Goal: Communication & Community: Participate in discussion

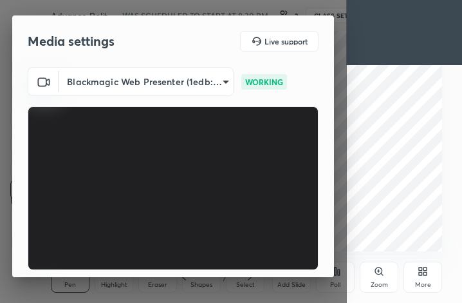
scroll to position [120, 0]
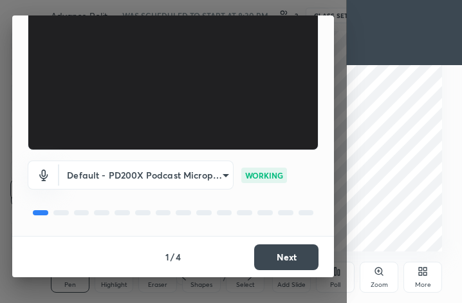
click at [286, 254] on button "Next" at bounding box center [286, 257] width 64 height 26
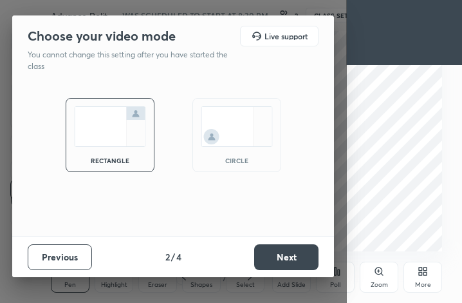
click at [286, 254] on button "Next" at bounding box center [286, 257] width 64 height 26
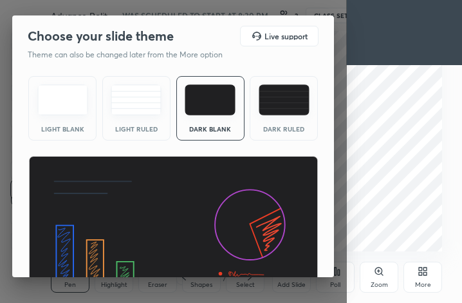
scroll to position [84, 0]
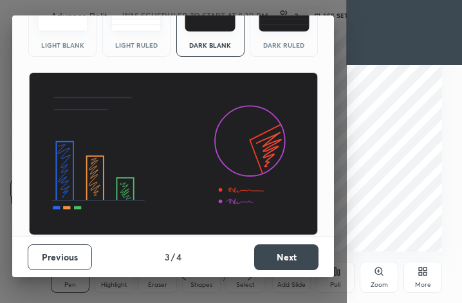
click at [290, 259] on button "Next" at bounding box center [286, 257] width 64 height 26
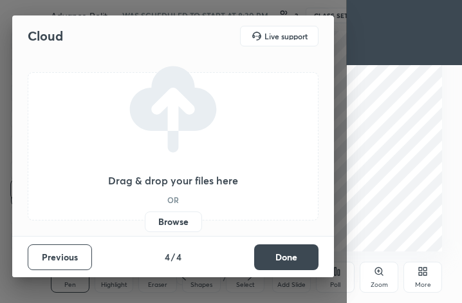
click at [180, 219] on label "Browse" at bounding box center [173, 221] width 57 height 21
click at [145, 219] on input "Browse" at bounding box center [145, 221] width 0 height 21
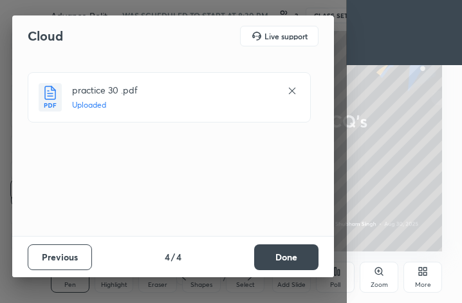
click at [290, 260] on button "Done" at bounding box center [286, 257] width 64 height 26
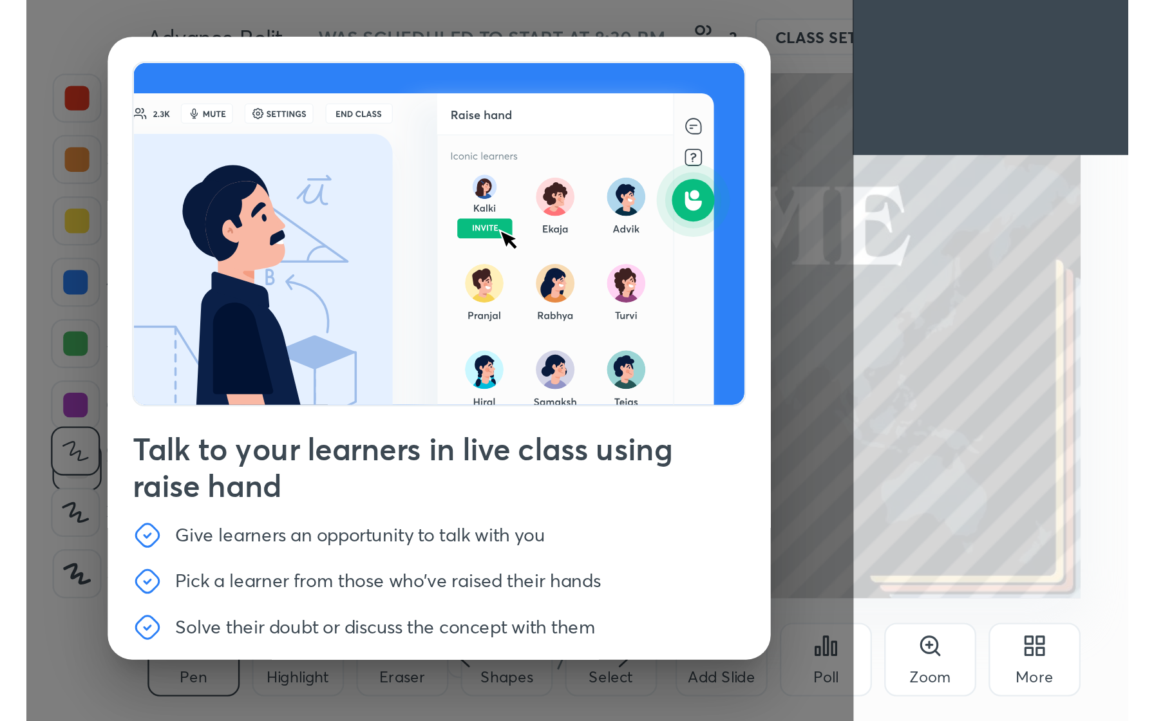
scroll to position [44, 0]
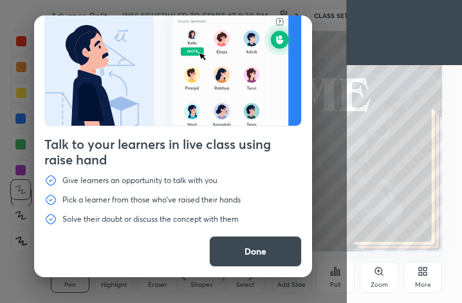
click at [228, 246] on button "Done" at bounding box center [255, 251] width 93 height 31
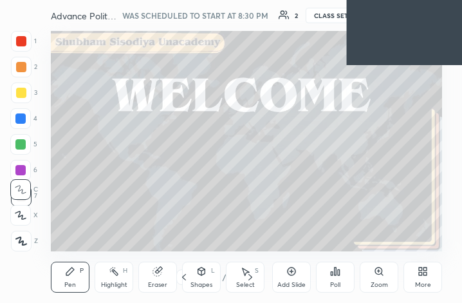
click at [420, 267] on icon at bounding box center [423, 271] width 10 height 10
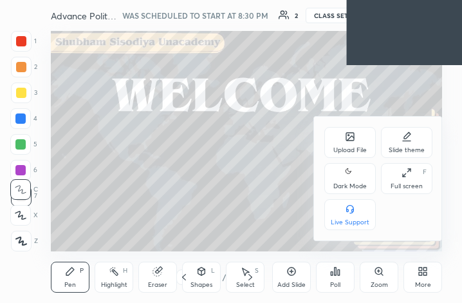
click at [406, 183] on div "Full screen" at bounding box center [407, 186] width 32 height 6
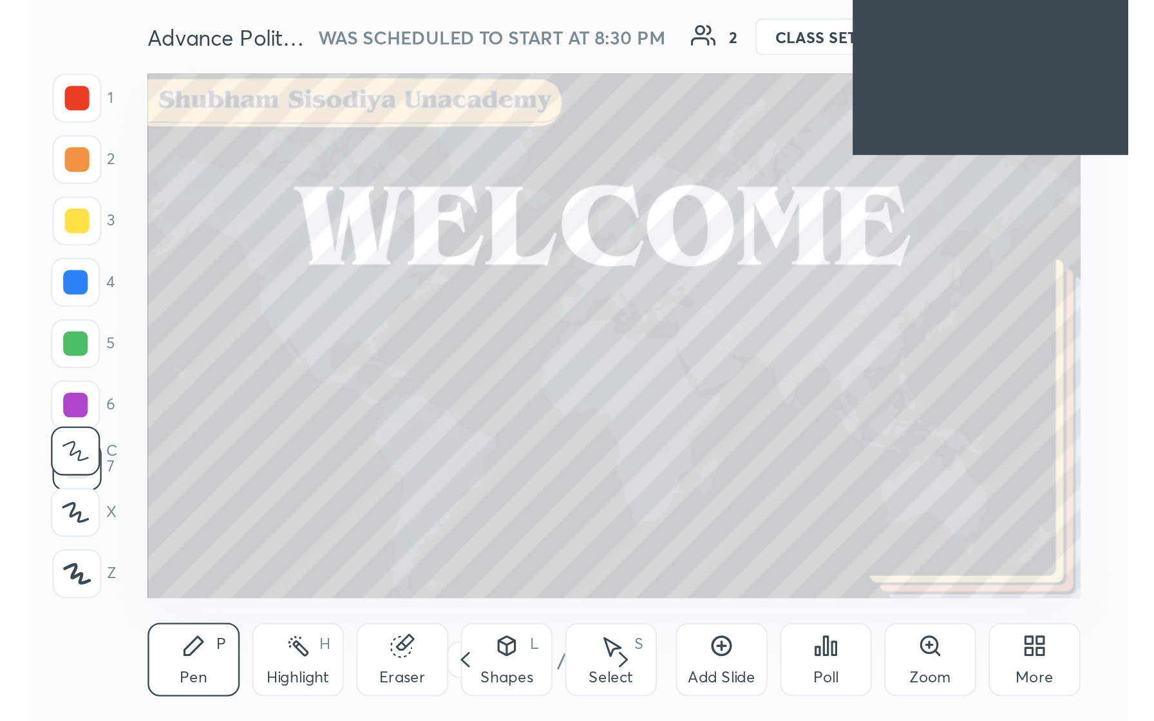
scroll to position [220, 411]
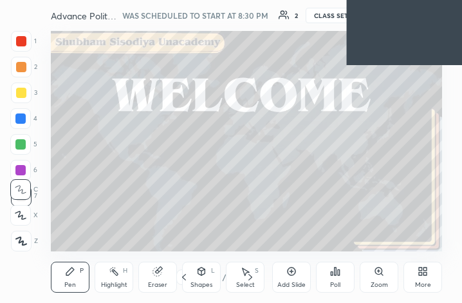
click at [420, 270] on icon at bounding box center [423, 271] width 10 height 10
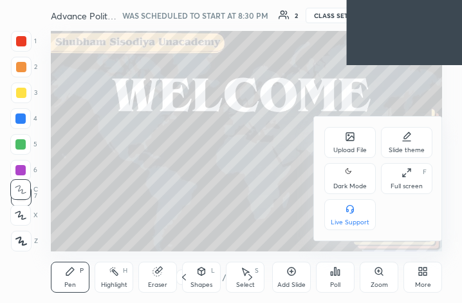
click at [407, 183] on div "Full screen" at bounding box center [407, 186] width 32 height 6
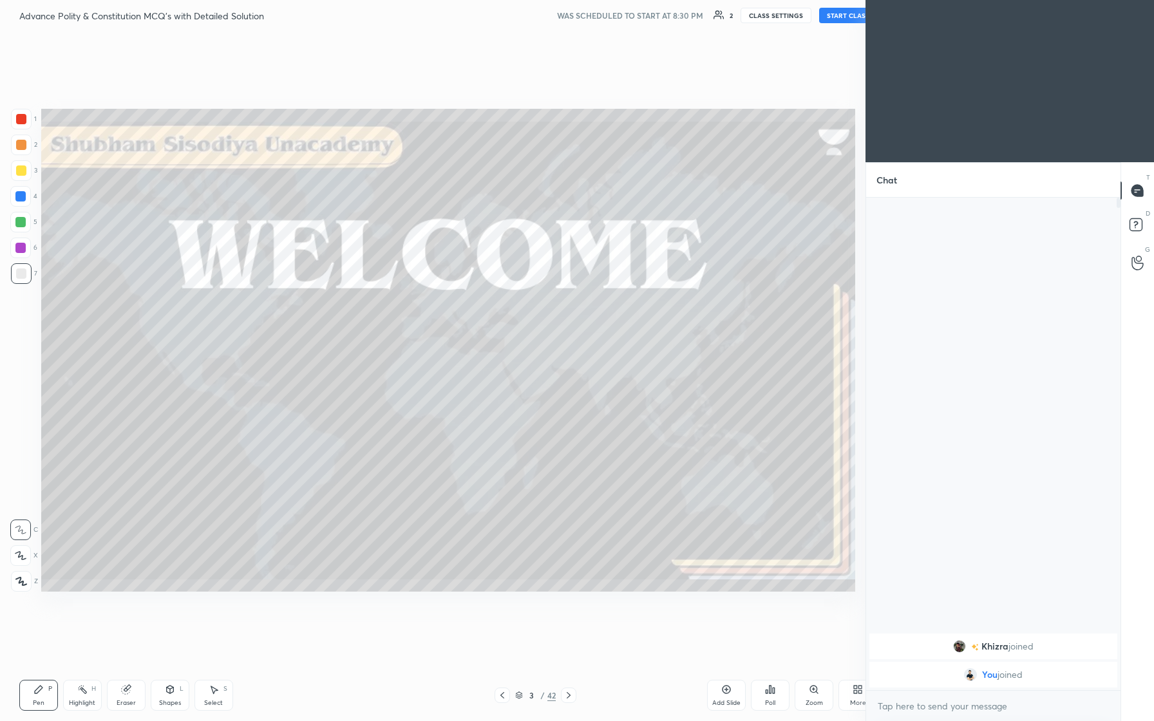
scroll to position [63734, 63559]
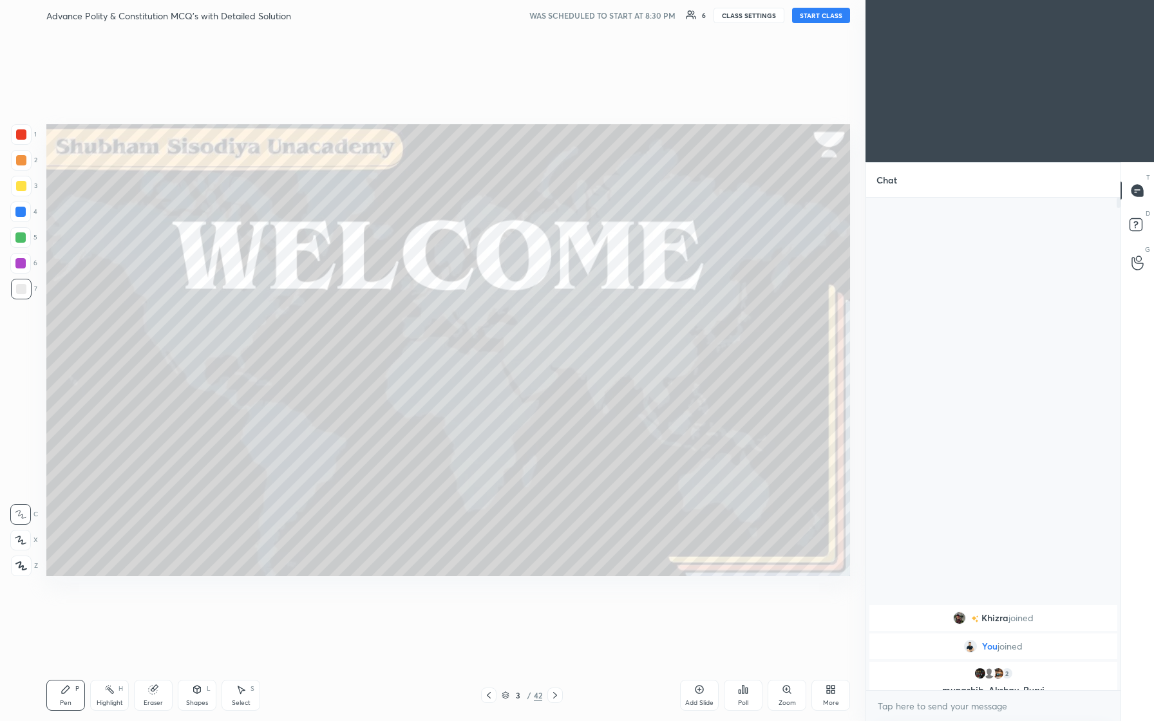
click at [462, 14] on button "START CLASS" at bounding box center [821, 15] width 58 height 15
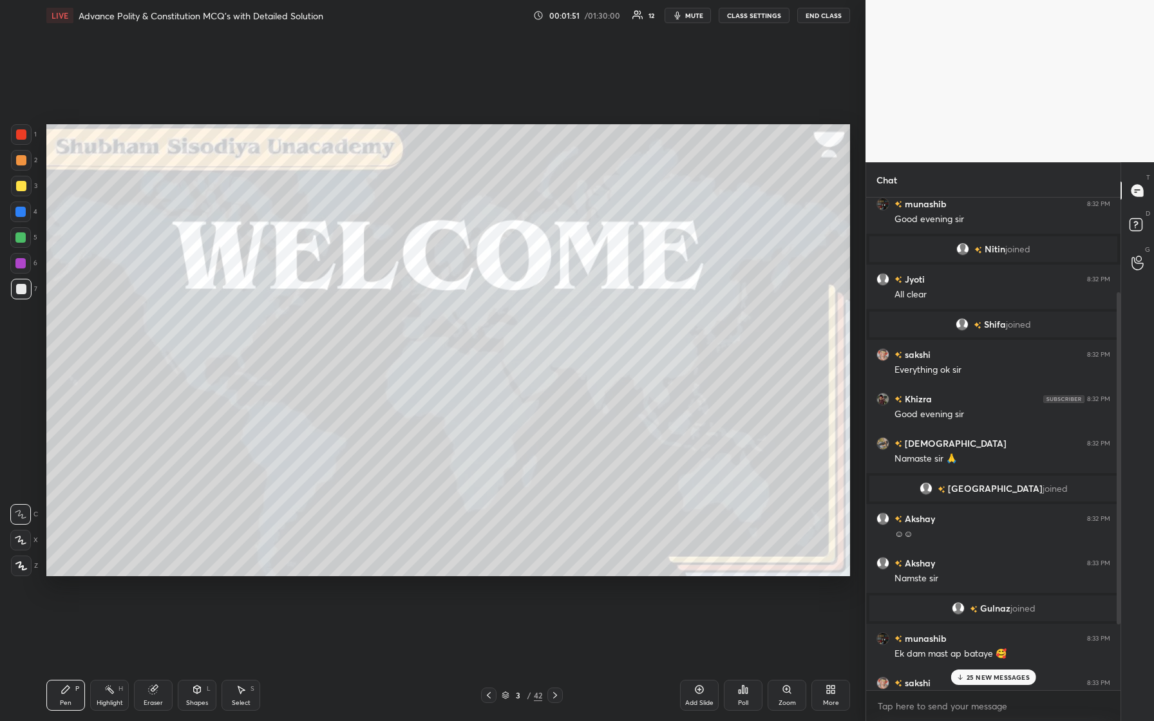
scroll to position [238, 0]
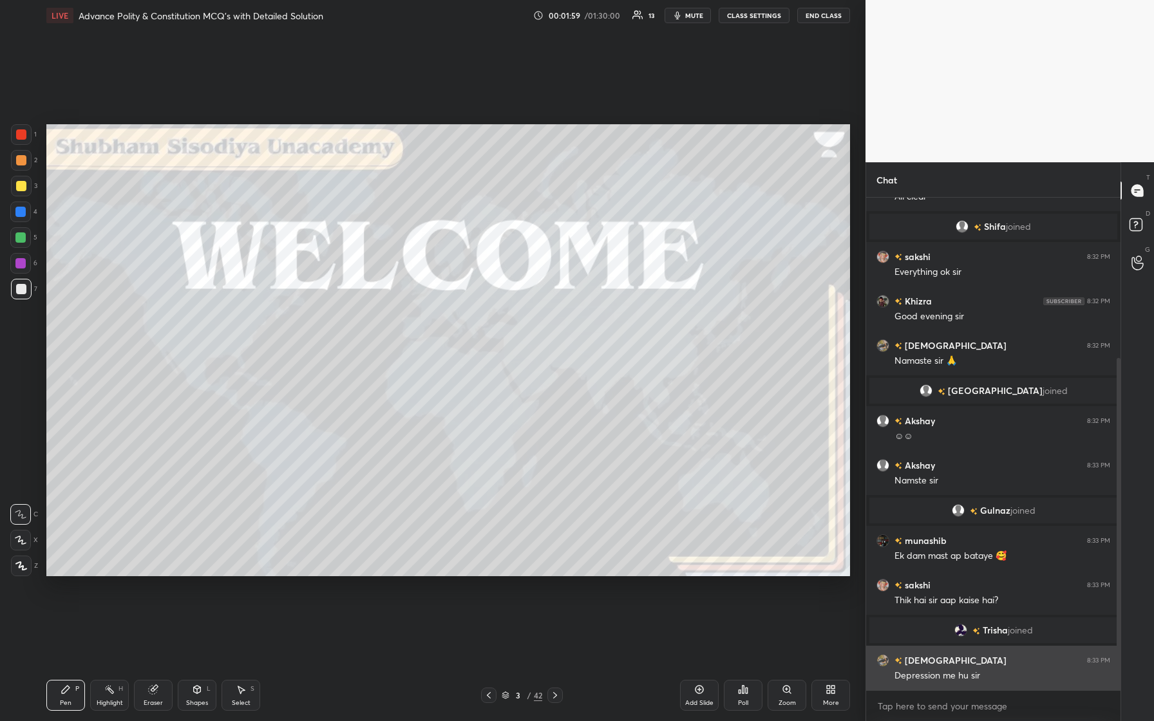
click at [462, 302] on img "grid" at bounding box center [882, 660] width 13 height 13
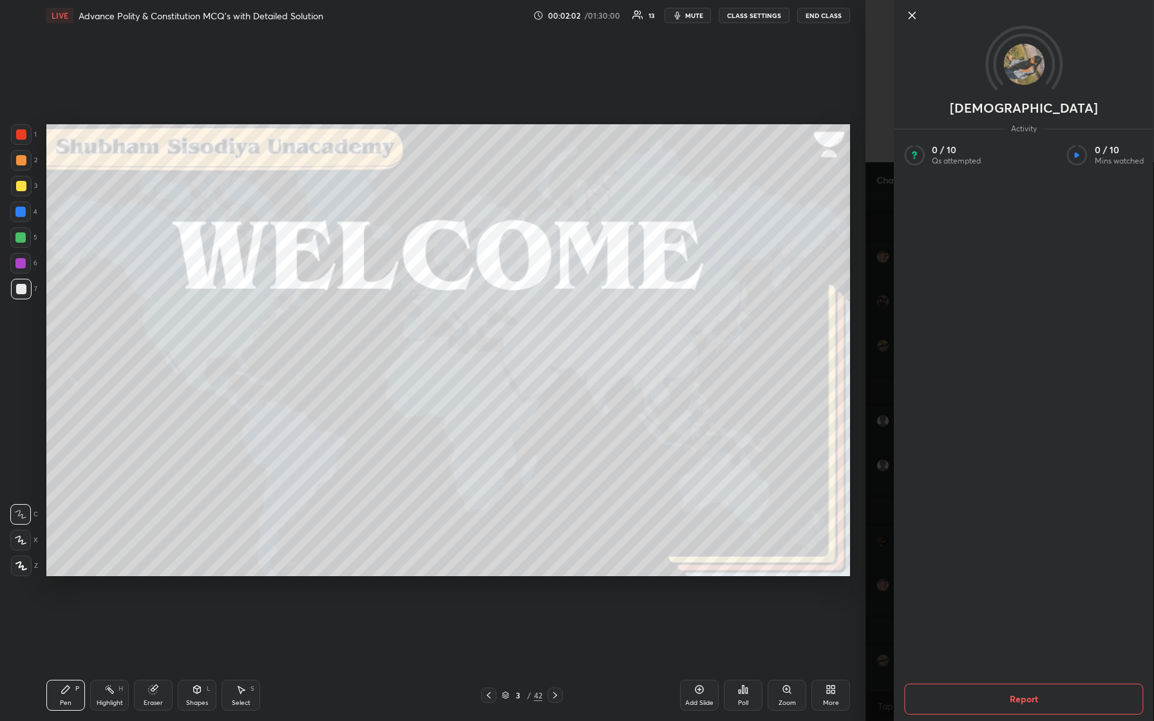
click at [462, 79] on img at bounding box center [1023, 64] width 41 height 41
click at [462, 12] on icon at bounding box center [911, 15] width 6 height 6
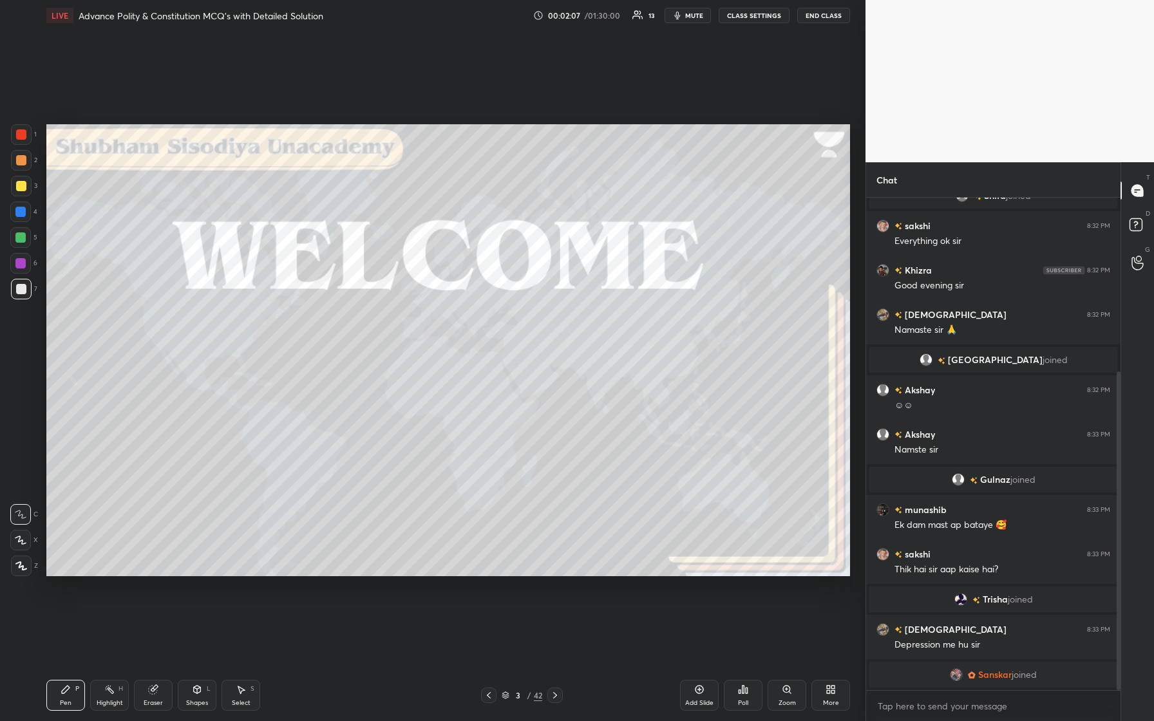
scroll to position [285, 0]
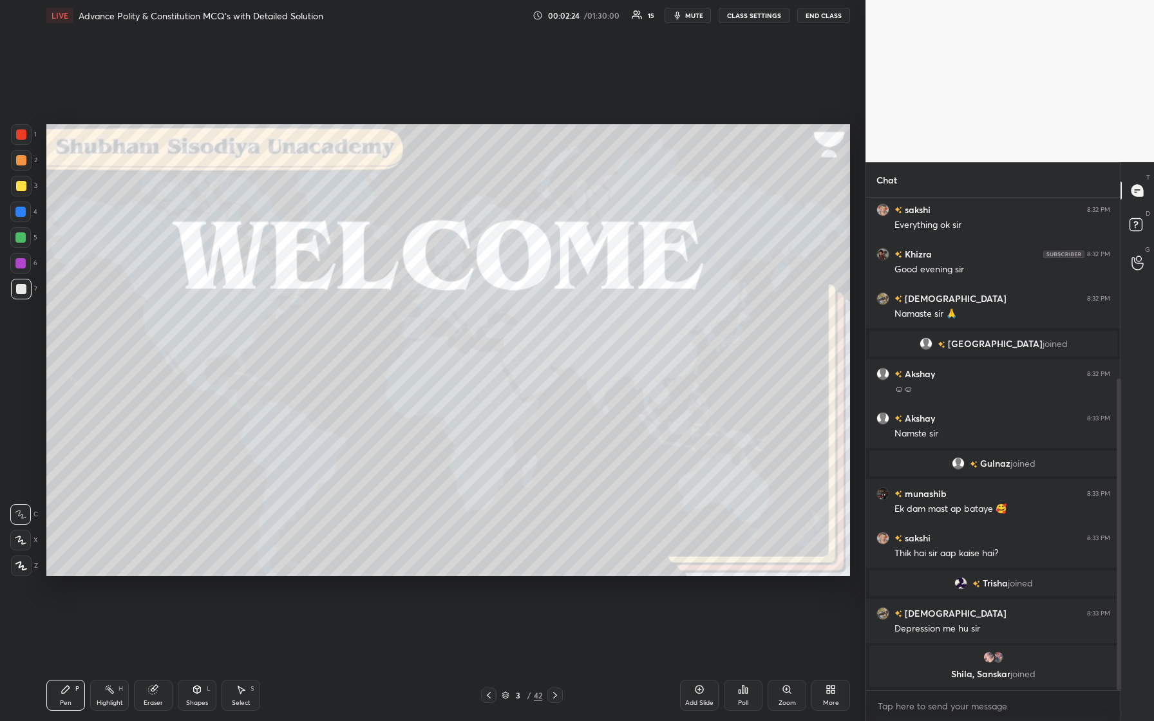
click at [23, 182] on div at bounding box center [21, 186] width 10 height 10
click at [25, 302] on div at bounding box center [20, 540] width 21 height 21
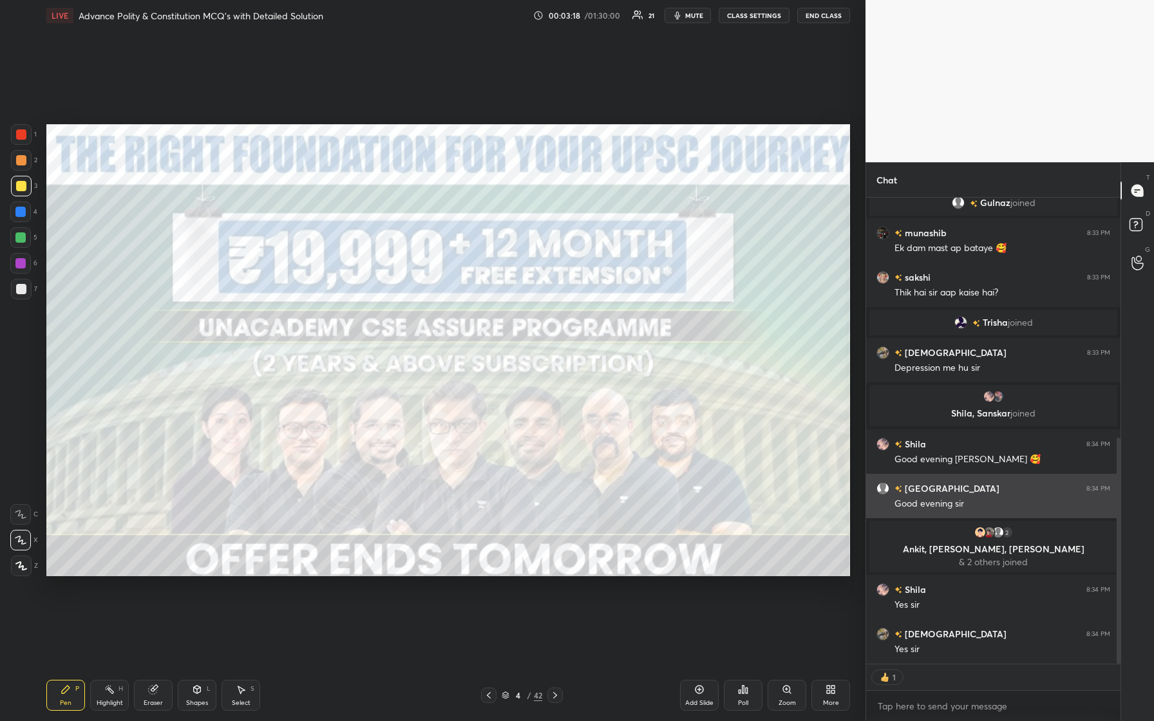
scroll to position [527, 0]
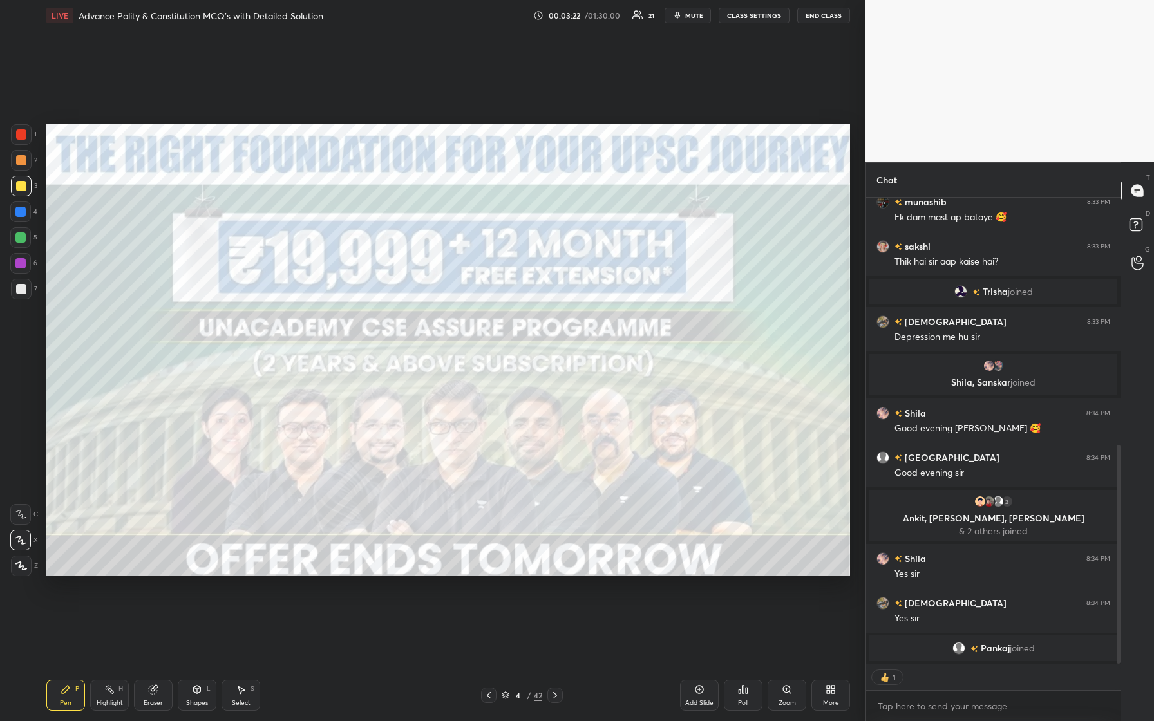
click at [28, 135] on div at bounding box center [21, 134] width 21 height 21
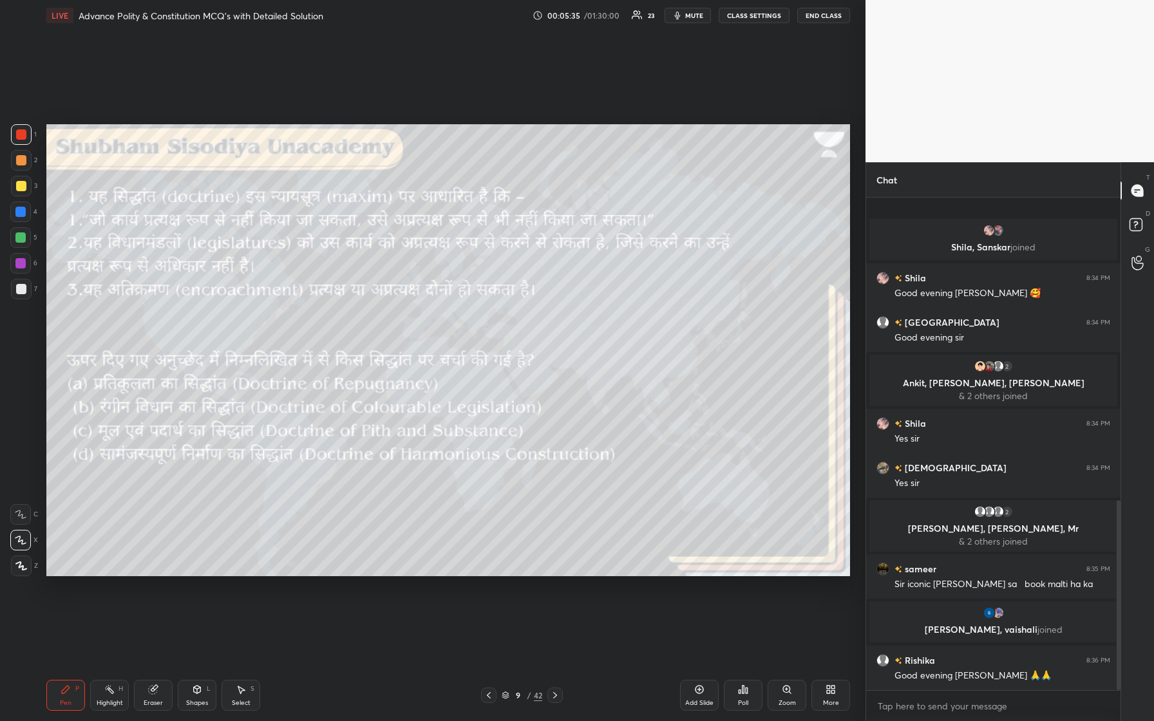
scroll to position [787, 0]
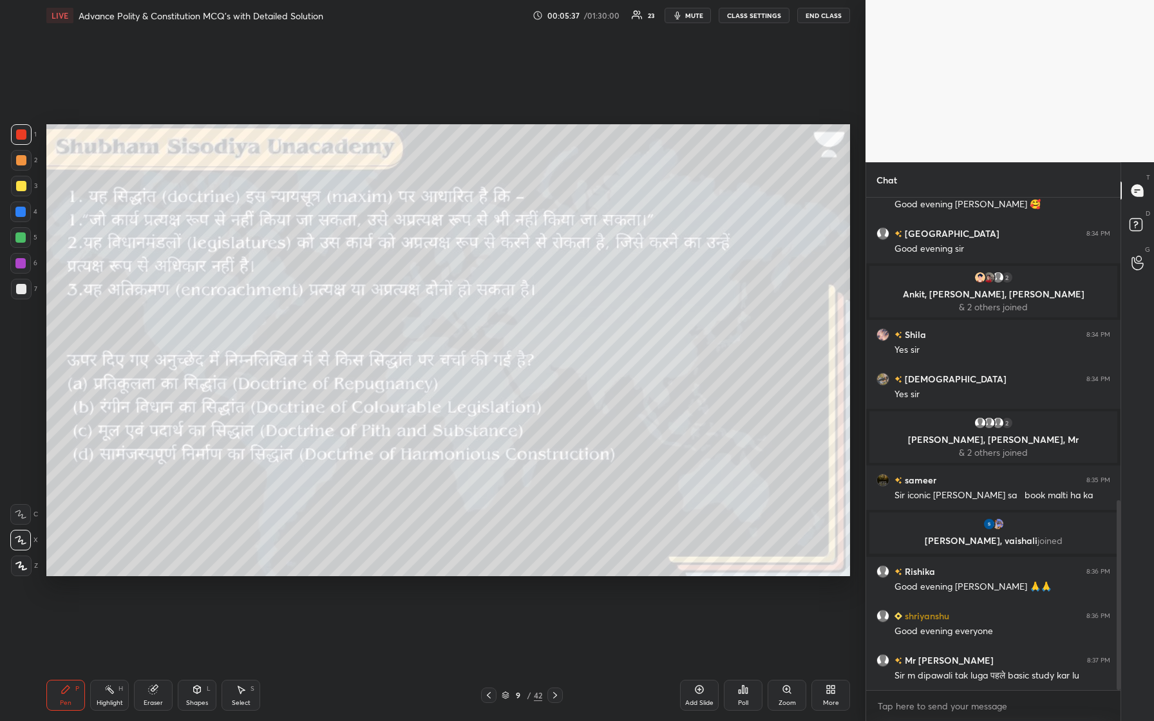
click at [462, 302] on body "1 2 3 4 5 6 7 C X Z C X Z E E Erase all H H LIVE Advance Polity & Constitution …" at bounding box center [577, 360] width 1154 height 721
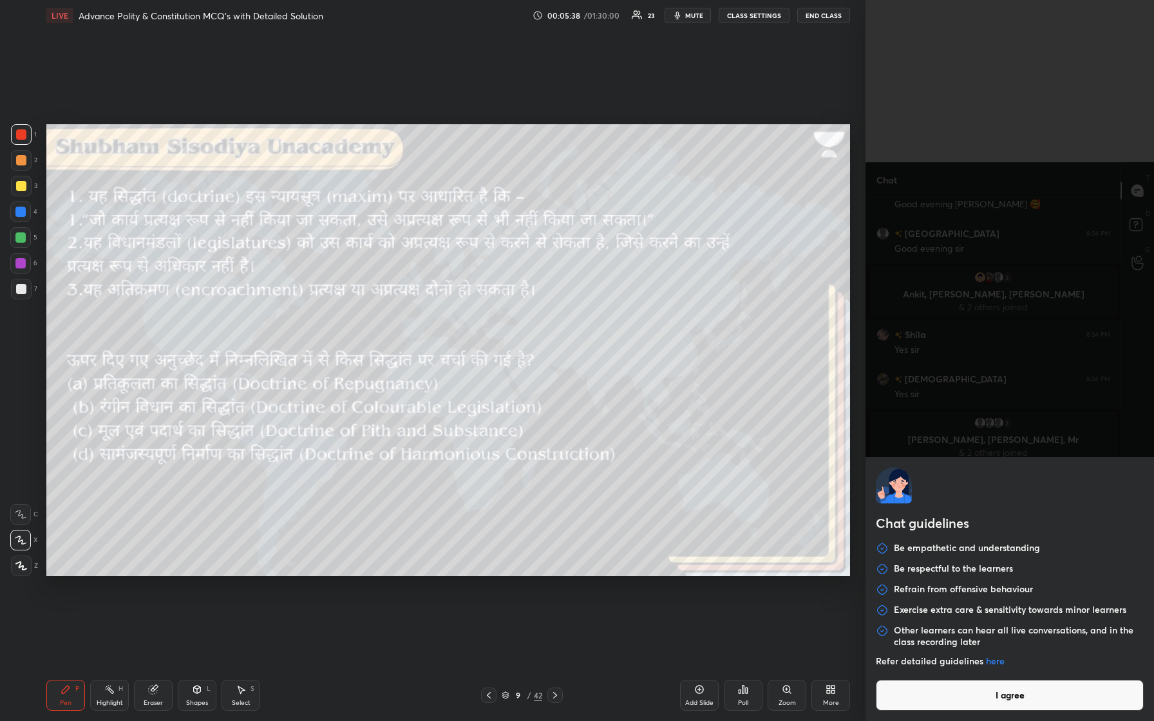
click at [462, 302] on button "I agree" at bounding box center [1009, 695] width 268 height 31
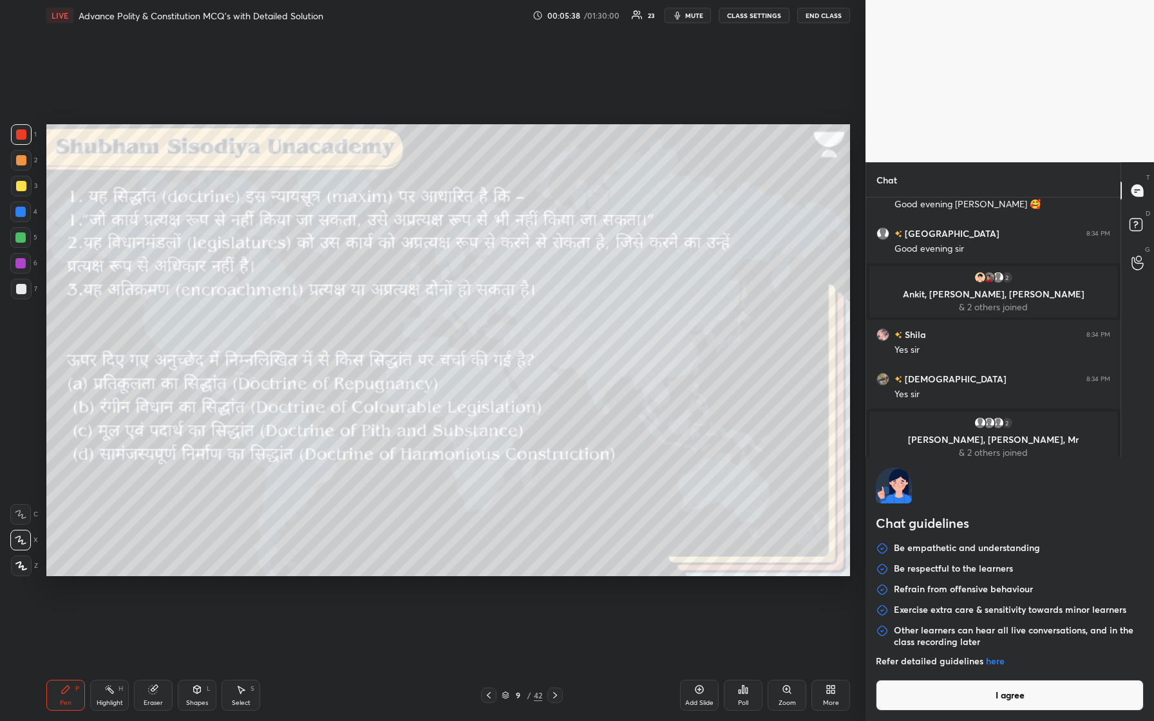
type textarea "x"
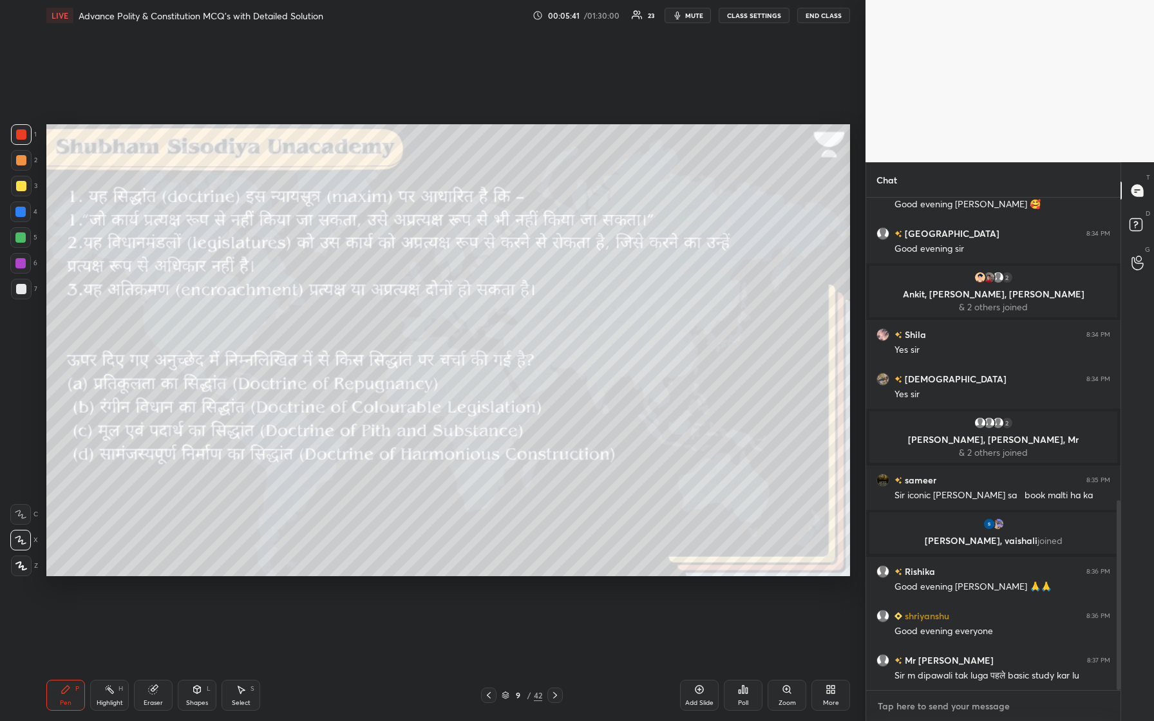
paste textarea "[URL][DOMAIN_NAME]"
type textarea "[URL][DOMAIN_NAME]"
type textarea "x"
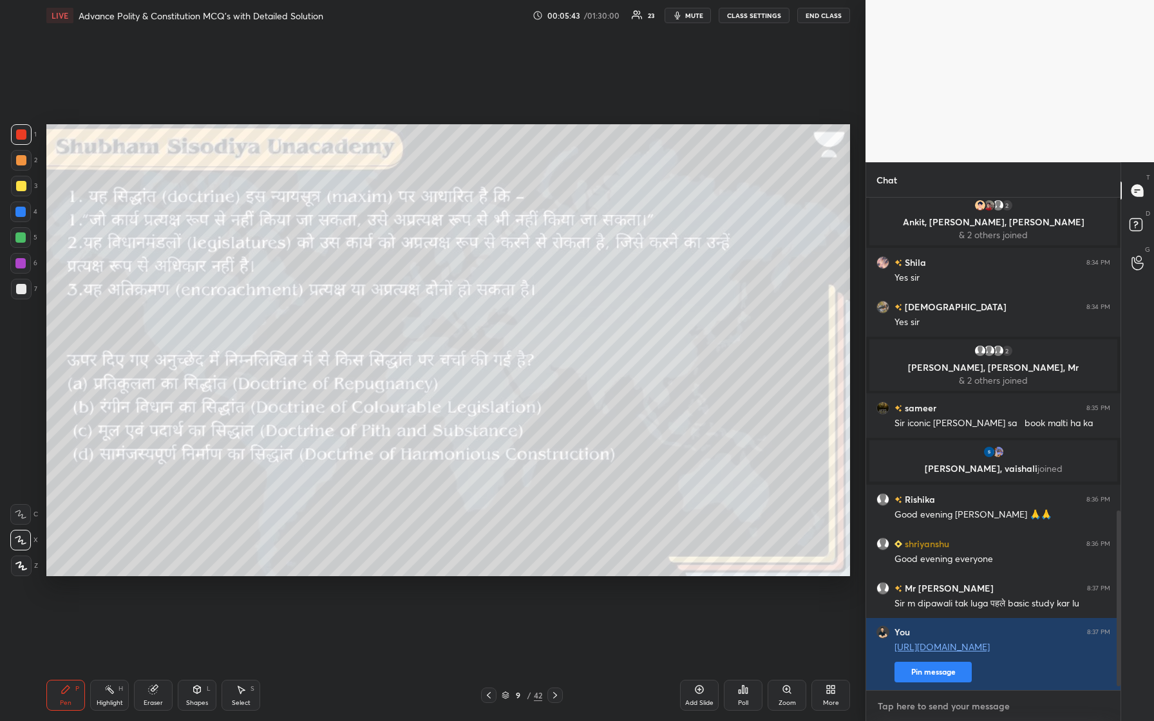
scroll to position [890, 0]
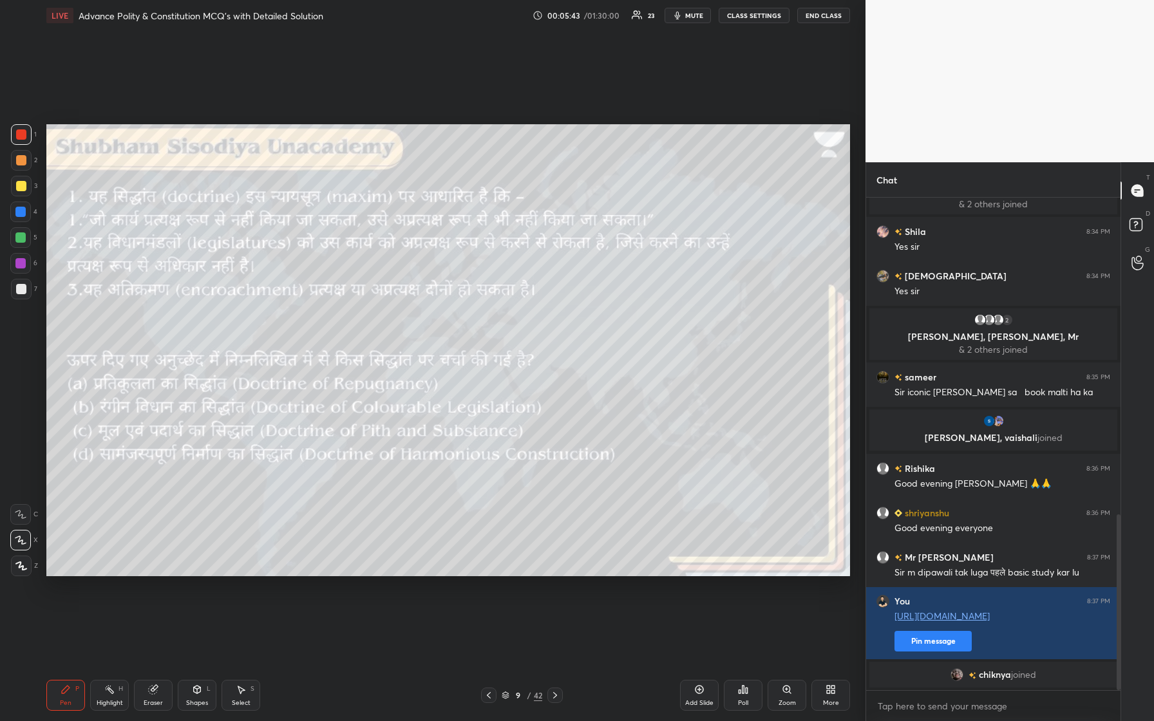
click at [462, 302] on div "chiknya joined" at bounding box center [993, 675] width 248 height 26
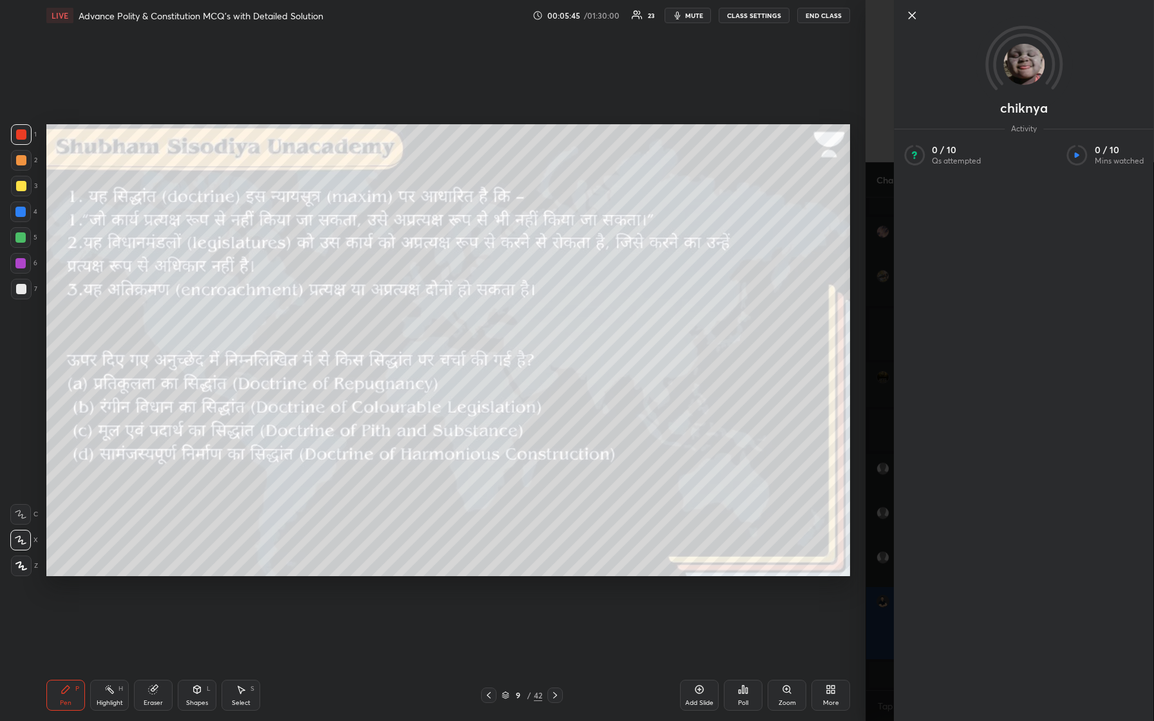
scroll to position [906, 0]
click at [462, 15] on icon at bounding box center [911, 15] width 15 height 15
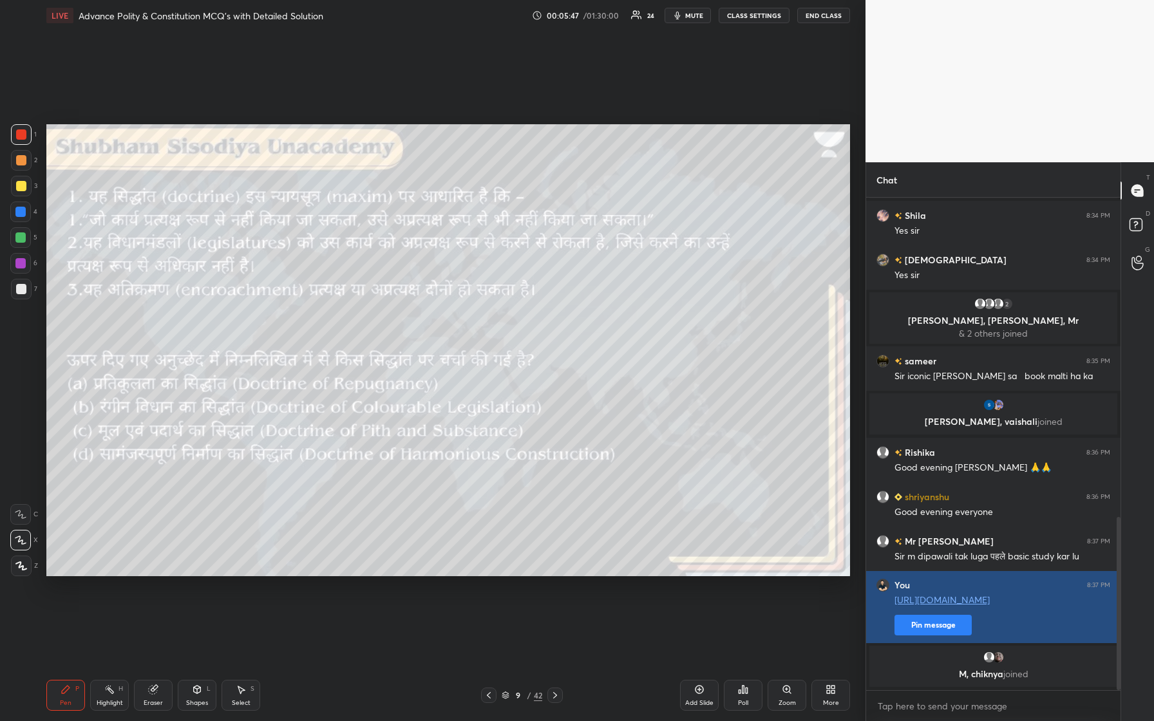
click at [462, 302] on button "Pin message" at bounding box center [932, 625] width 77 height 21
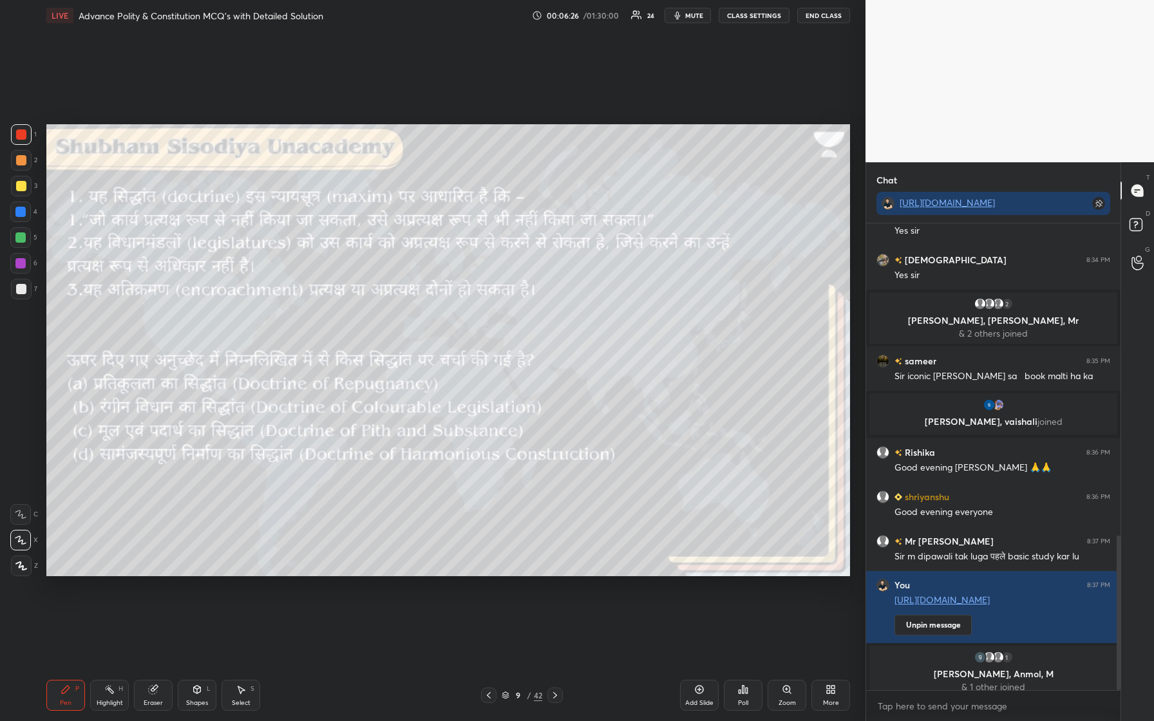
scroll to position [941, 0]
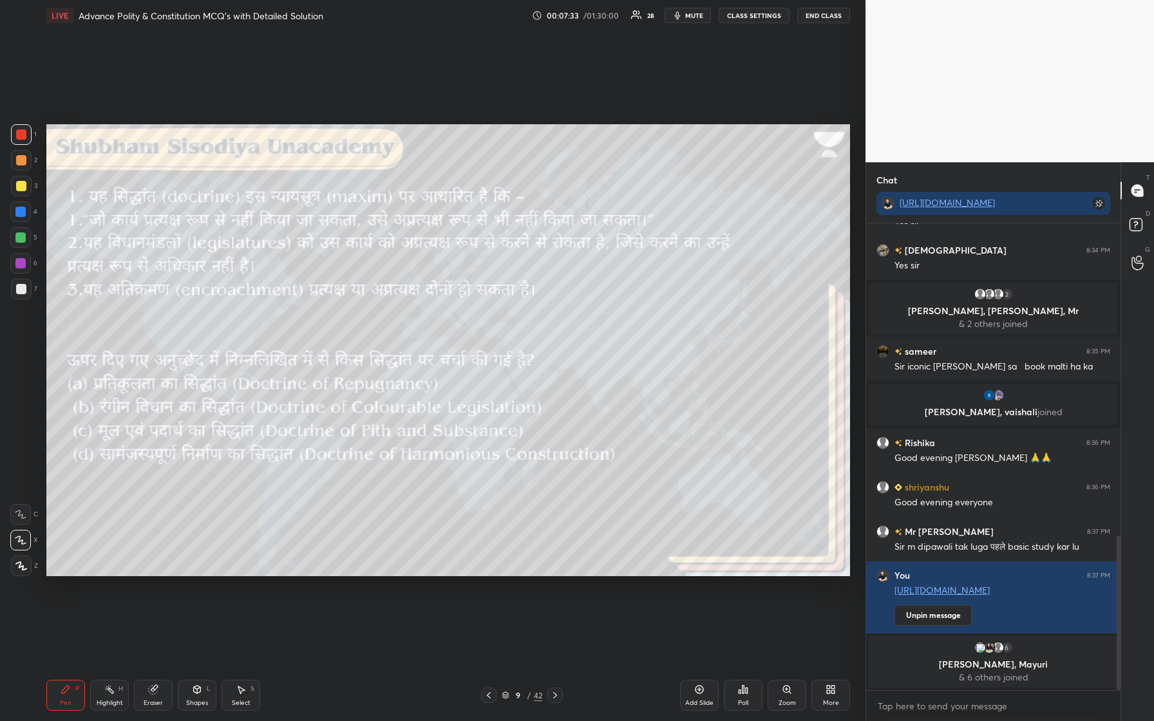
click at [462, 302] on div "Poll" at bounding box center [743, 695] width 39 height 31
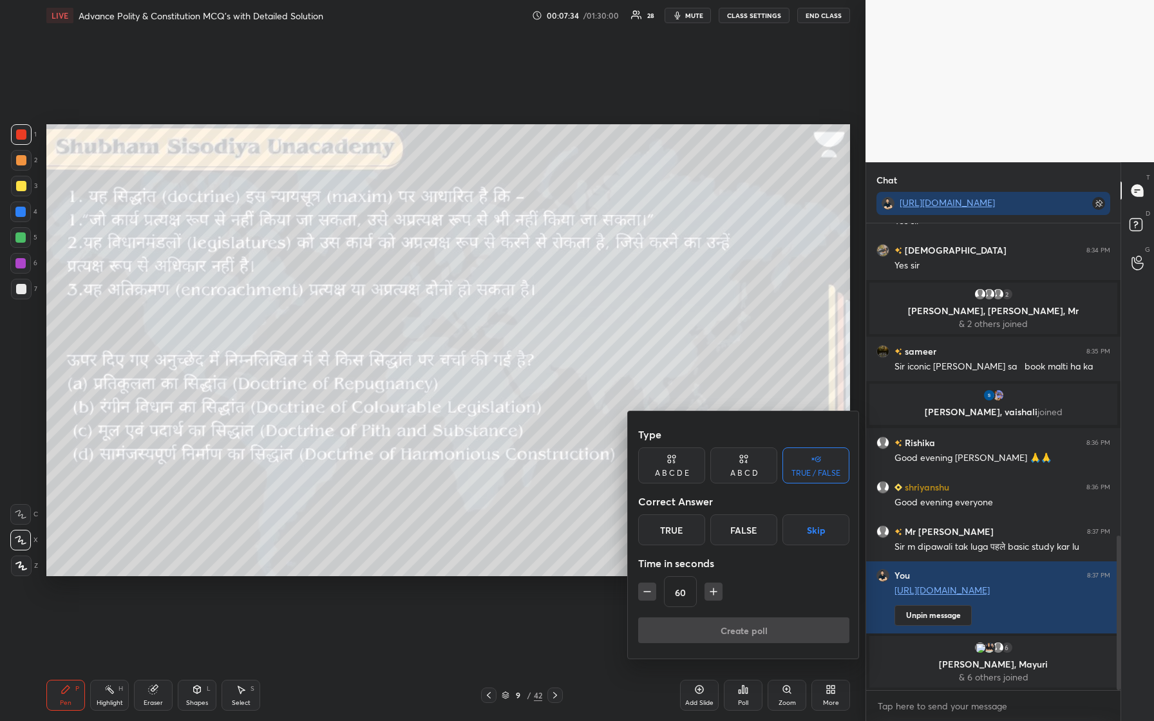
click at [462, 302] on div "A B C D" at bounding box center [744, 473] width 28 height 8
click at [462, 302] on div "B" at bounding box center [700, 529] width 38 height 31
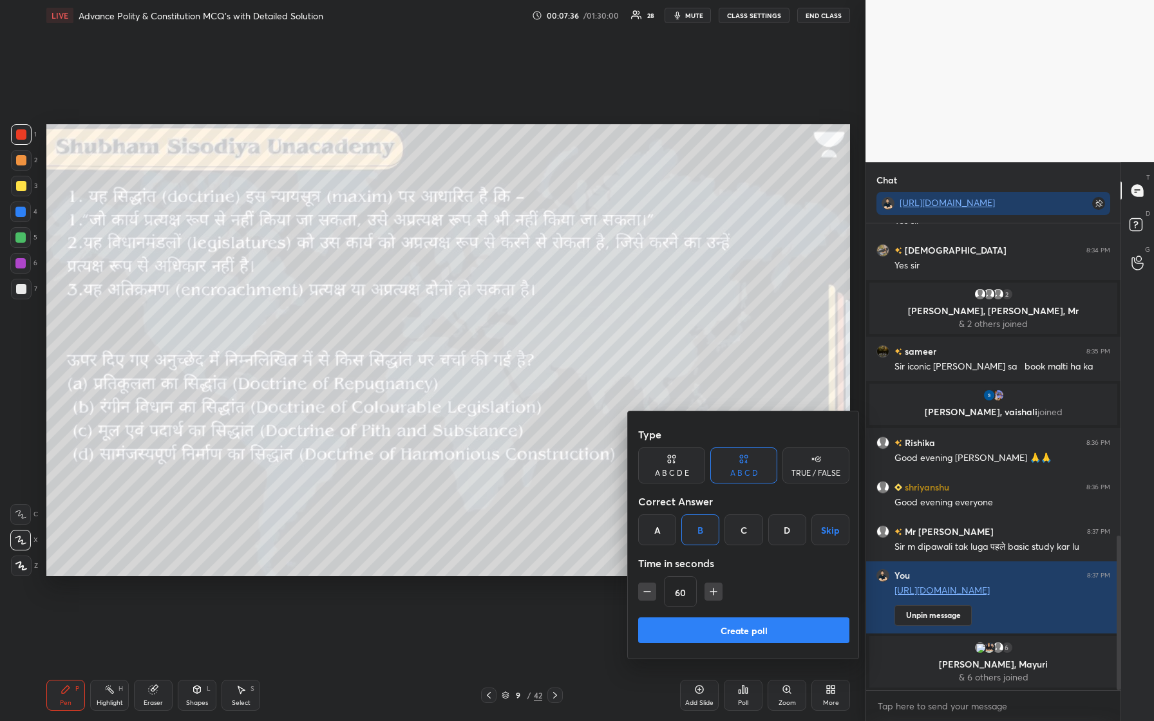
click at [462, 302] on button "Create poll" at bounding box center [743, 630] width 211 height 26
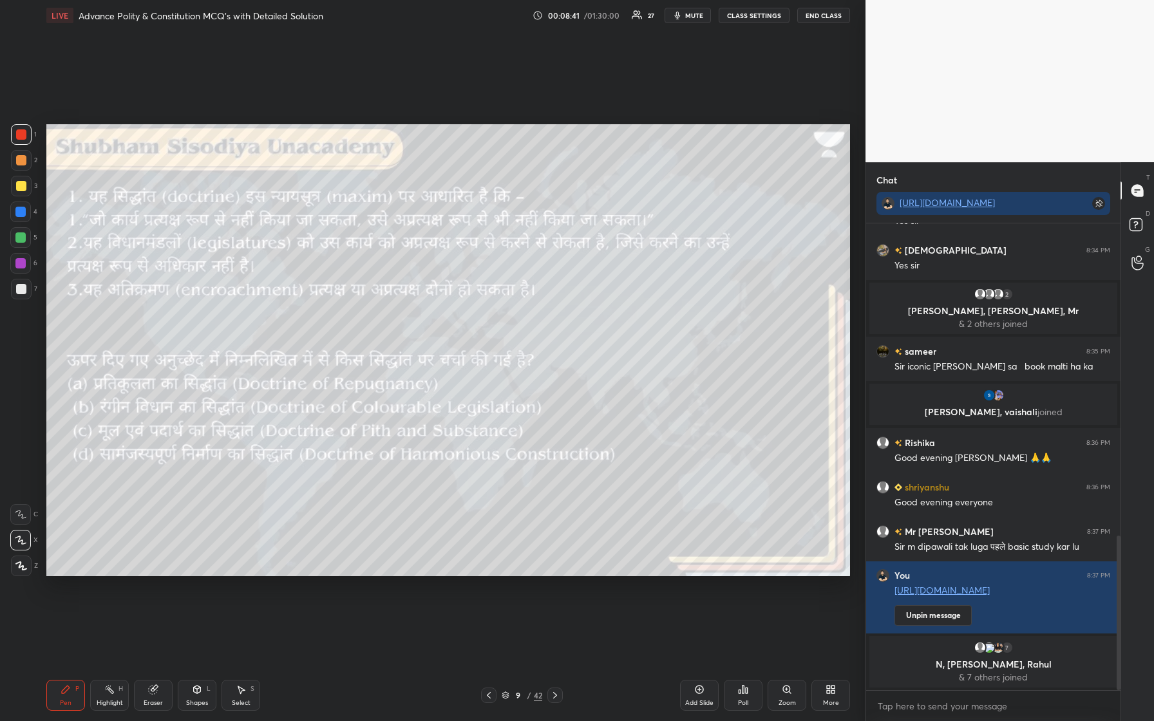
scroll to position [927, 0]
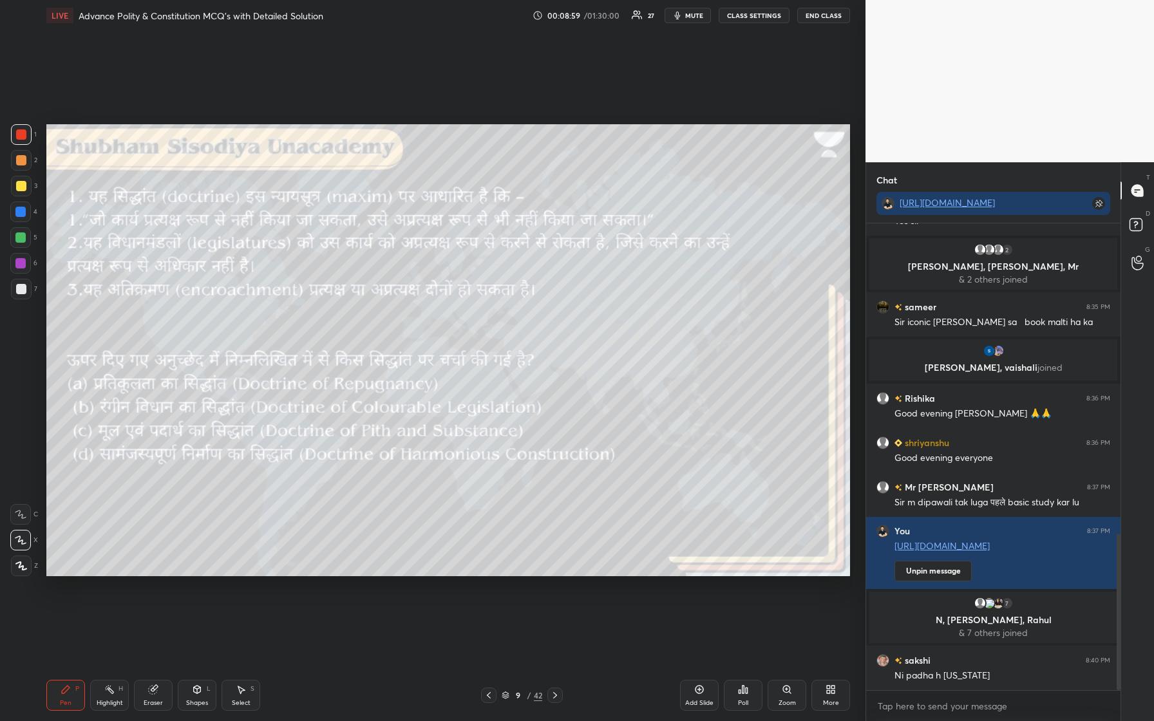
click at [16, 187] on div at bounding box center [21, 186] width 10 height 10
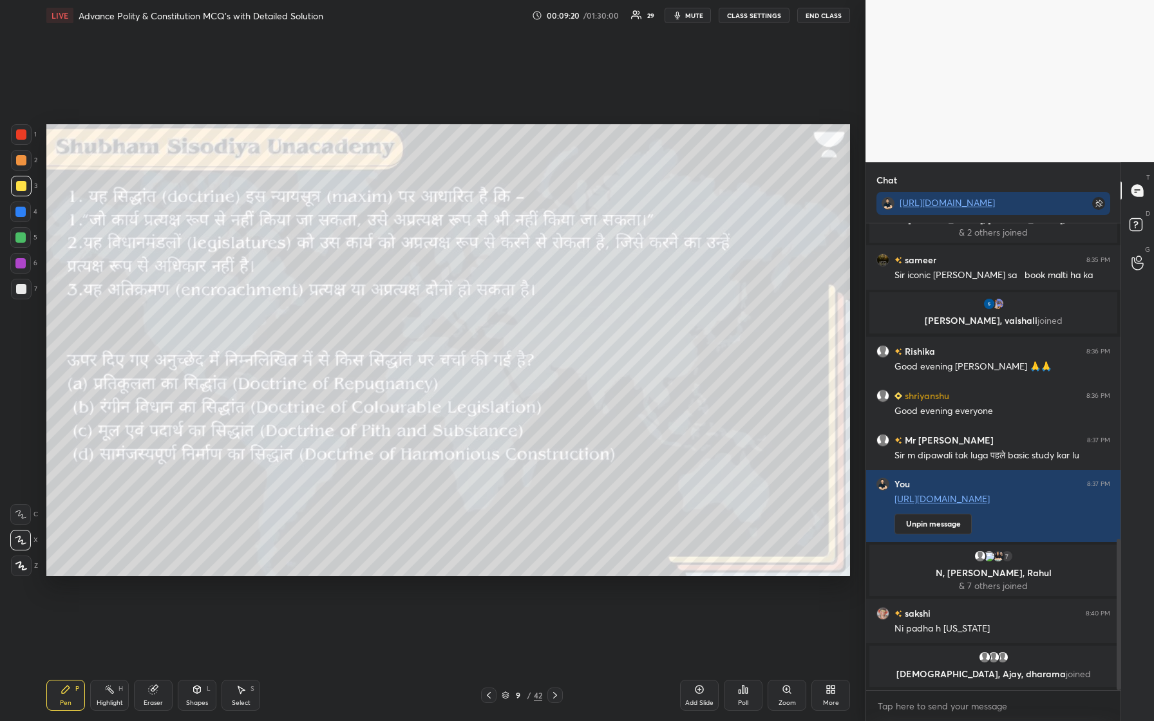
scroll to position [984, 0]
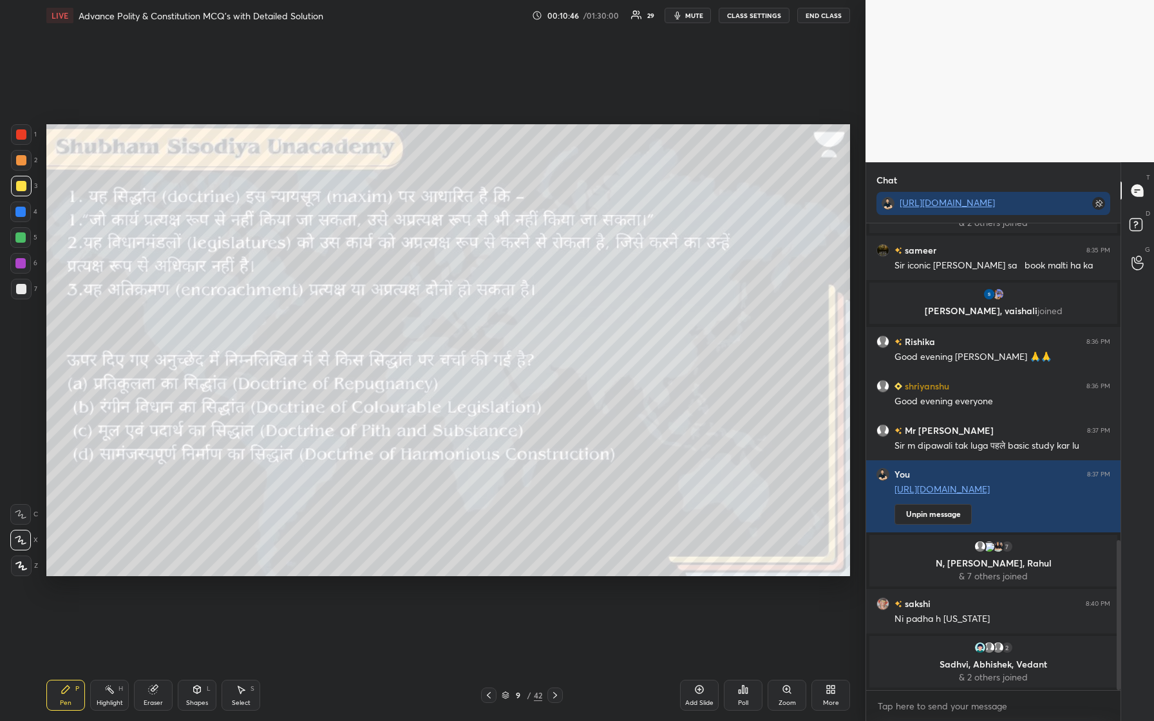
click at [462, 302] on icon at bounding box center [699, 689] width 10 height 10
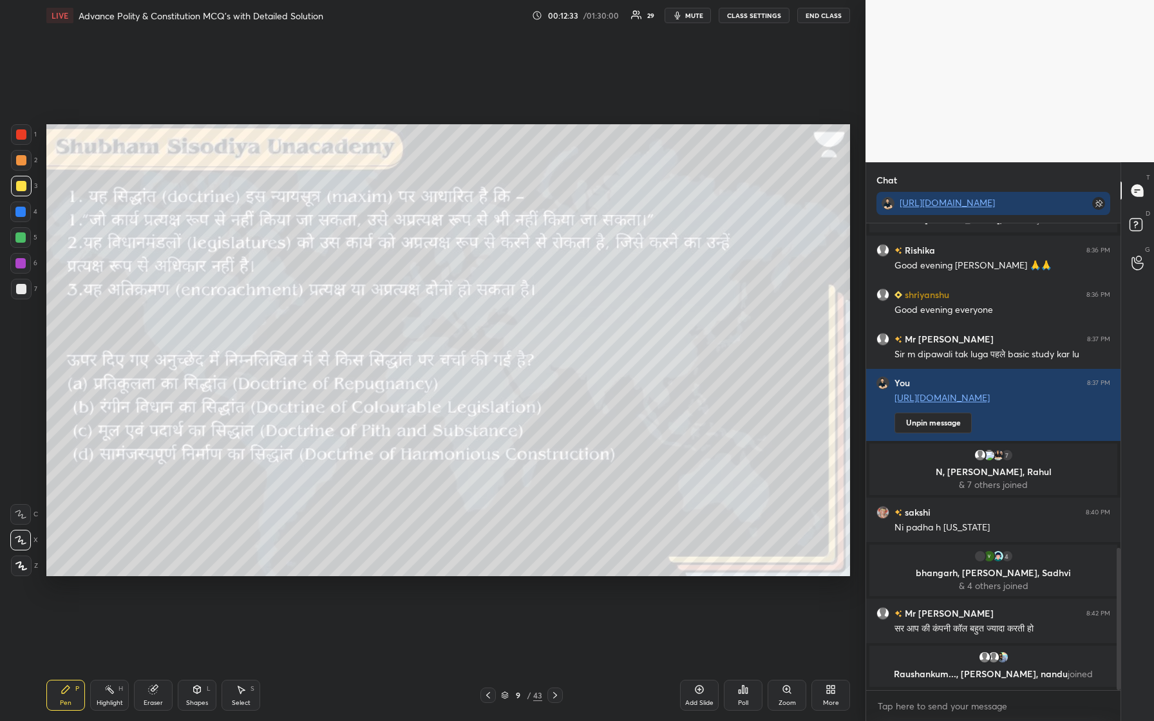
scroll to position [1072, 0]
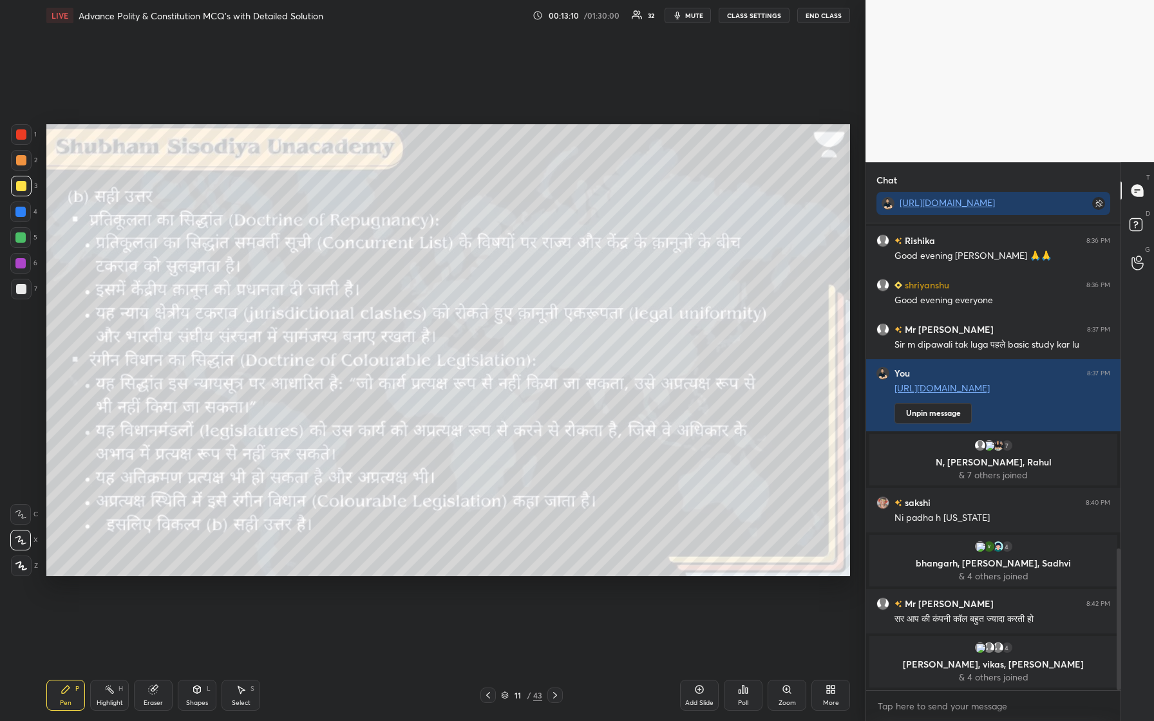
click at [23, 158] on div at bounding box center [21, 160] width 10 height 10
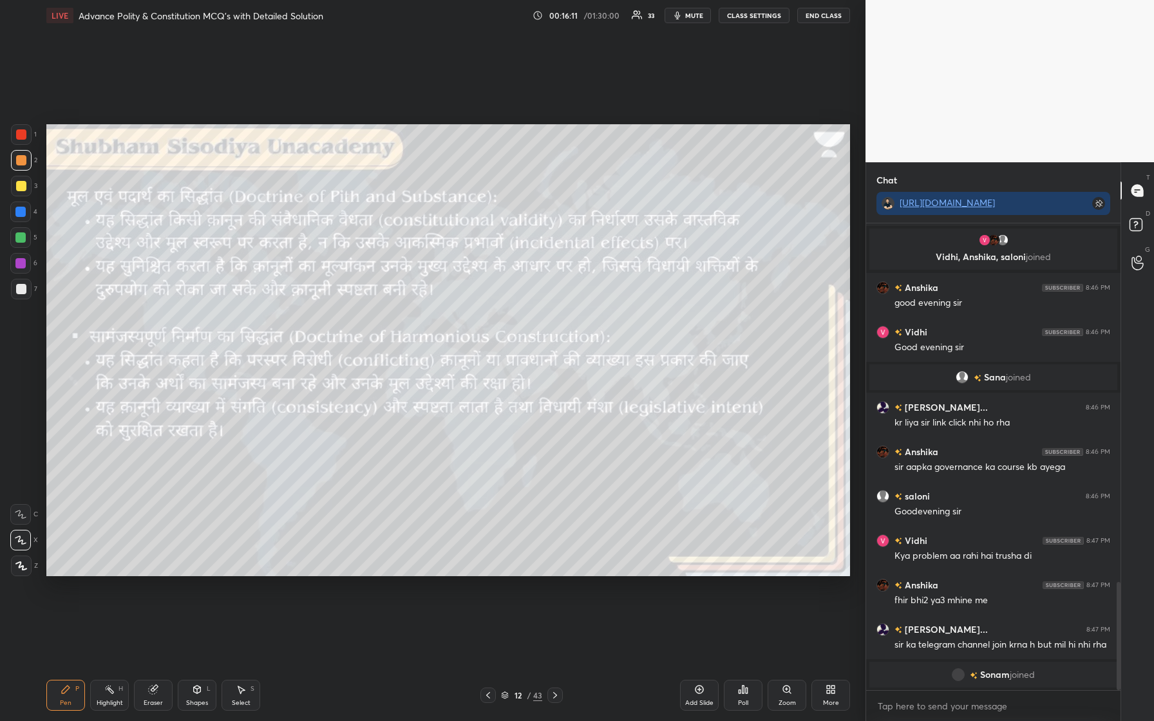
scroll to position [1527, 0]
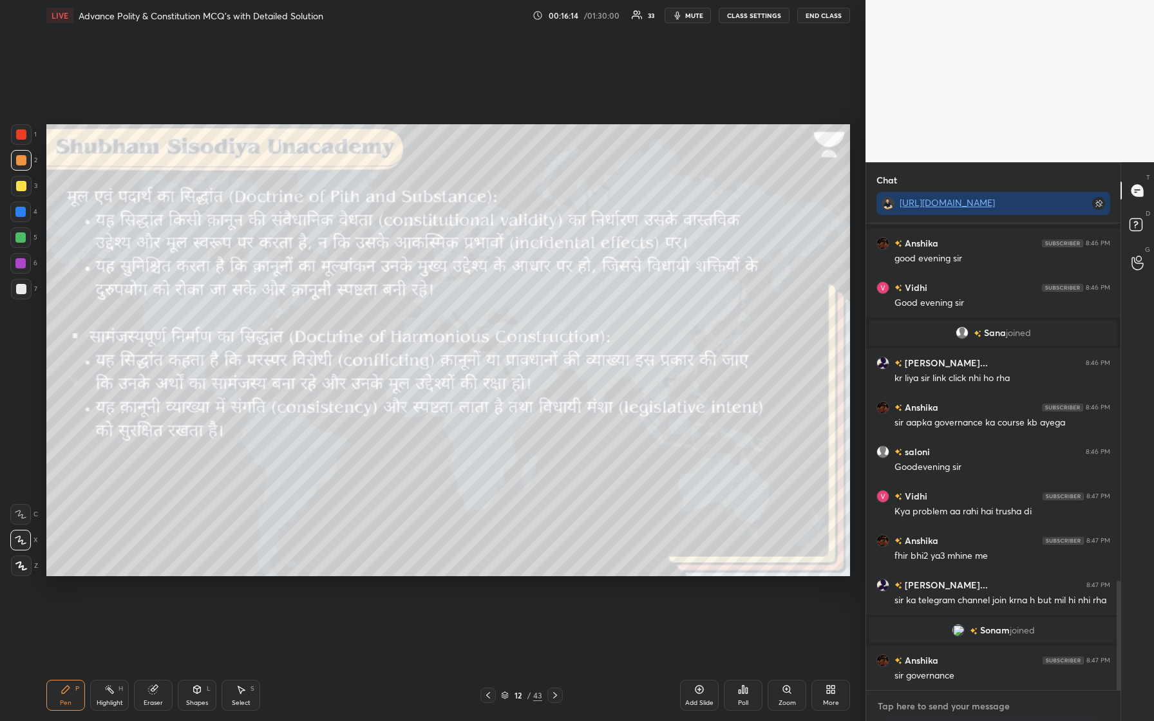
type textarea "x"
click at [462, 302] on textarea at bounding box center [993, 706] width 234 height 21
paste textarea "[URL][DOMAIN_NAME]"
type textarea "[URL][DOMAIN_NAME]"
type textarea "x"
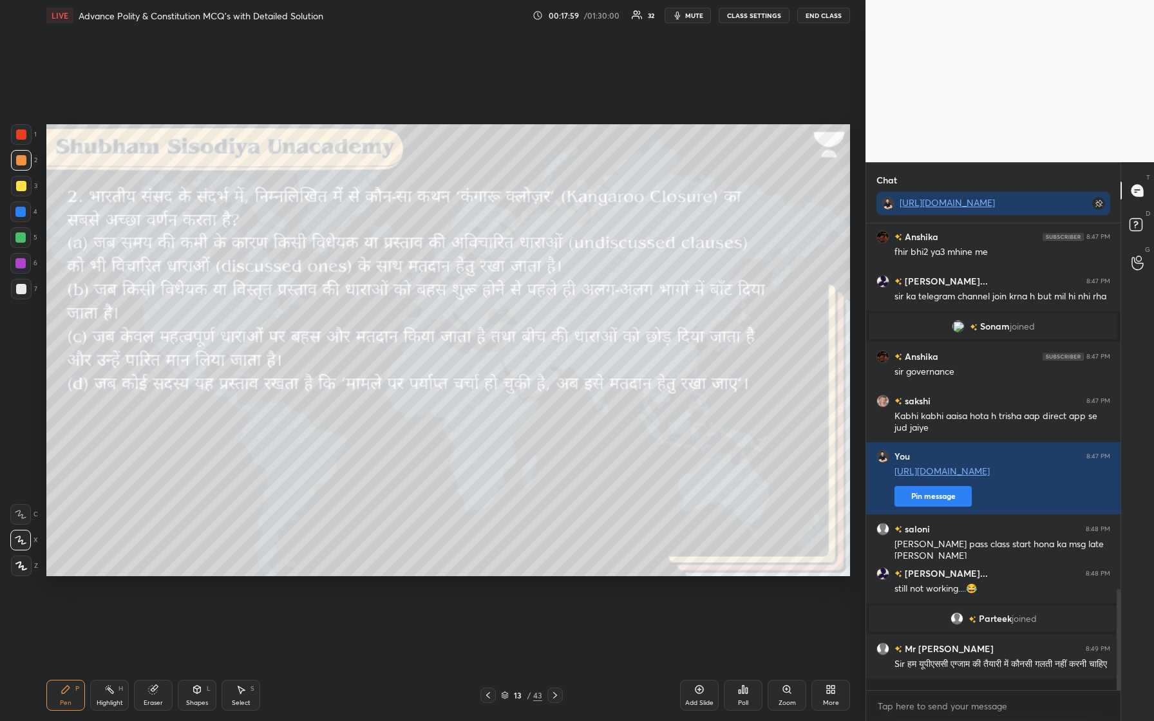
scroll to position [1690, 0]
click at [462, 302] on div "Poll" at bounding box center [743, 695] width 39 height 31
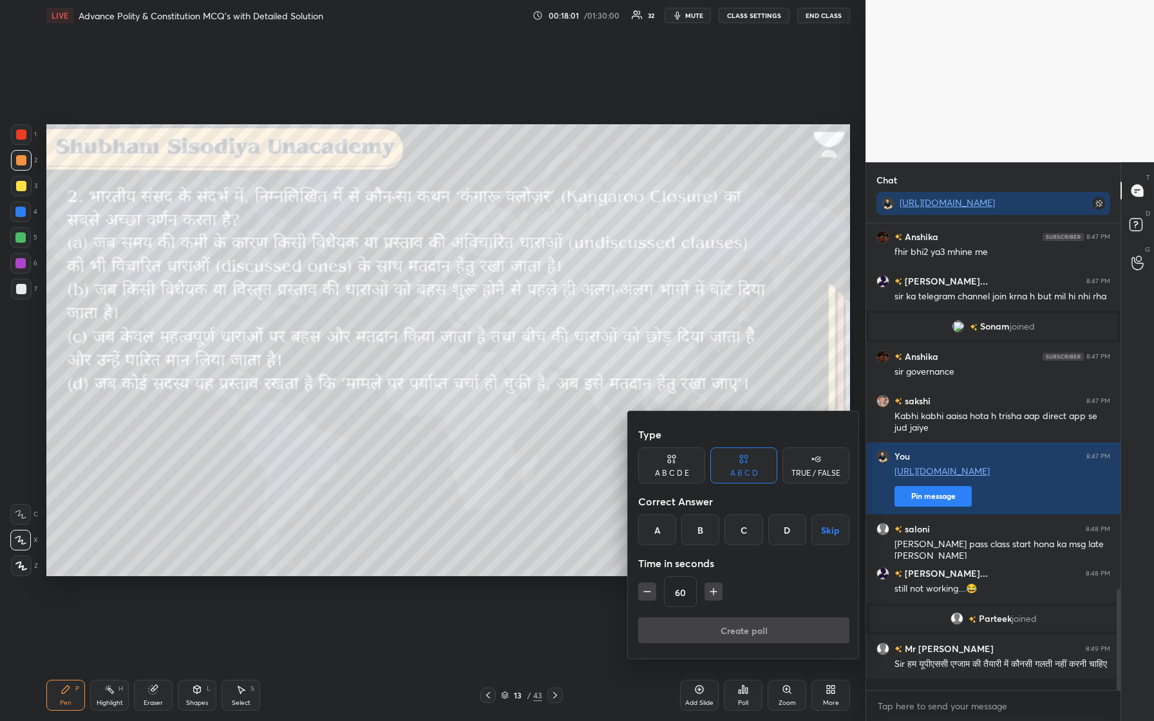
click at [462, 302] on div "C" at bounding box center [743, 529] width 38 height 31
click at [462, 302] on button "Create poll" at bounding box center [743, 630] width 211 height 26
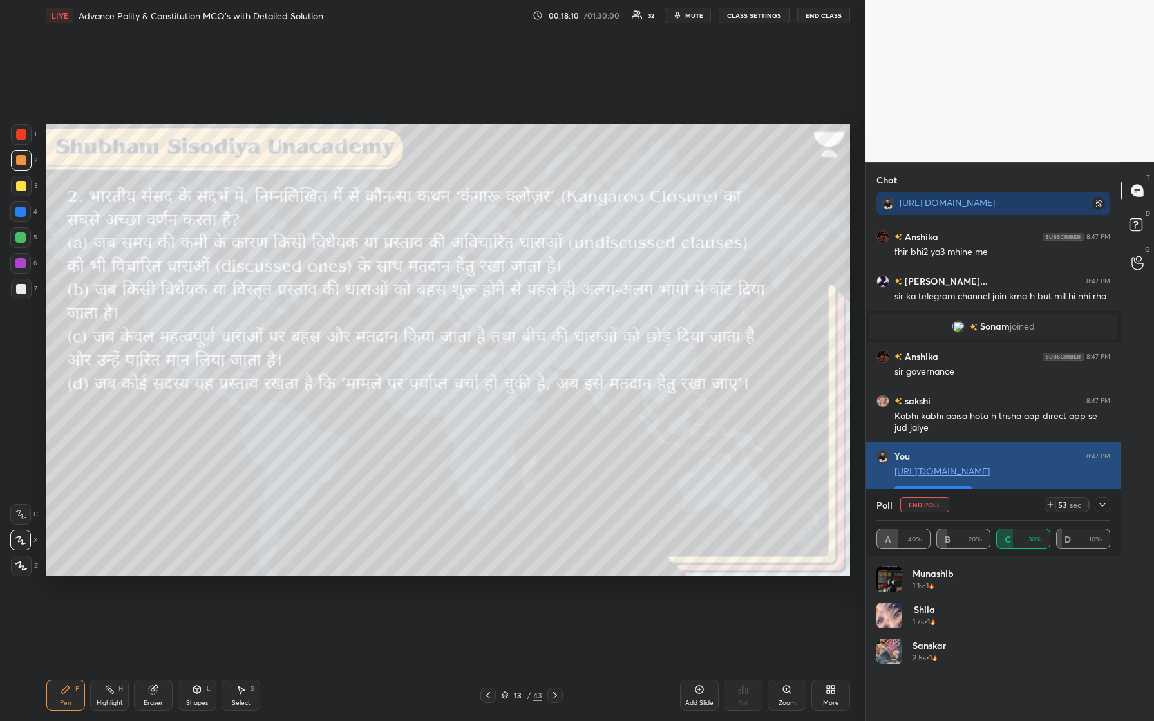
scroll to position [1757, 0]
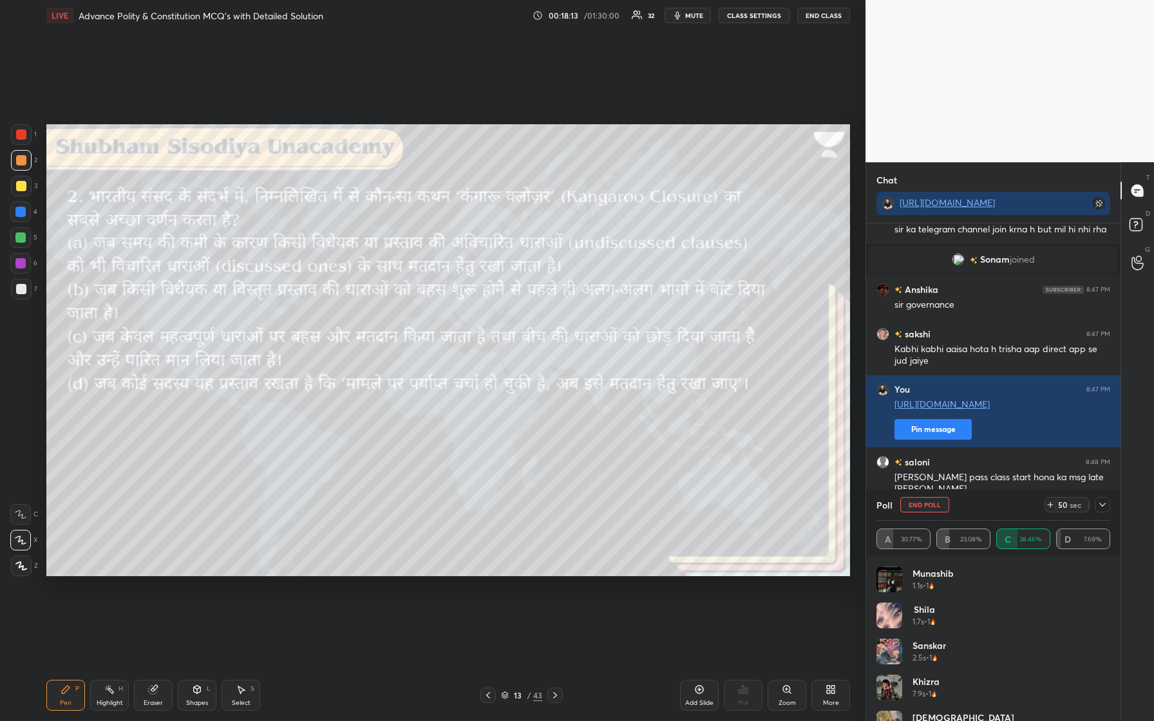
click at [462, 302] on icon at bounding box center [1102, 505] width 10 height 10
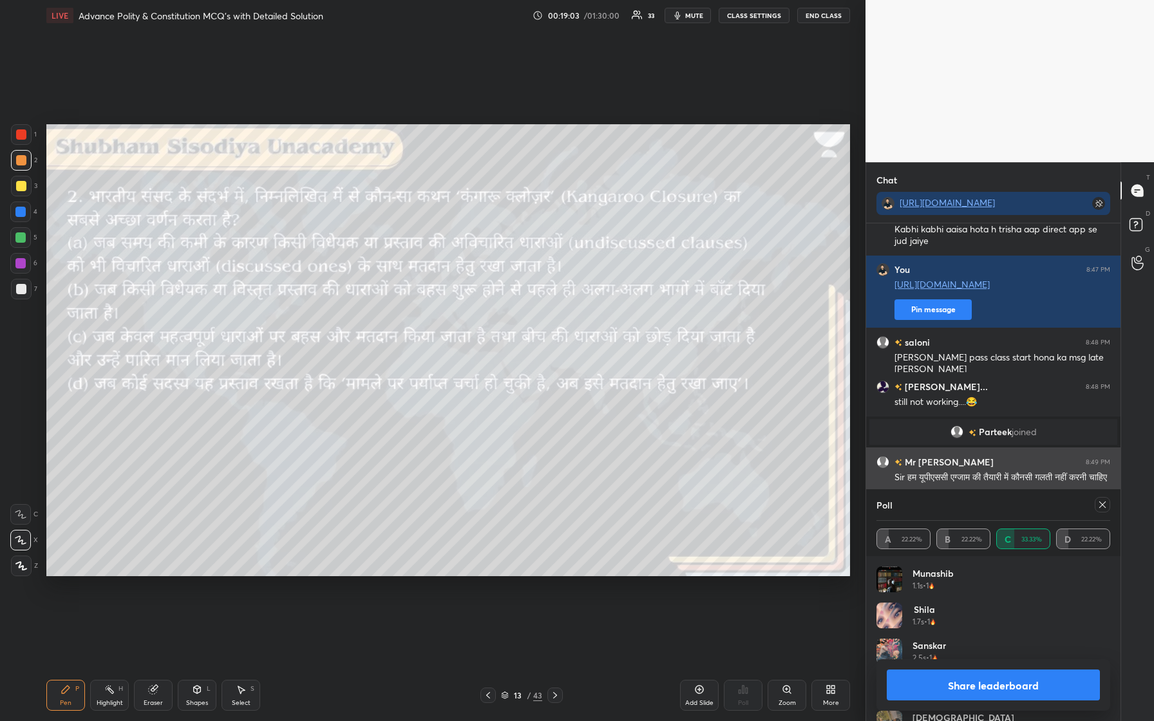
scroll to position [151, 230]
drag, startPoint x: 1102, startPoint y: 505, endPoint x: 1096, endPoint y: 500, distance: 7.3
click at [462, 302] on icon at bounding box center [1102, 504] width 6 height 6
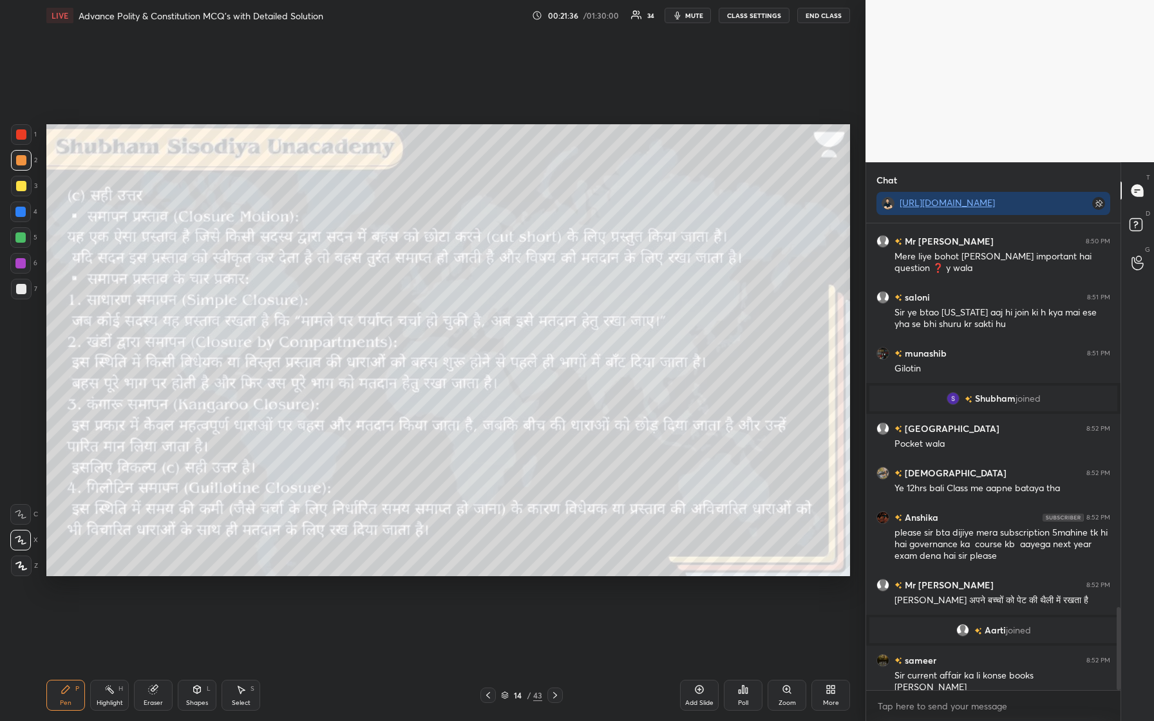
scroll to position [2154, 0]
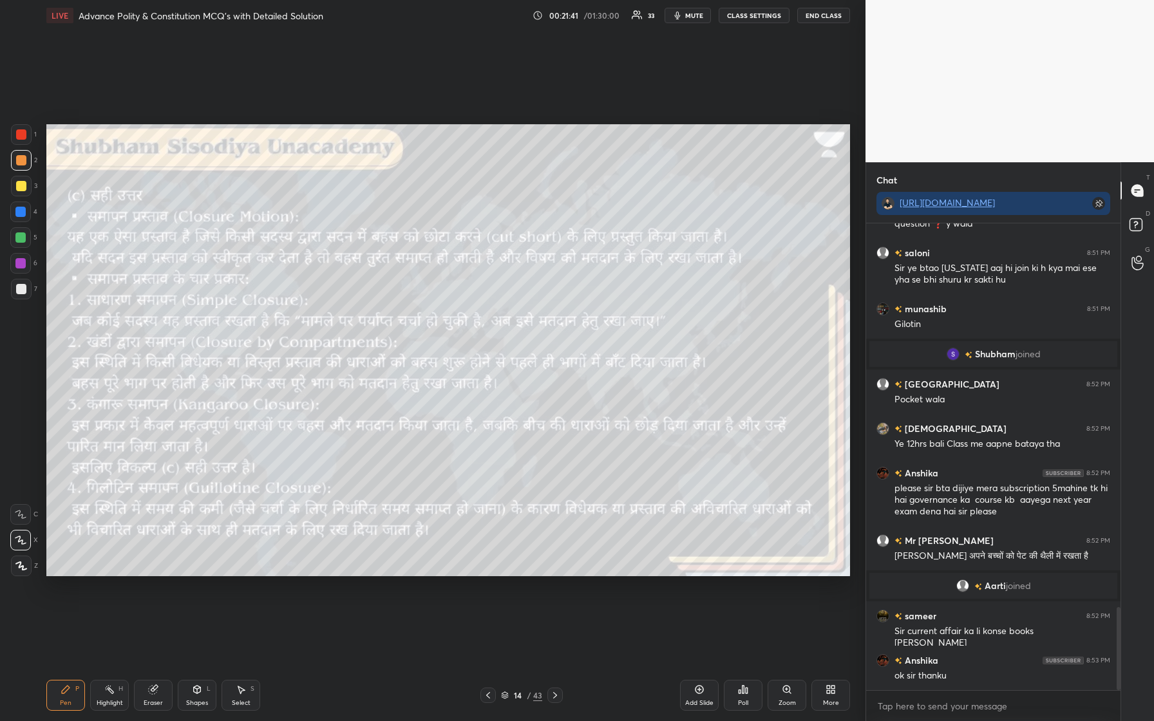
click at [20, 184] on div at bounding box center [21, 186] width 10 height 10
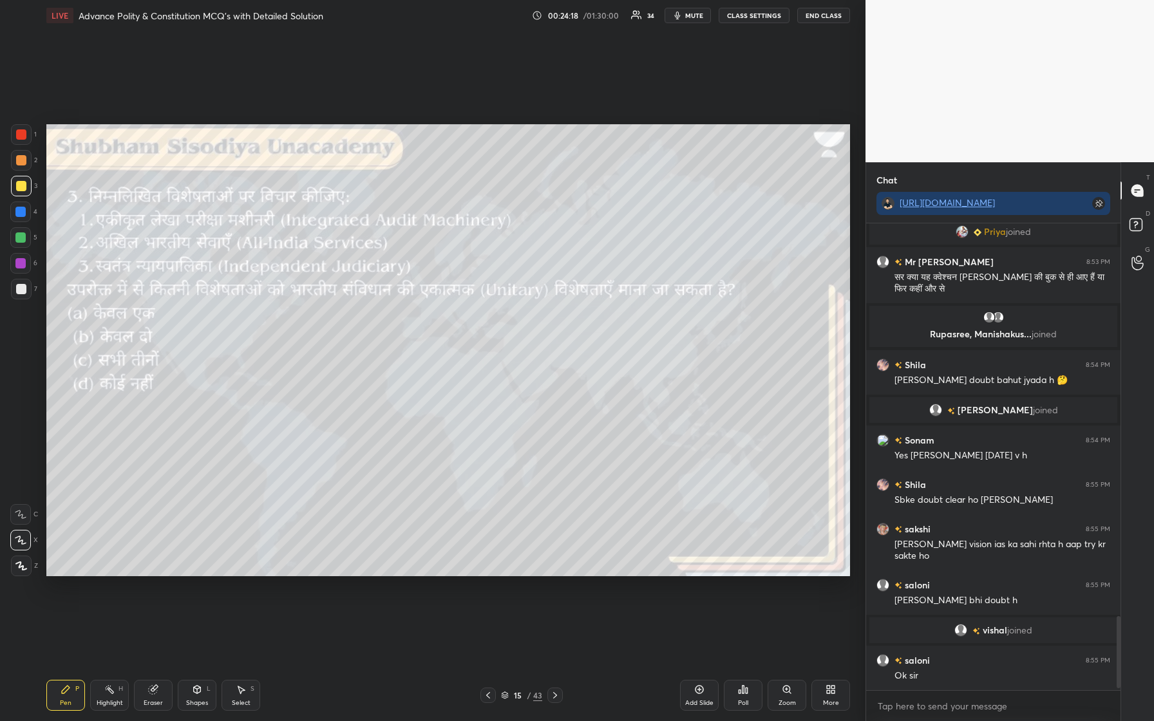
scroll to position [2483, 0]
click at [462, 302] on icon at bounding box center [743, 689] width 10 height 10
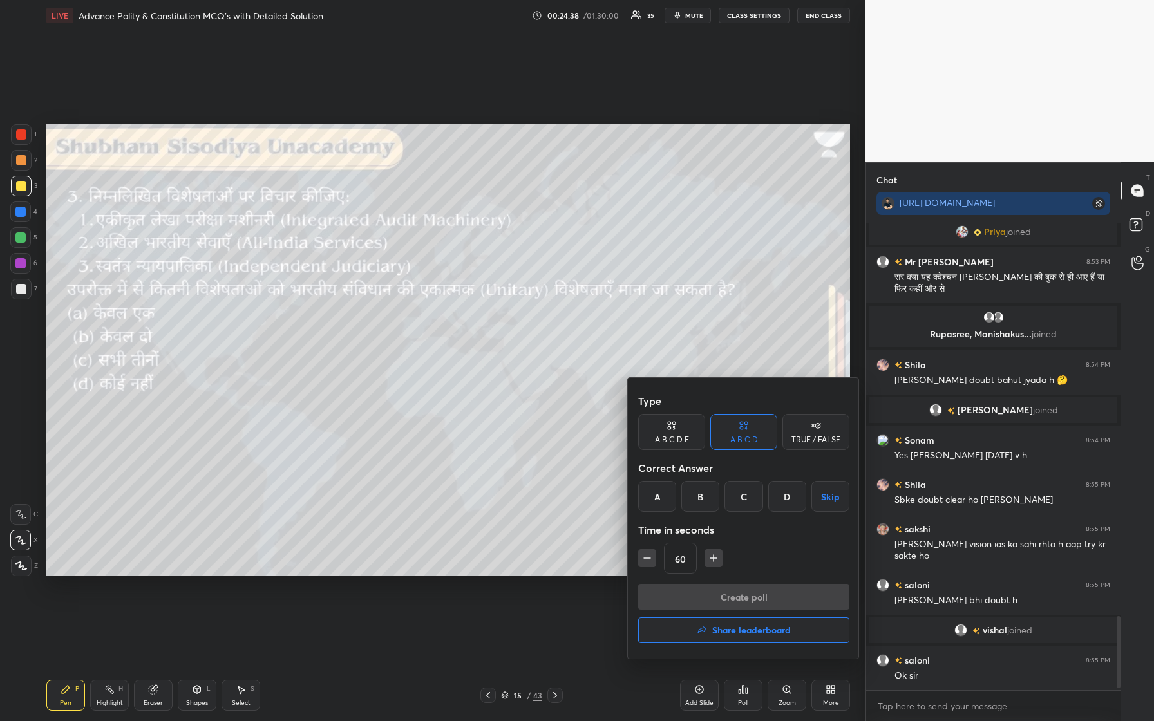
click at [462, 302] on div "B" at bounding box center [700, 496] width 38 height 31
click at [462, 302] on button "Create poll" at bounding box center [743, 597] width 211 height 26
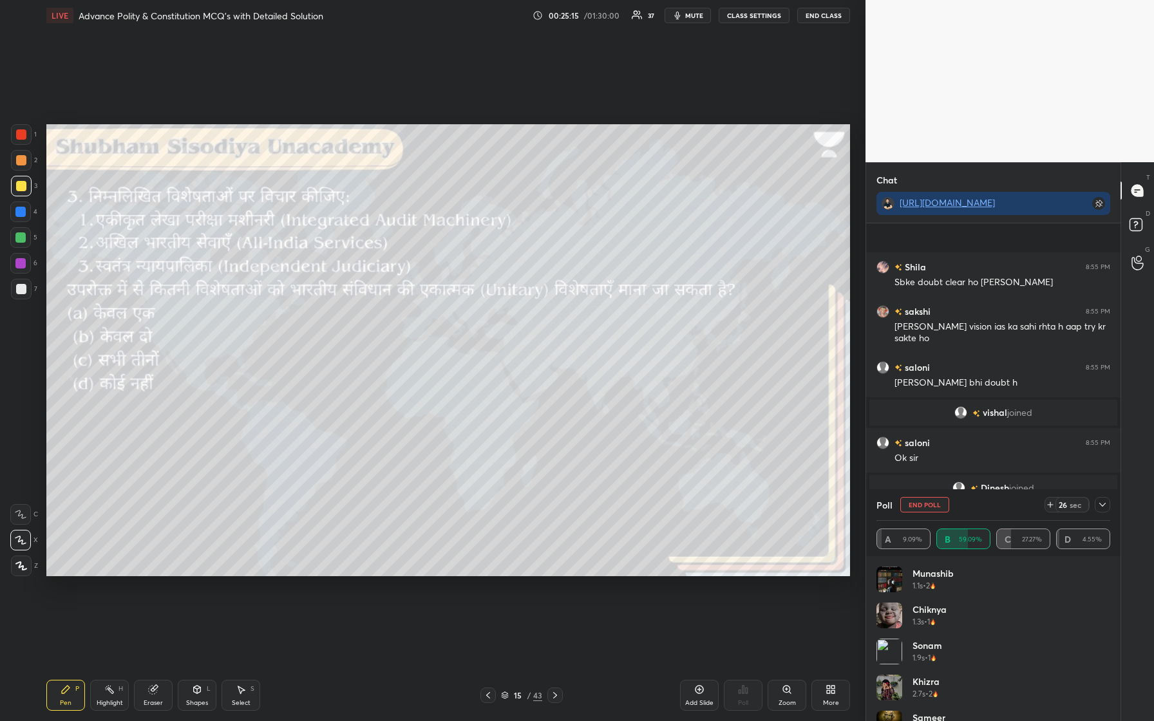
scroll to position [2604, 0]
click at [462, 302] on icon at bounding box center [1102, 505] width 10 height 10
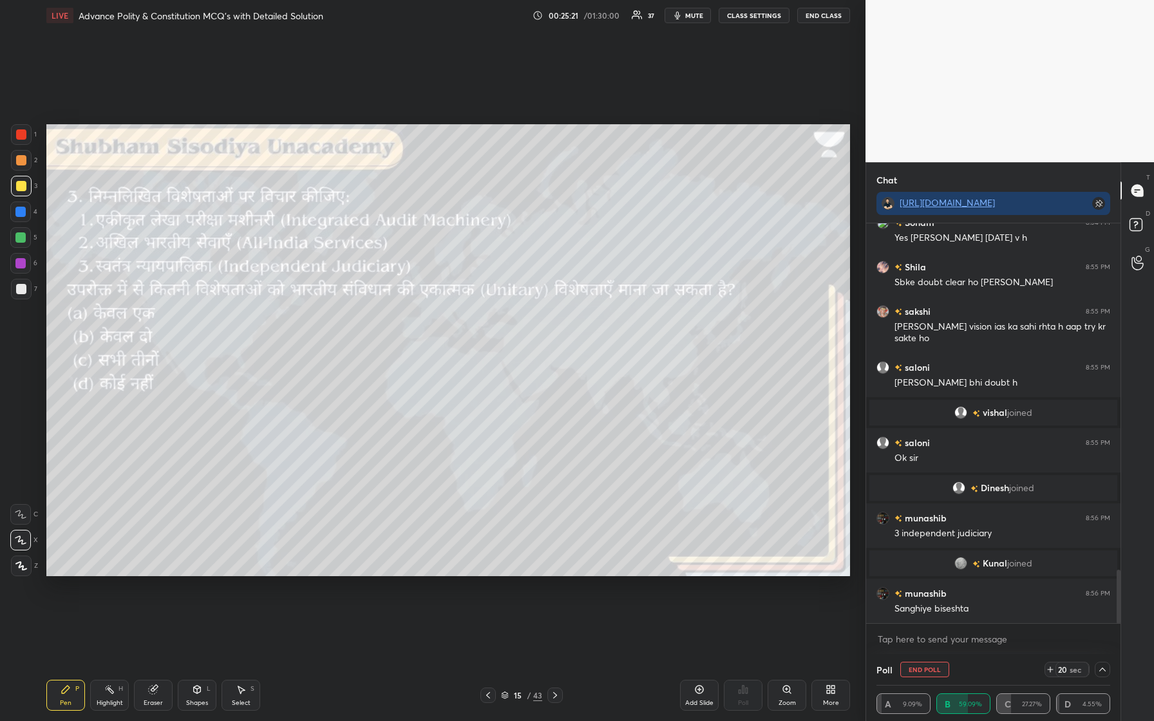
scroll to position [1, 5]
click at [462, 302] on img "grid" at bounding box center [882, 518] width 13 height 13
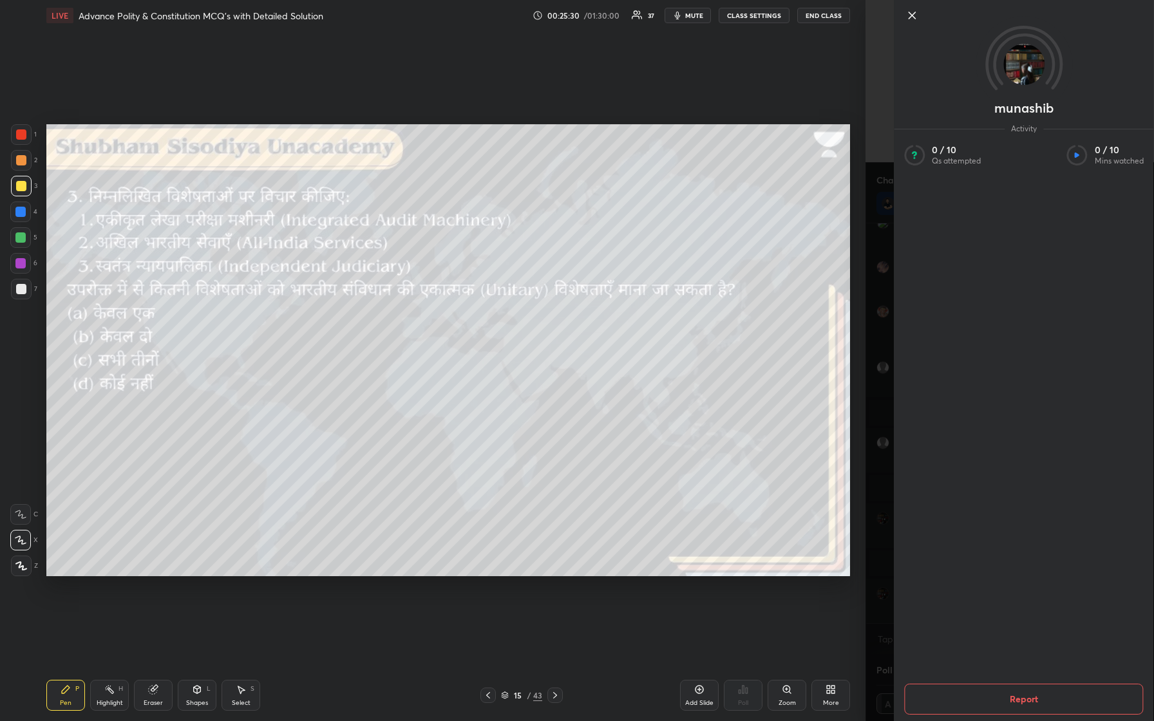
click at [462, 14] on icon at bounding box center [911, 15] width 15 height 15
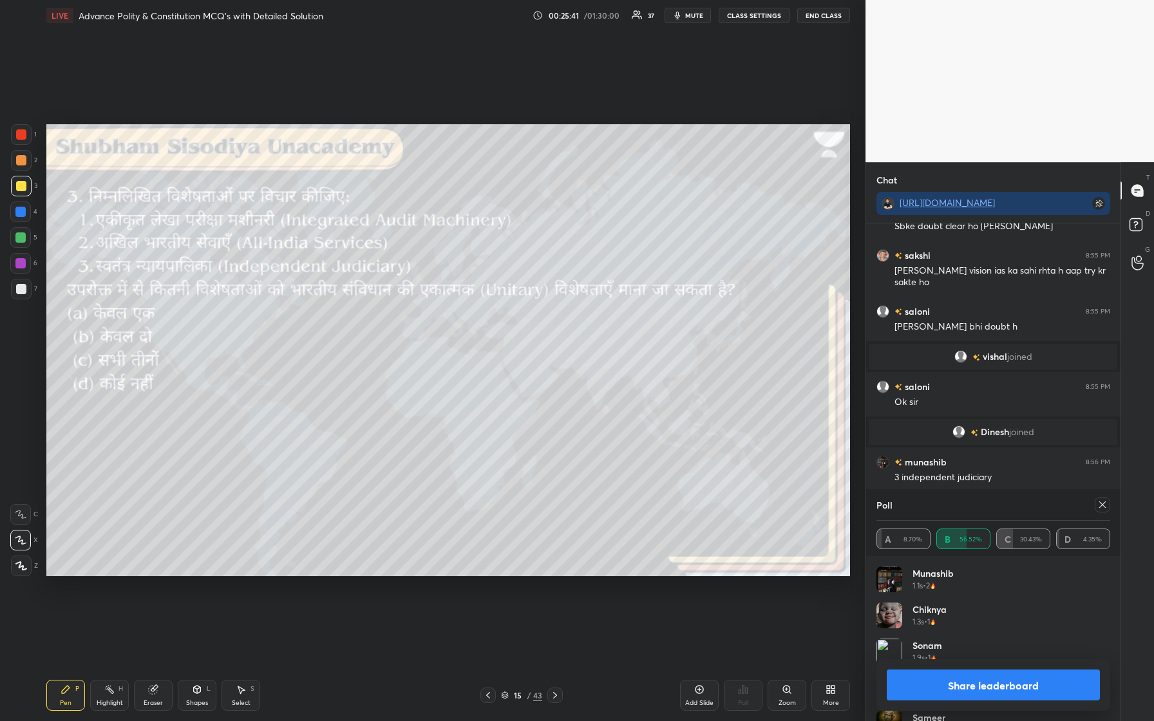
scroll to position [151, 230]
click at [462, 302] on icon at bounding box center [1102, 504] width 6 height 6
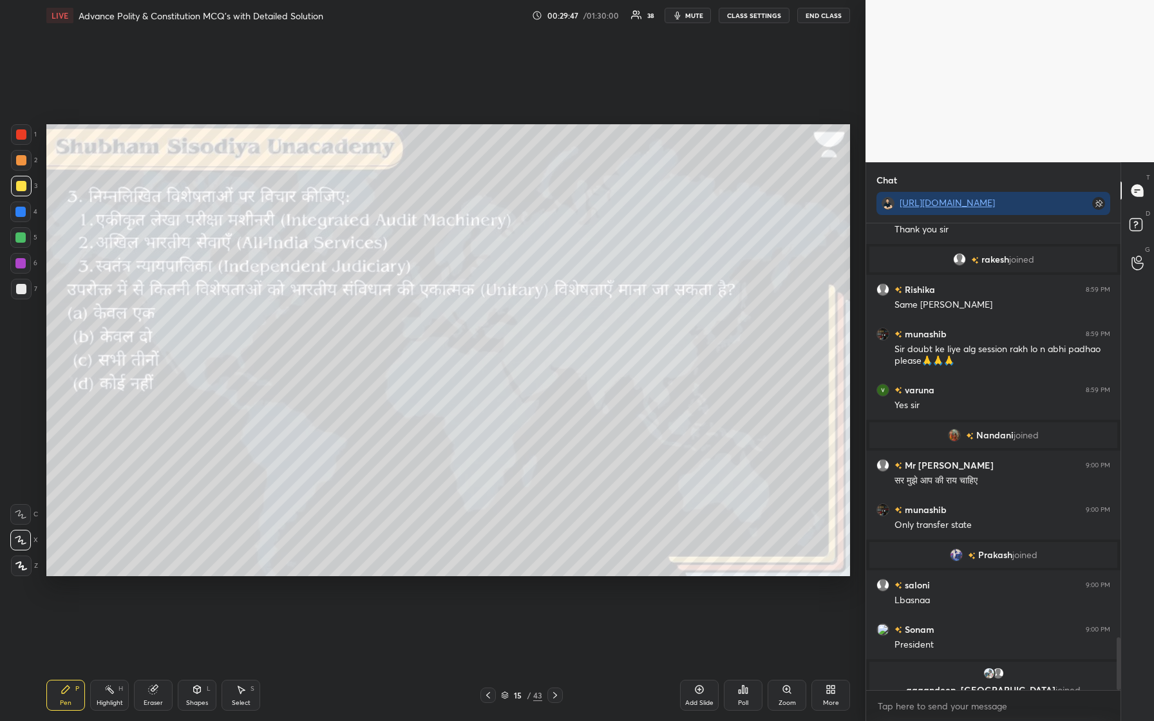
scroll to position [3655, 0]
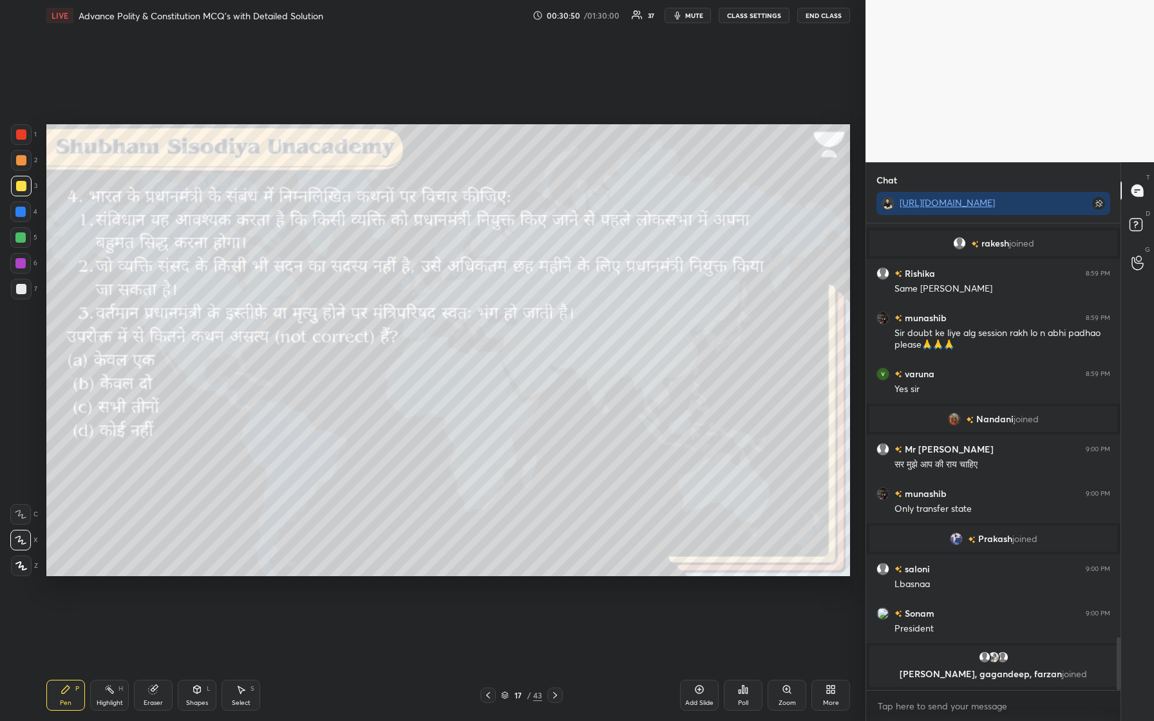
drag, startPoint x: 19, startPoint y: 261, endPoint x: 44, endPoint y: 264, distance: 24.7
click at [20, 260] on div at bounding box center [20, 263] width 10 height 10
drag, startPoint x: 19, startPoint y: 185, endPoint x: 29, endPoint y: 184, distance: 9.7
click at [21, 183] on div at bounding box center [21, 186] width 10 height 10
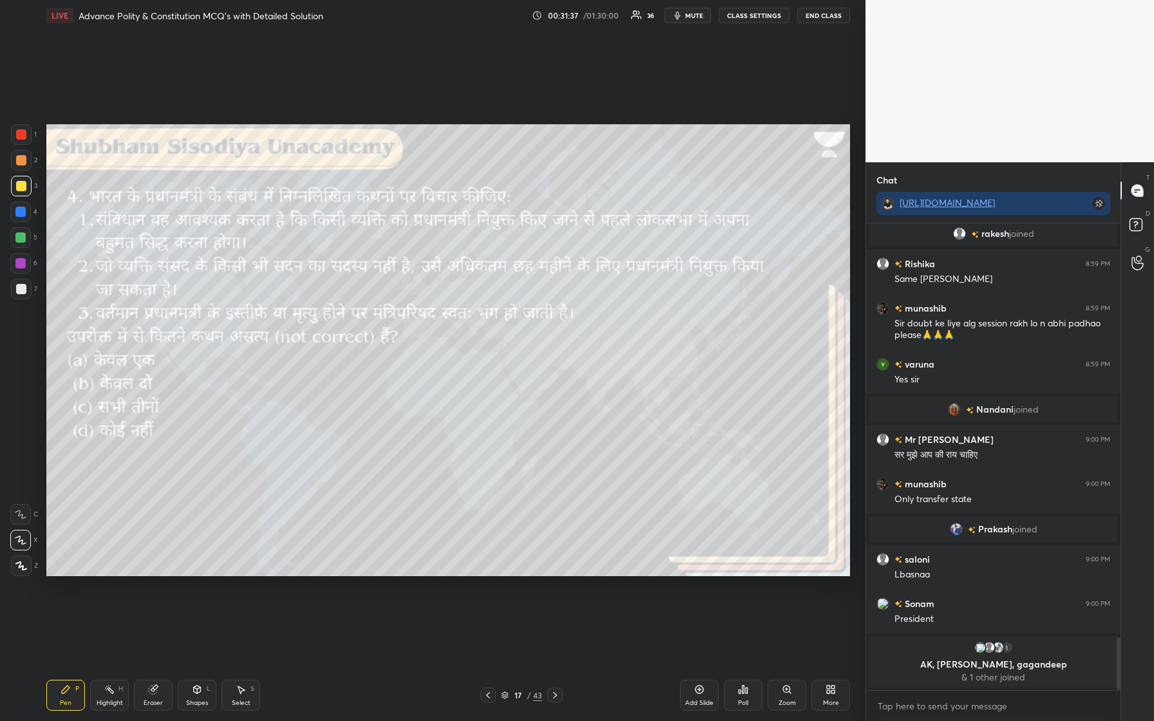
click at [462, 302] on div "Poll" at bounding box center [743, 695] width 39 height 31
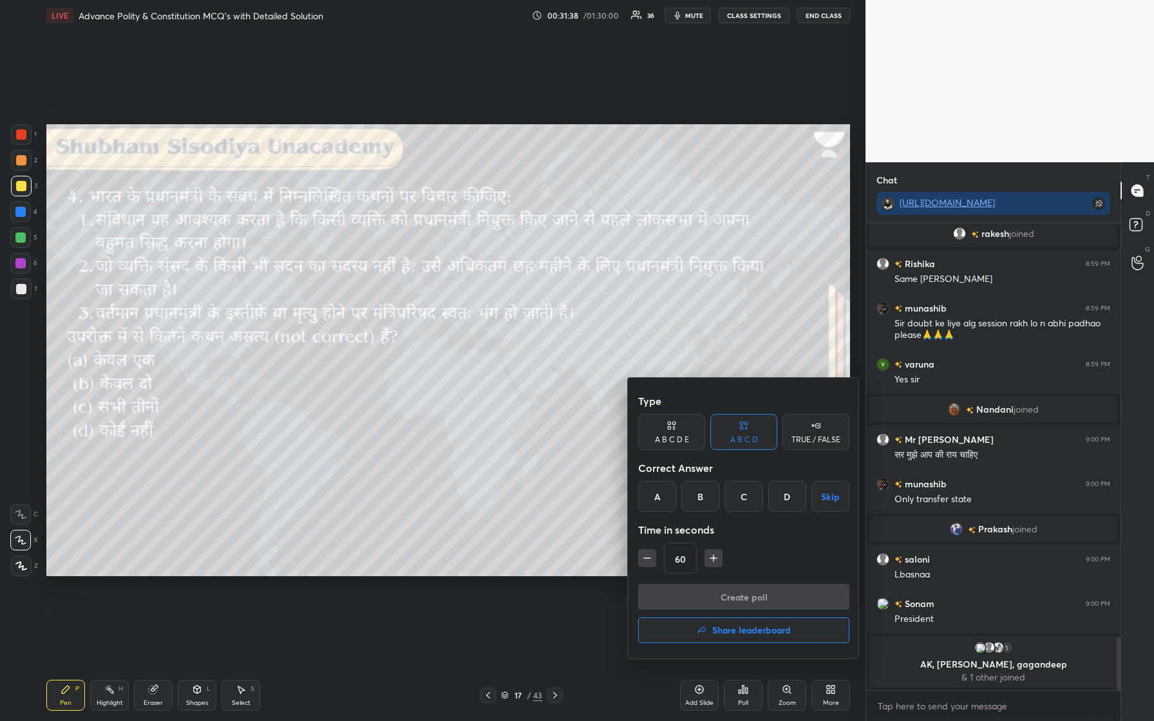
click at [462, 302] on div "A" at bounding box center [657, 496] width 38 height 31
click at [462, 302] on button "Create poll" at bounding box center [743, 597] width 211 height 26
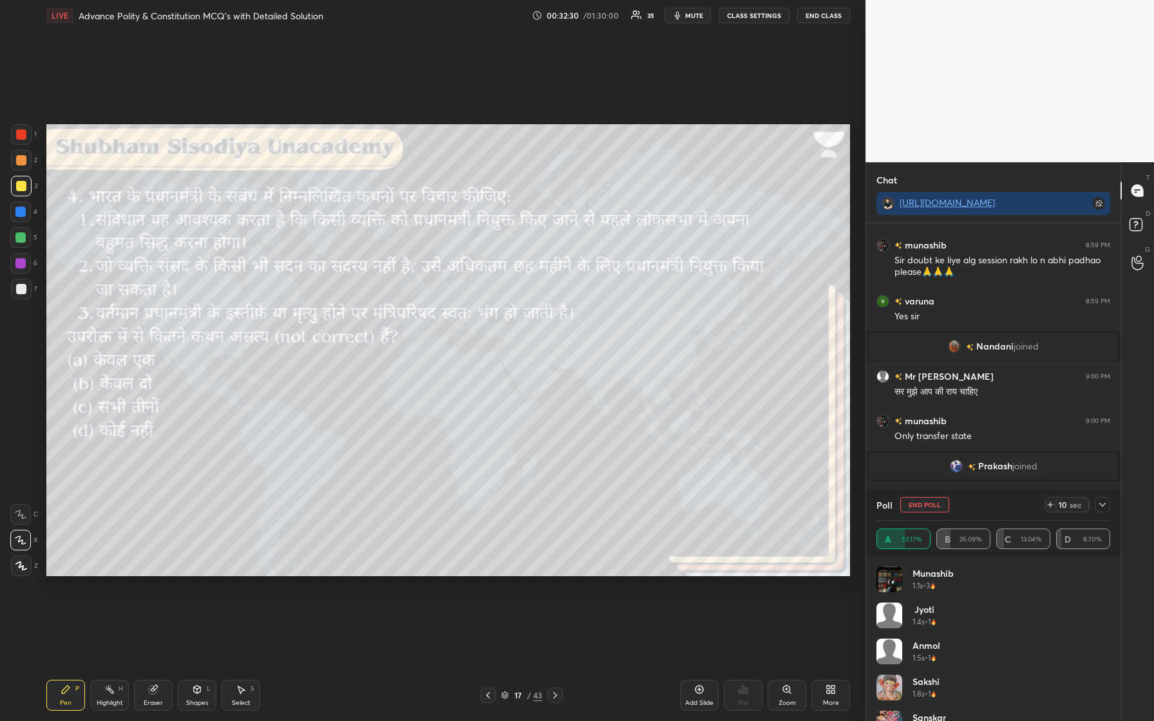
scroll to position [3713, 0]
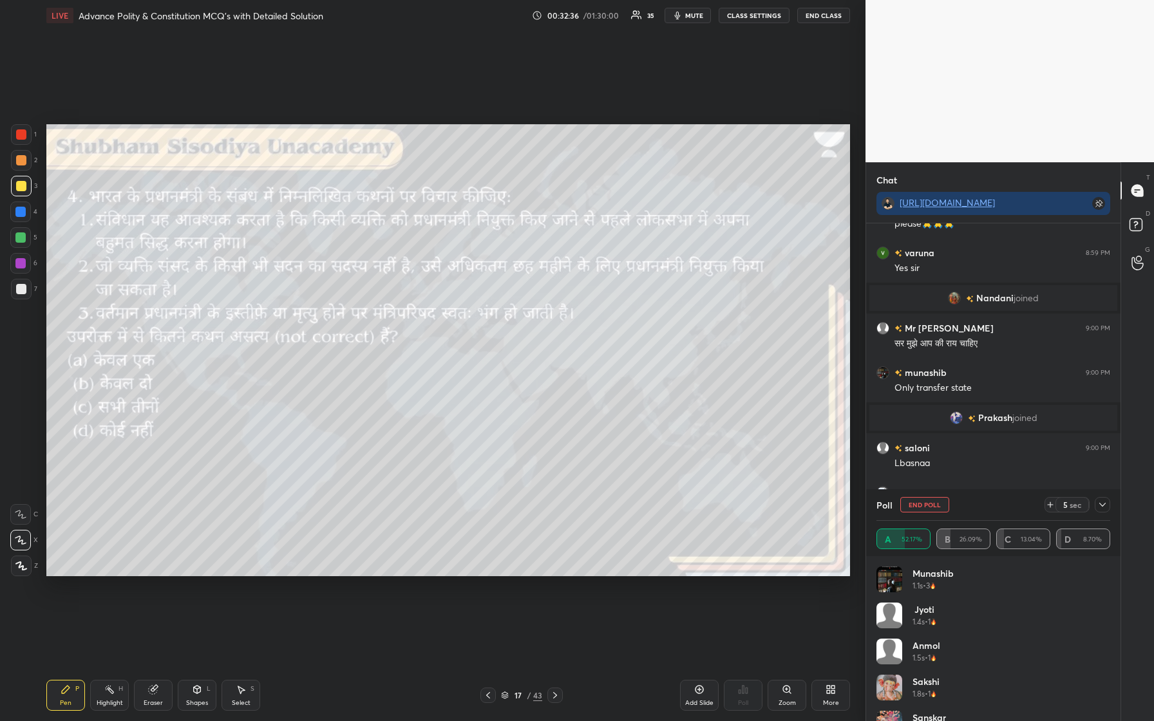
click at [462, 301] on img "grid" at bounding box center [954, 298] width 13 height 13
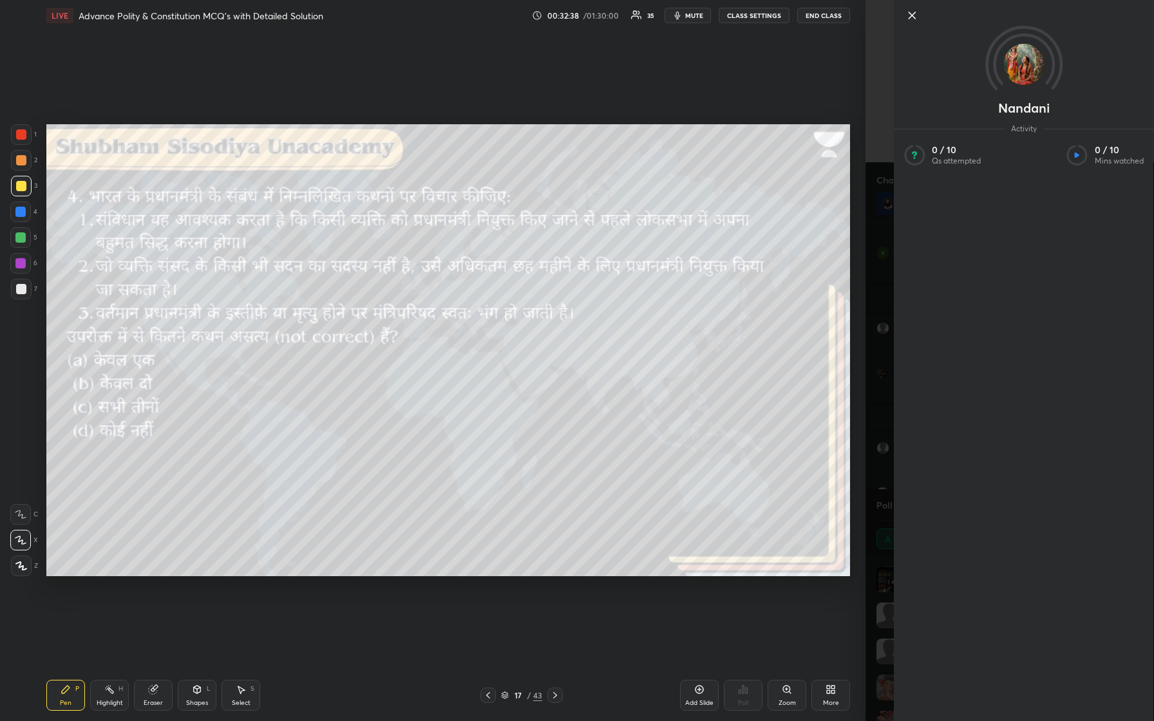
click at [462, 10] on icon at bounding box center [911, 15] width 15 height 15
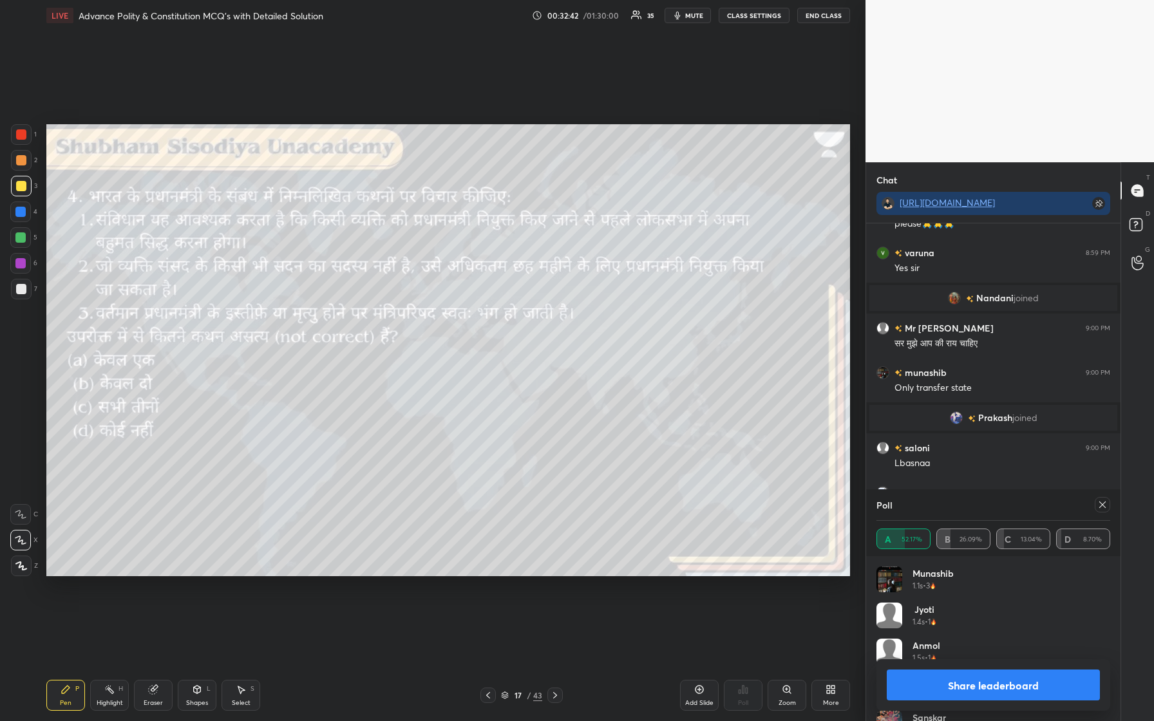
click at [462, 302] on icon at bounding box center [1102, 505] width 10 height 10
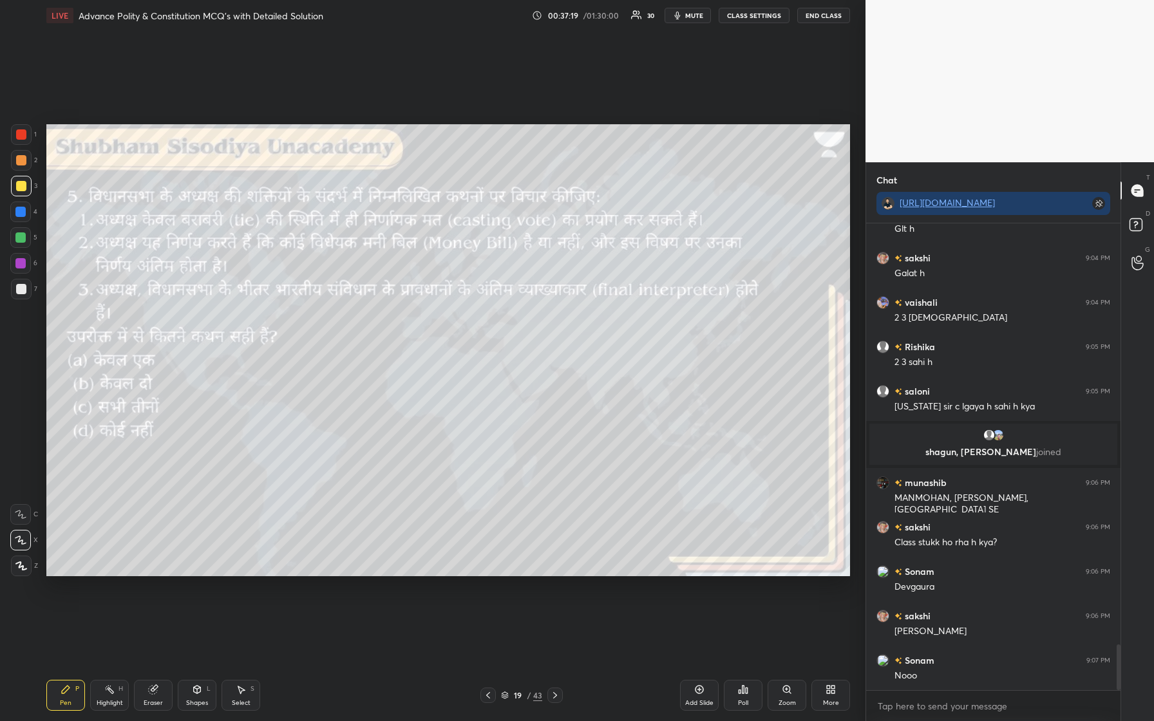
scroll to position [4287, 0]
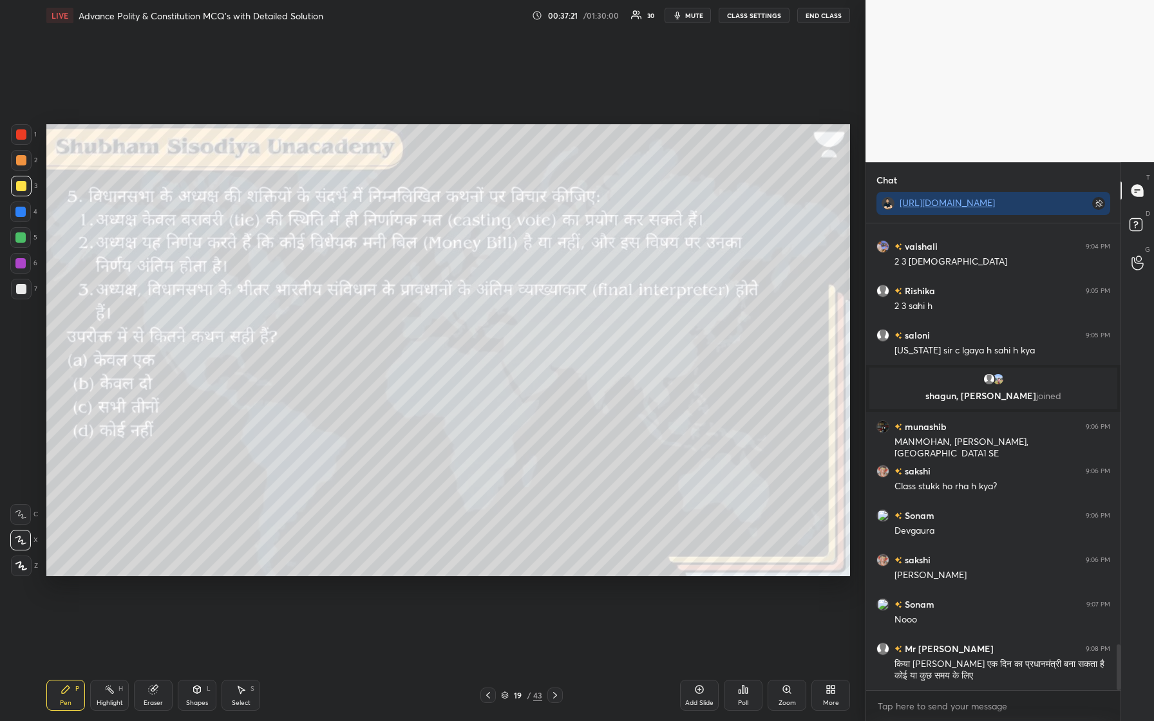
click at [462, 302] on div "Poll" at bounding box center [743, 695] width 39 height 31
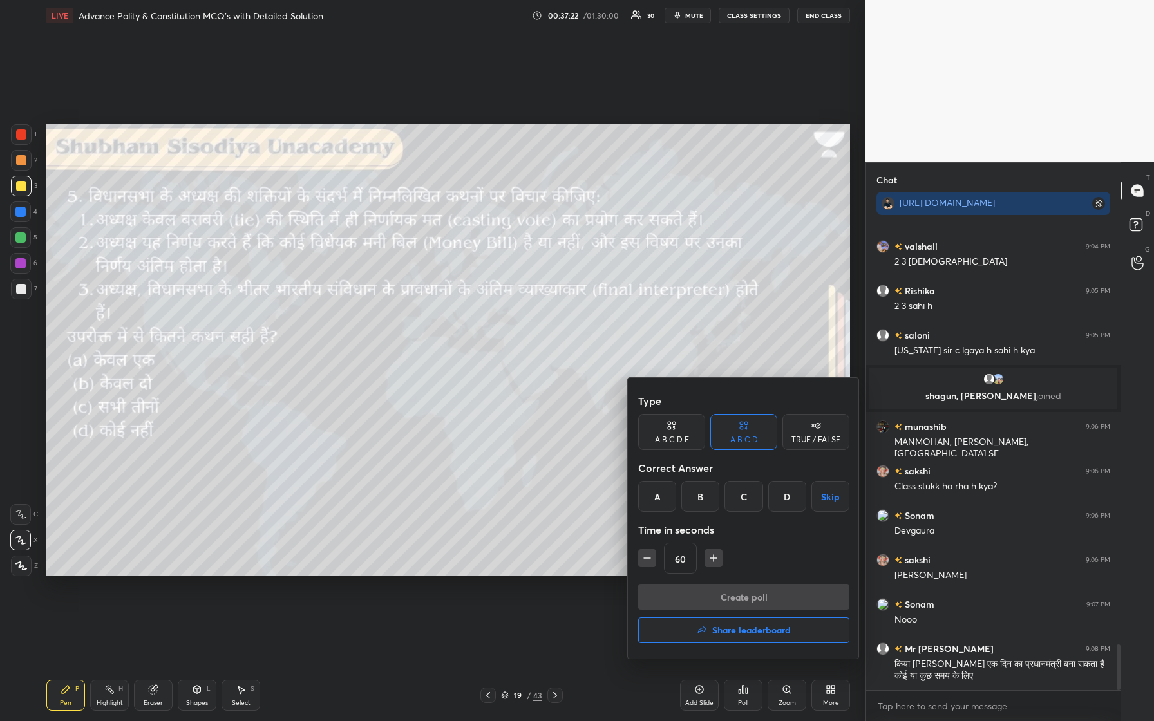
click at [462, 302] on div "C" at bounding box center [743, 496] width 38 height 31
click at [462, 302] on button "Create poll" at bounding box center [743, 597] width 211 height 26
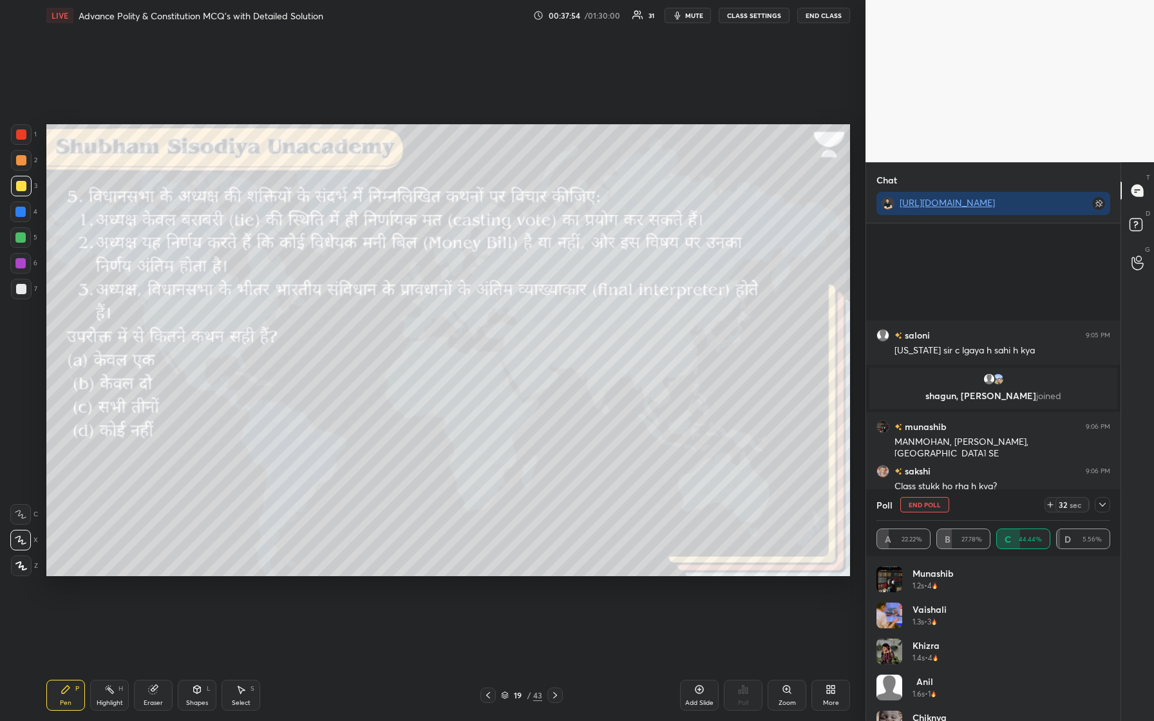
scroll to position [4454, 0]
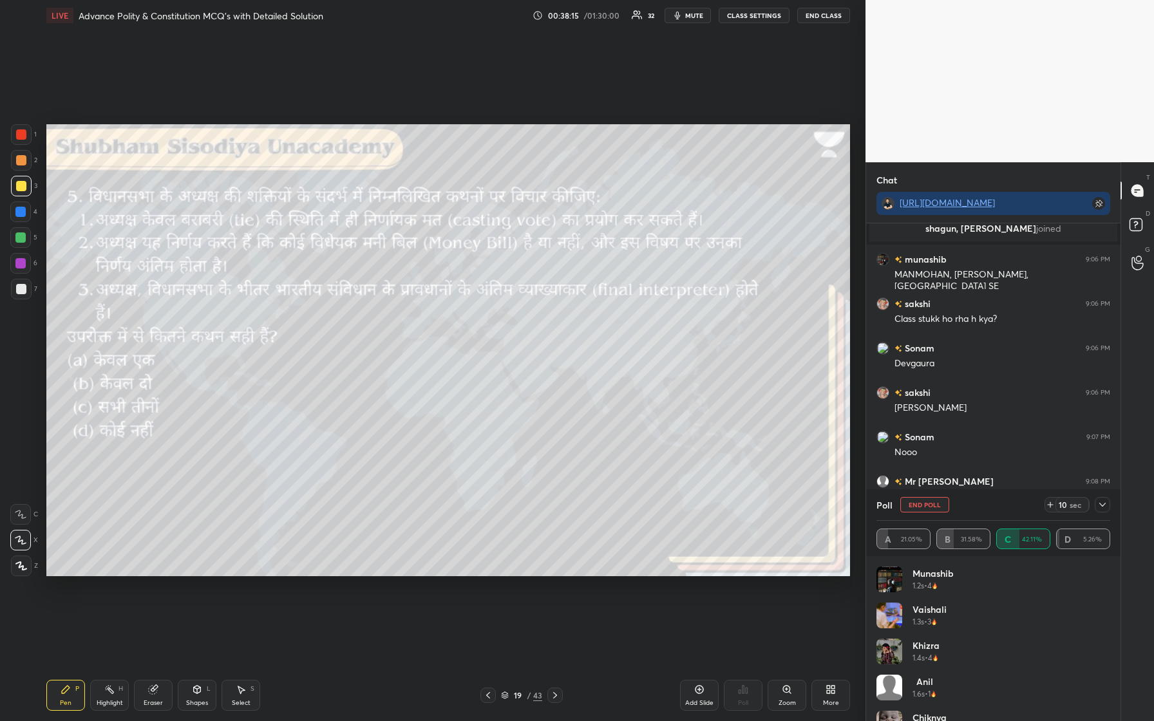
click at [462, 302] on icon at bounding box center [1102, 505] width 10 height 10
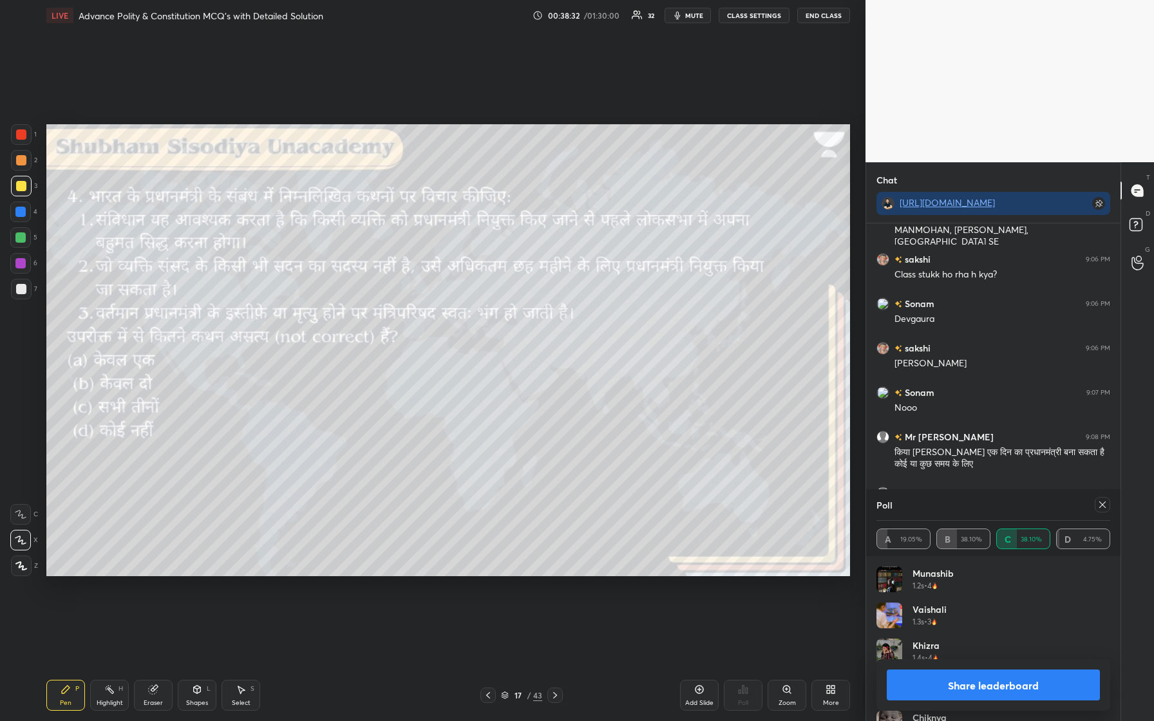
scroll to position [4529, 0]
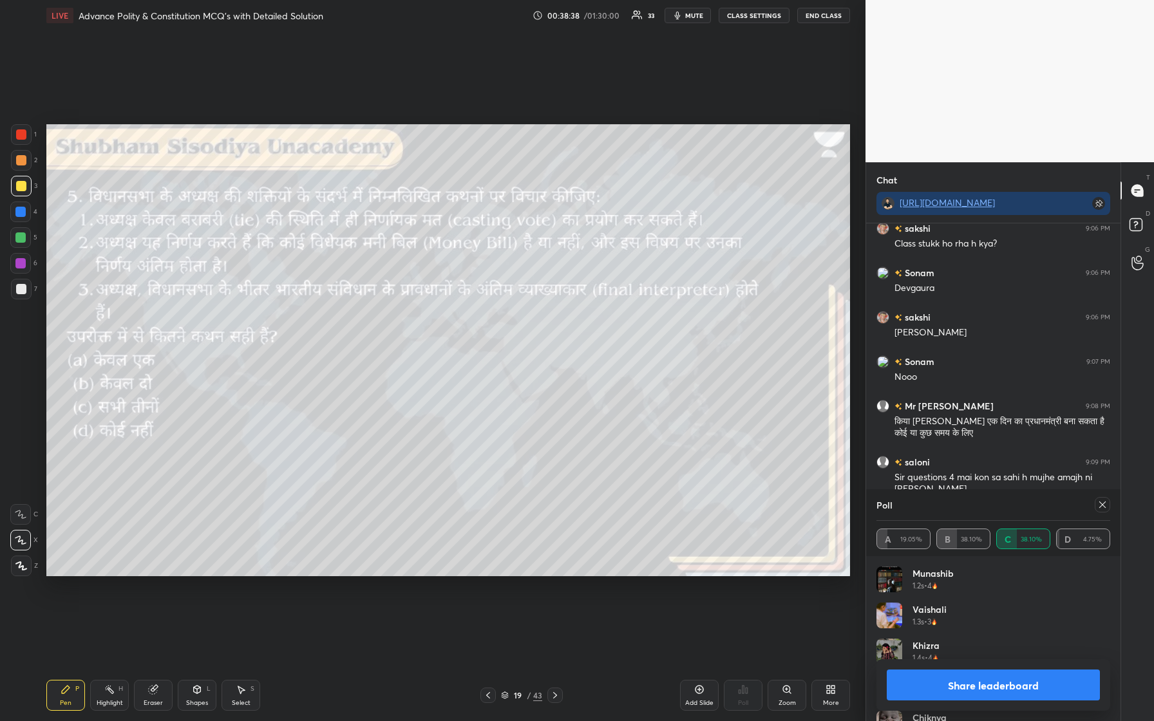
click at [462, 302] on icon at bounding box center [1102, 505] width 10 height 10
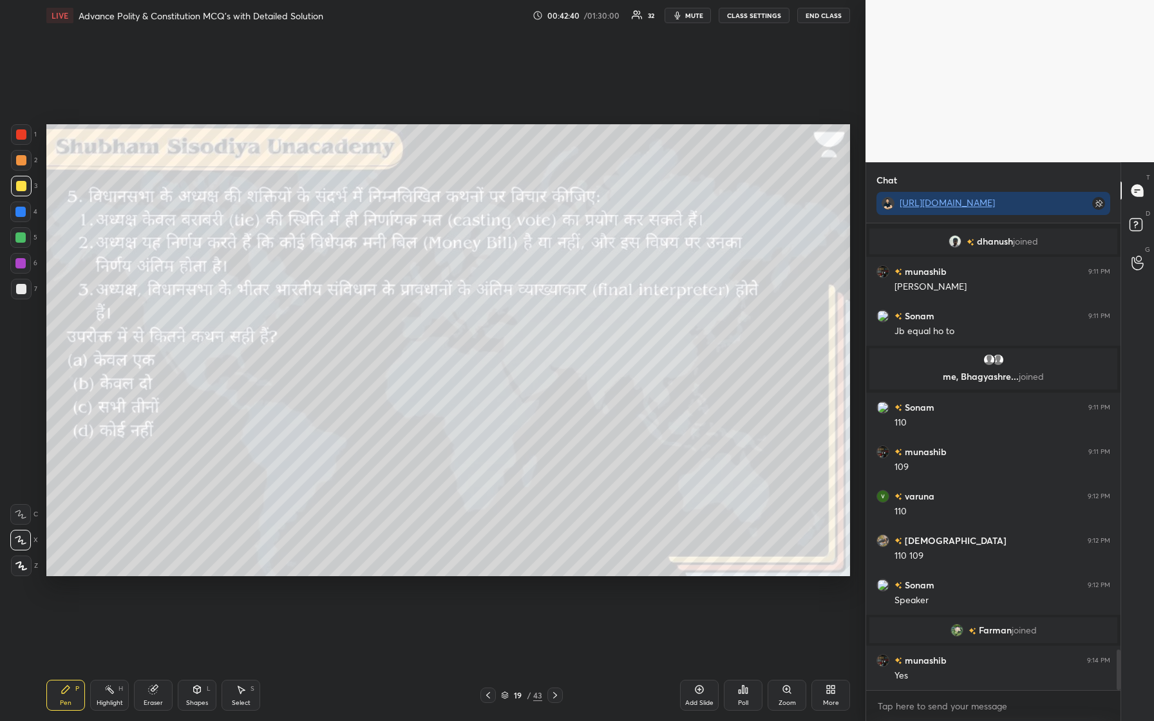
scroll to position [4865, 0]
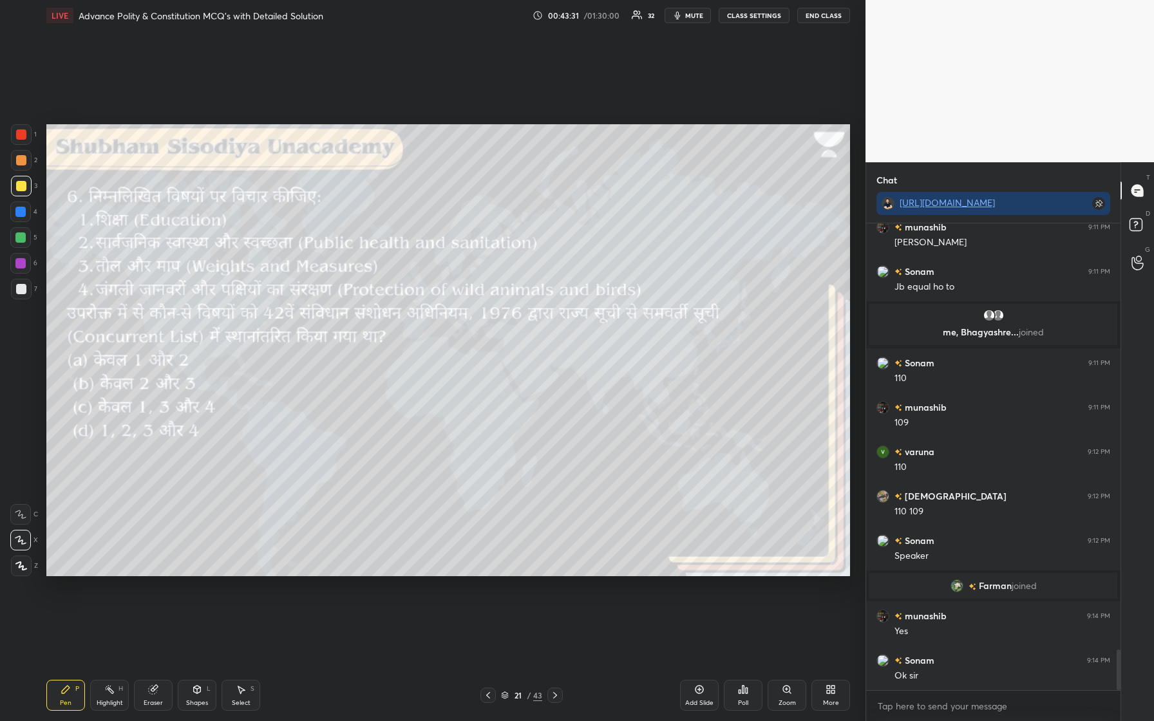
click at [462, 302] on div "Poll" at bounding box center [743, 695] width 39 height 31
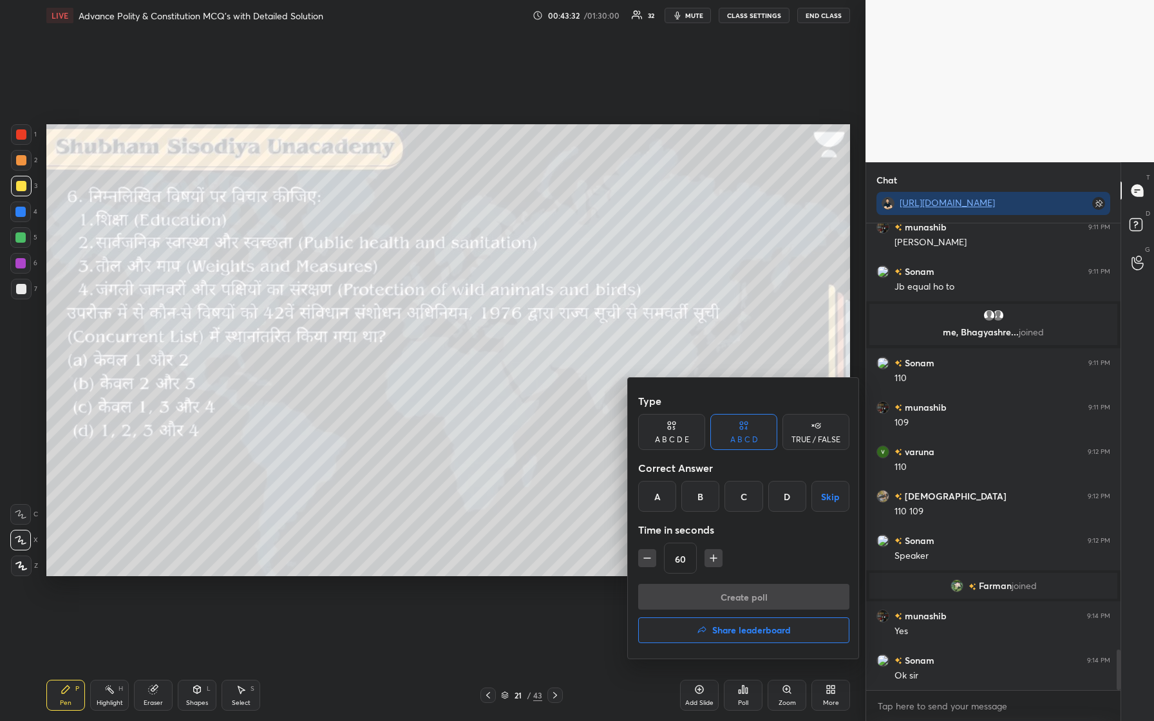
drag, startPoint x: 741, startPoint y: 498, endPoint x: 743, endPoint y: 525, distance: 27.2
click at [462, 302] on div "C" at bounding box center [743, 496] width 38 height 31
click at [462, 302] on button "Create poll" at bounding box center [743, 597] width 211 height 26
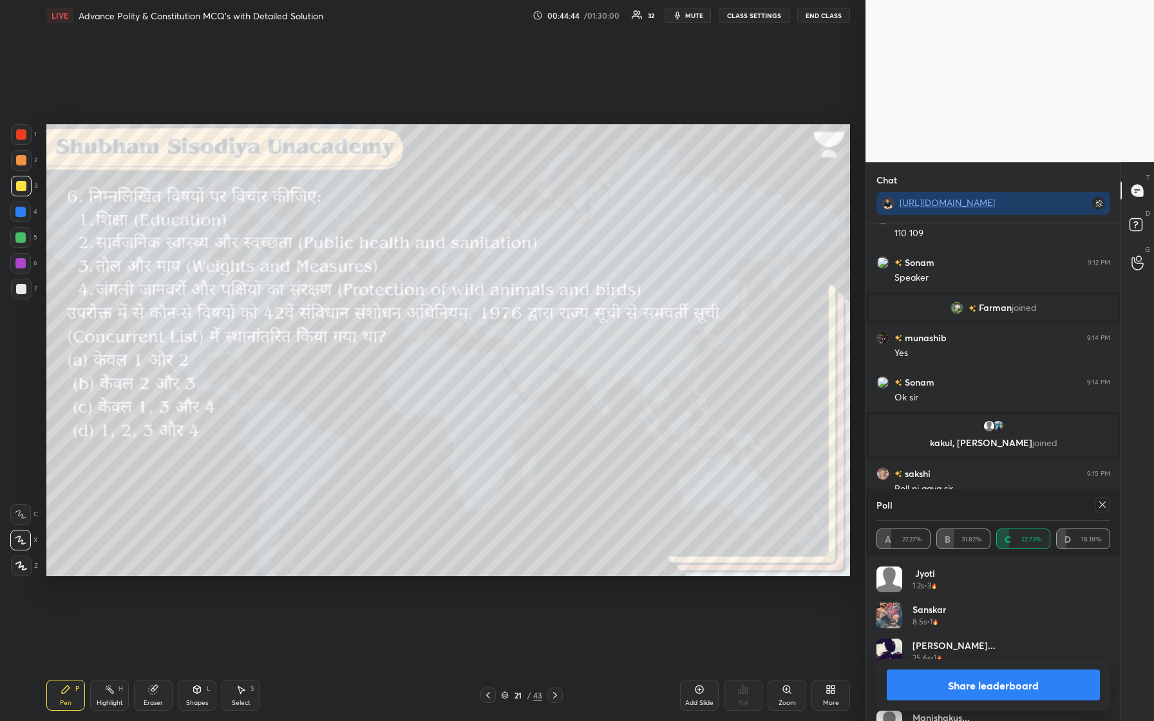
scroll to position [5091, 0]
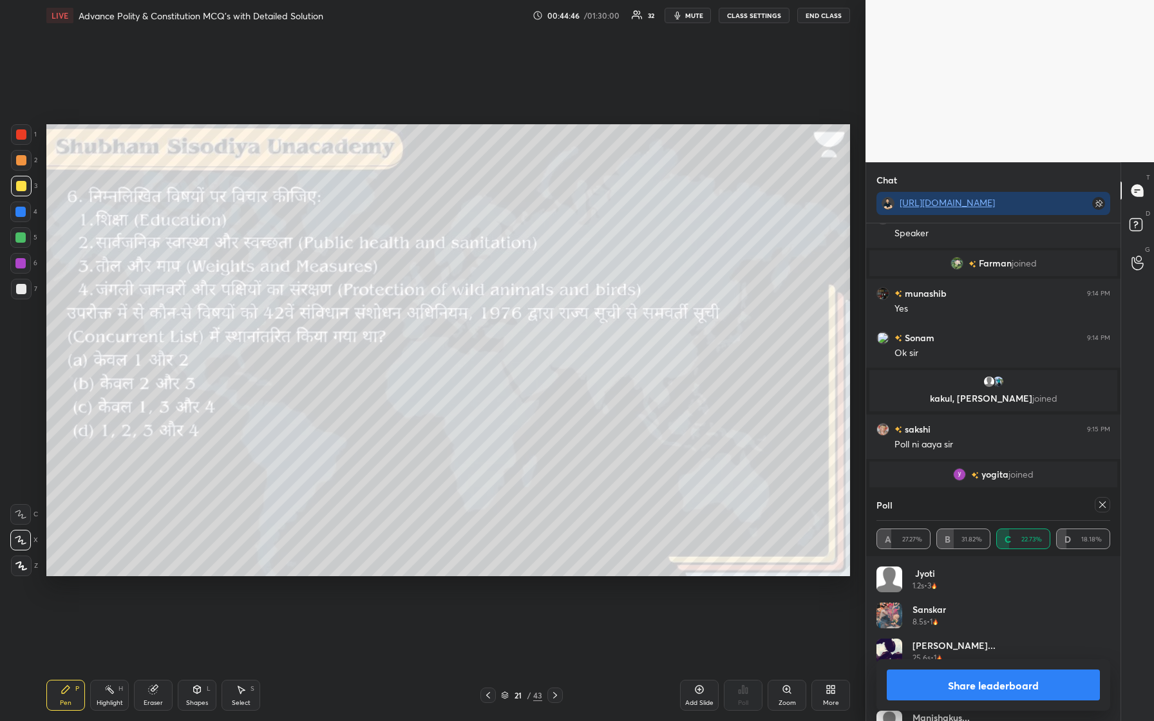
click at [462, 302] on icon at bounding box center [1102, 505] width 10 height 10
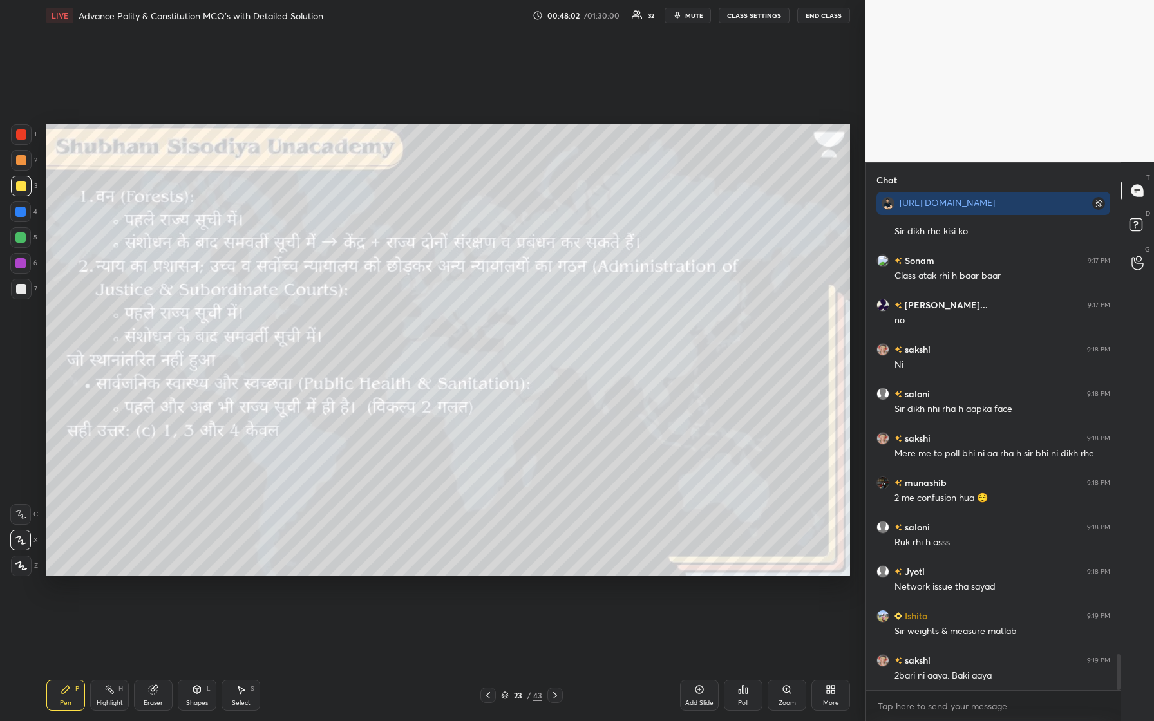
scroll to position [5569, 0]
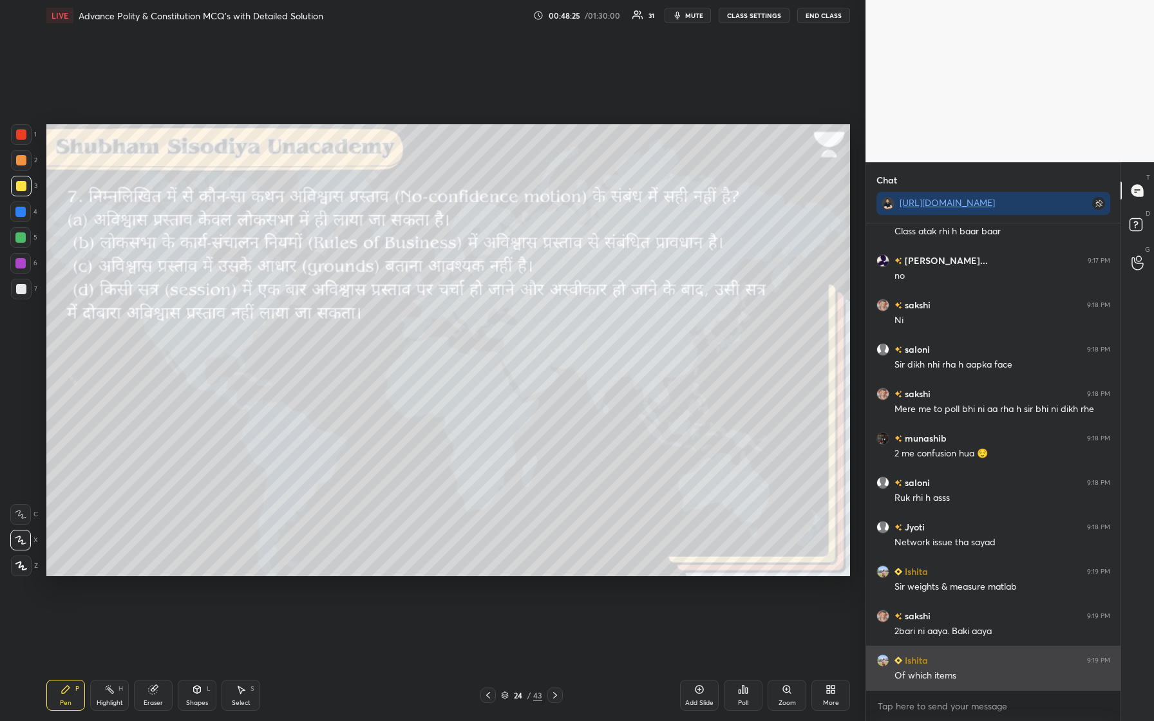
click at [462, 302] on img "grid" at bounding box center [882, 660] width 13 height 13
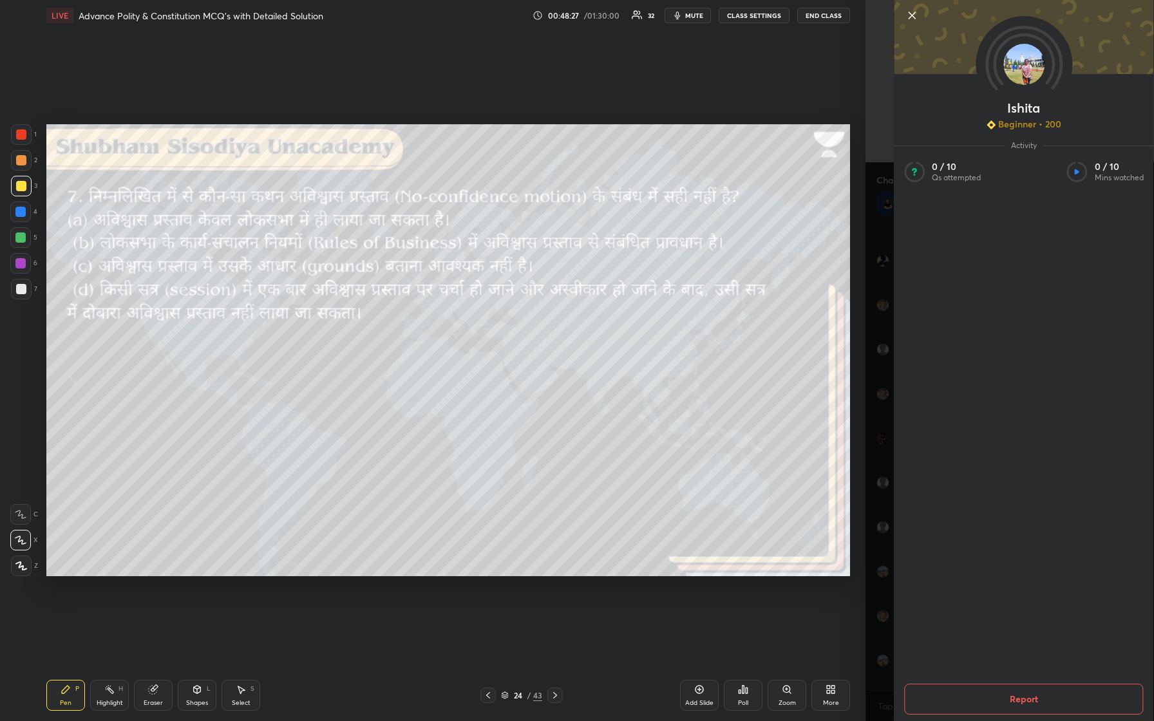
click at [462, 51] on img at bounding box center [1023, 64] width 41 height 41
click at [462, 20] on icon at bounding box center [911, 15] width 15 height 15
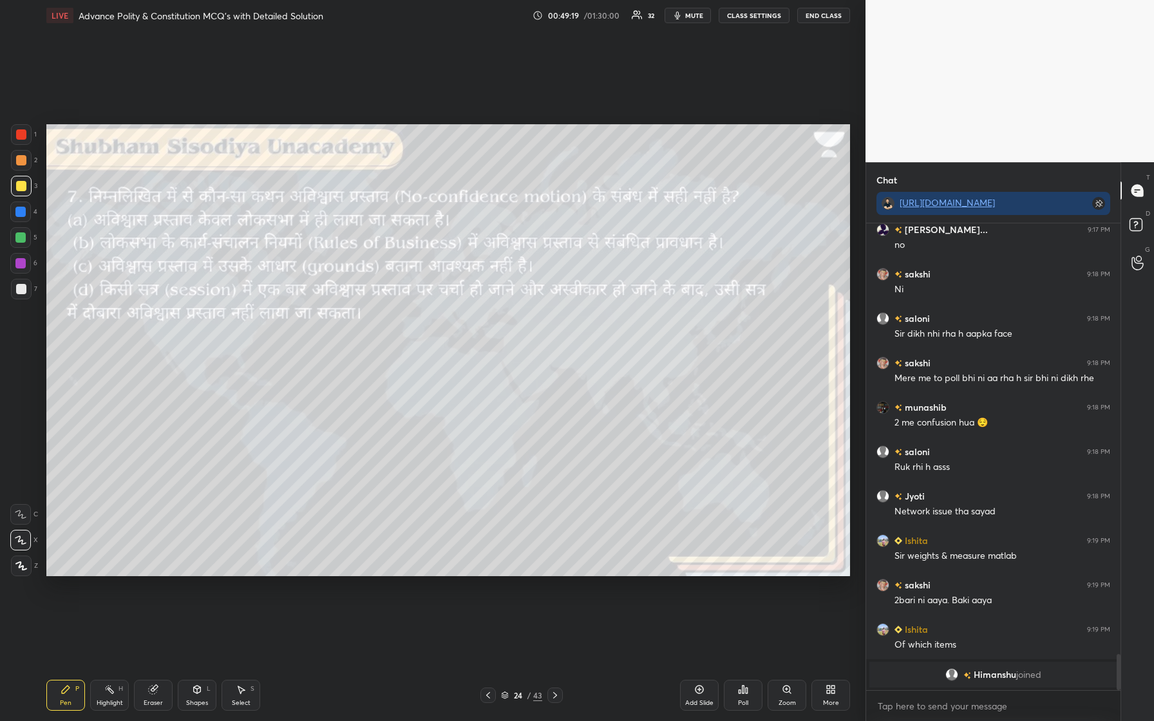
scroll to position [5616, 0]
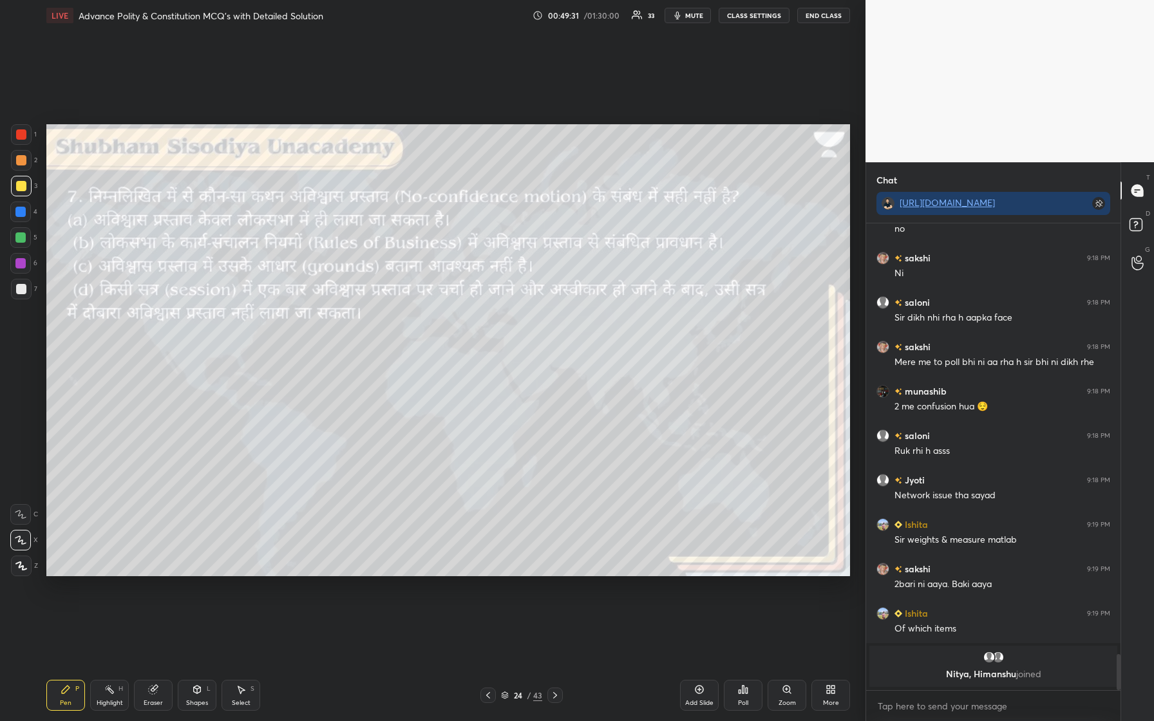
click at [462, 302] on div "Poll" at bounding box center [743, 703] width 10 height 6
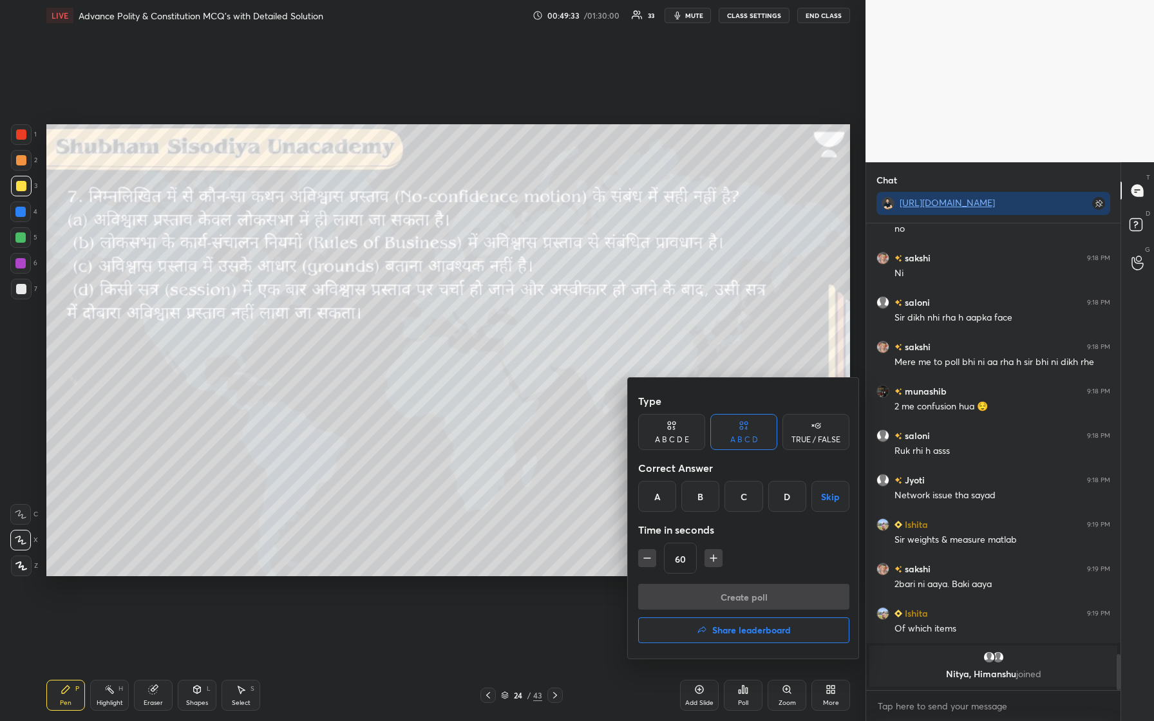
click at [462, 302] on div "D" at bounding box center [787, 496] width 38 height 31
click at [462, 302] on button "Create poll" at bounding box center [743, 597] width 211 height 26
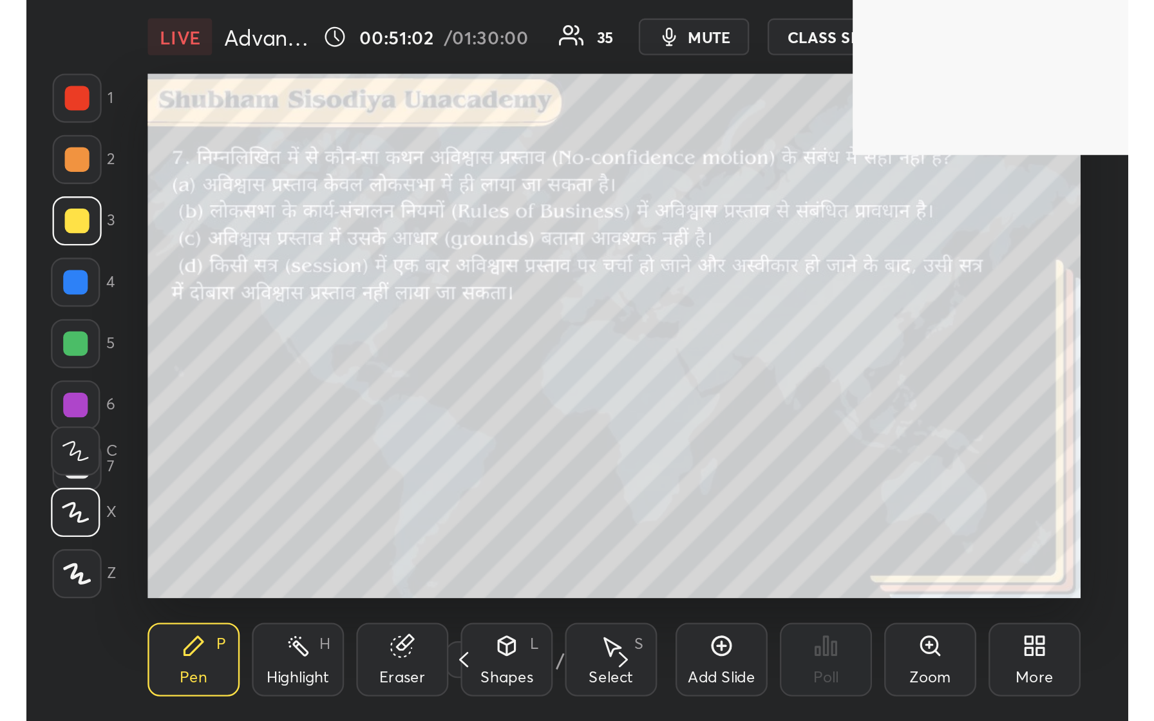
scroll to position [220, 410]
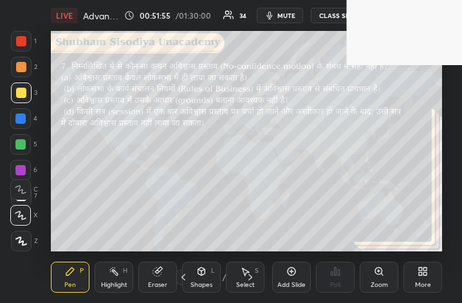
click at [415, 281] on div "More" at bounding box center [423, 276] width 39 height 31
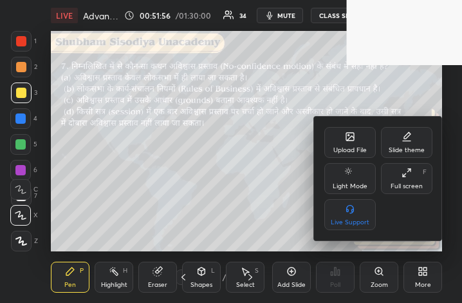
click at [408, 169] on icon at bounding box center [407, 172] width 10 height 10
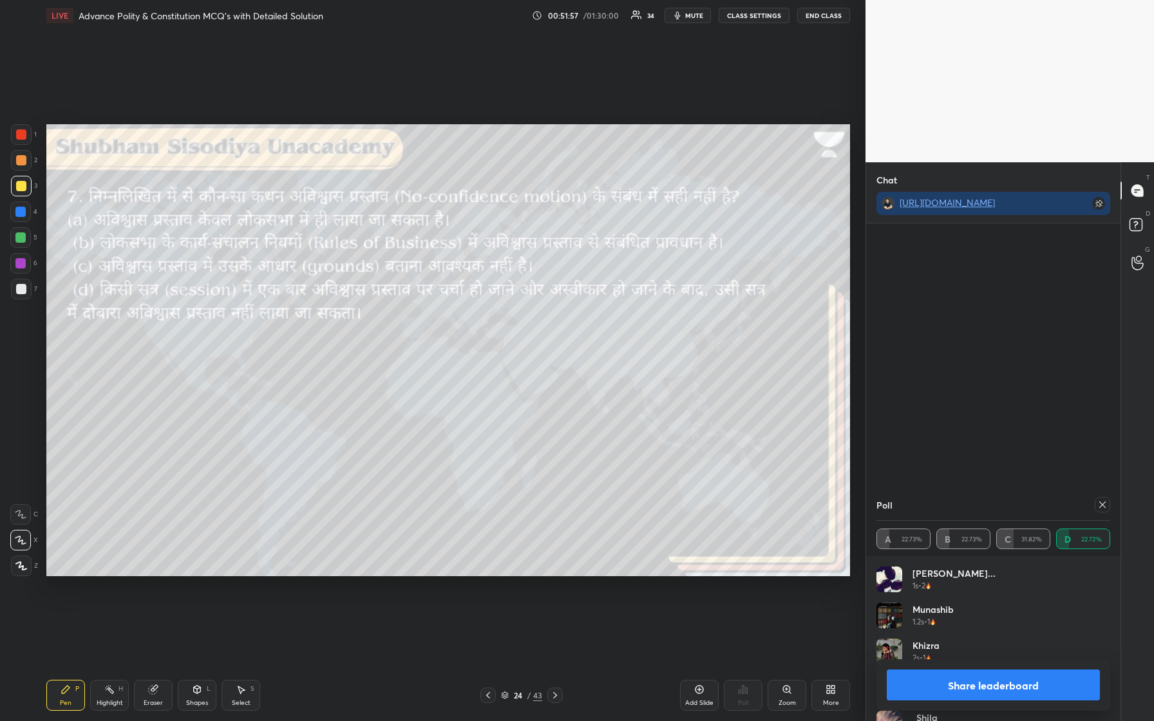
scroll to position [63734, 63559]
click at [462, 302] on icon at bounding box center [1102, 505] width 10 height 10
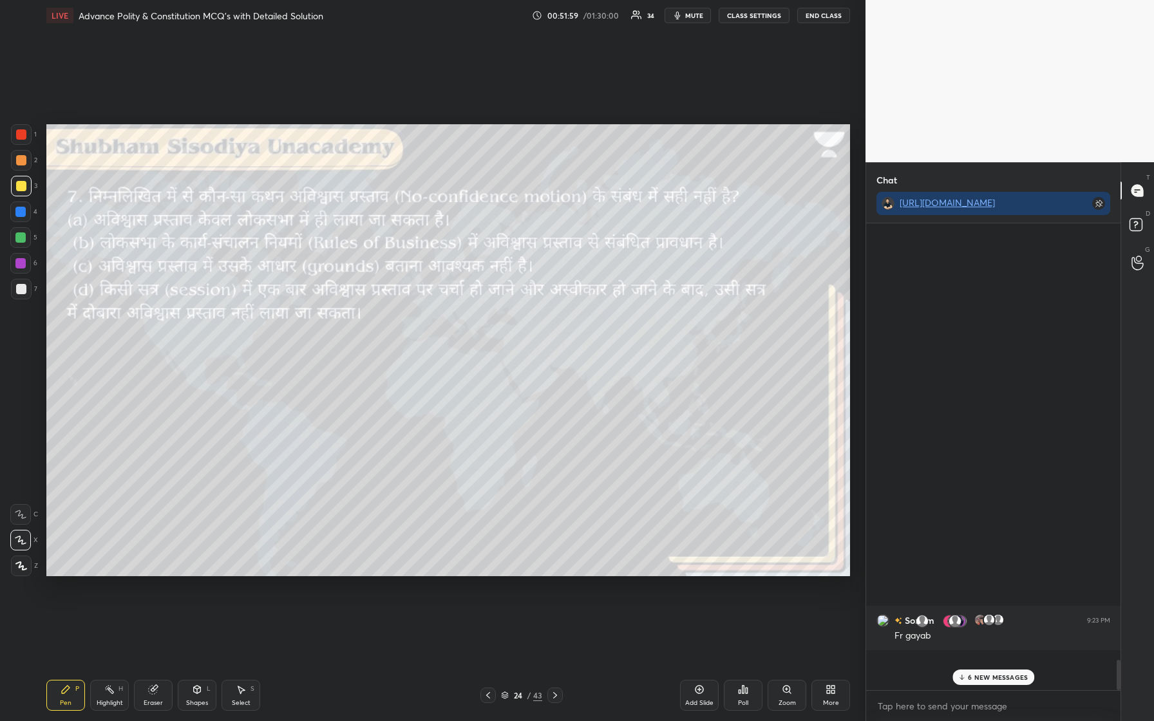
scroll to position [5, 5]
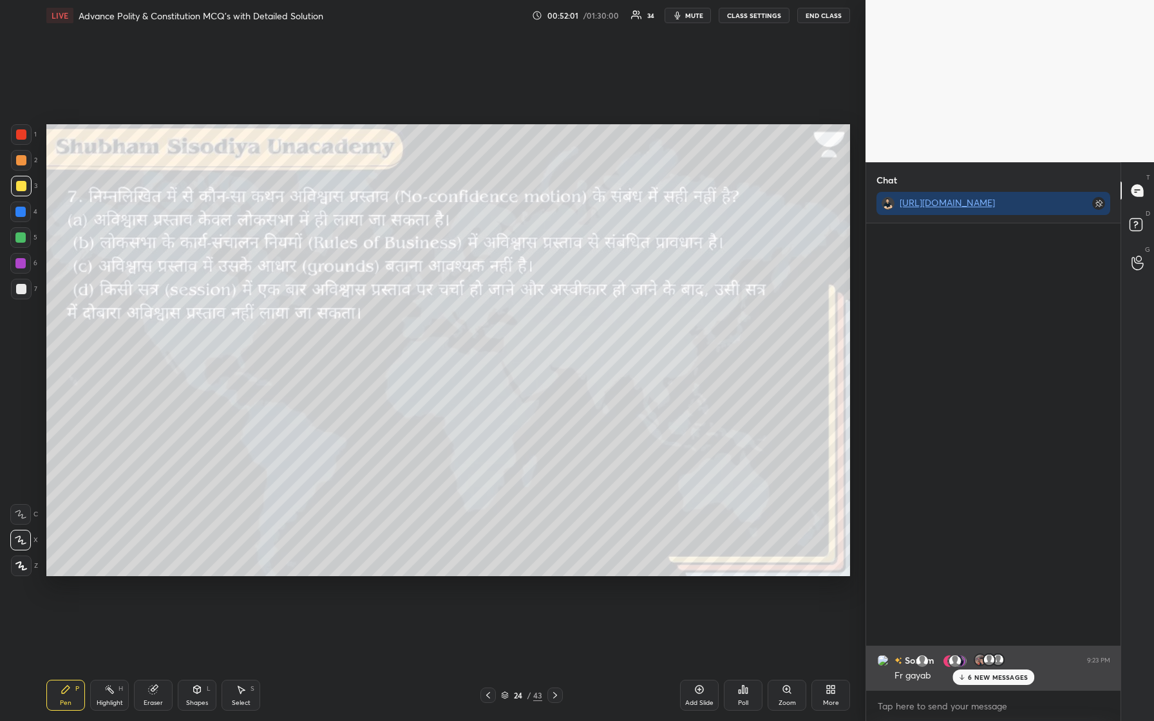
click at [462, 302] on div "Sonam 9:23 PM Fr gayab" at bounding box center [993, 668] width 254 height 44
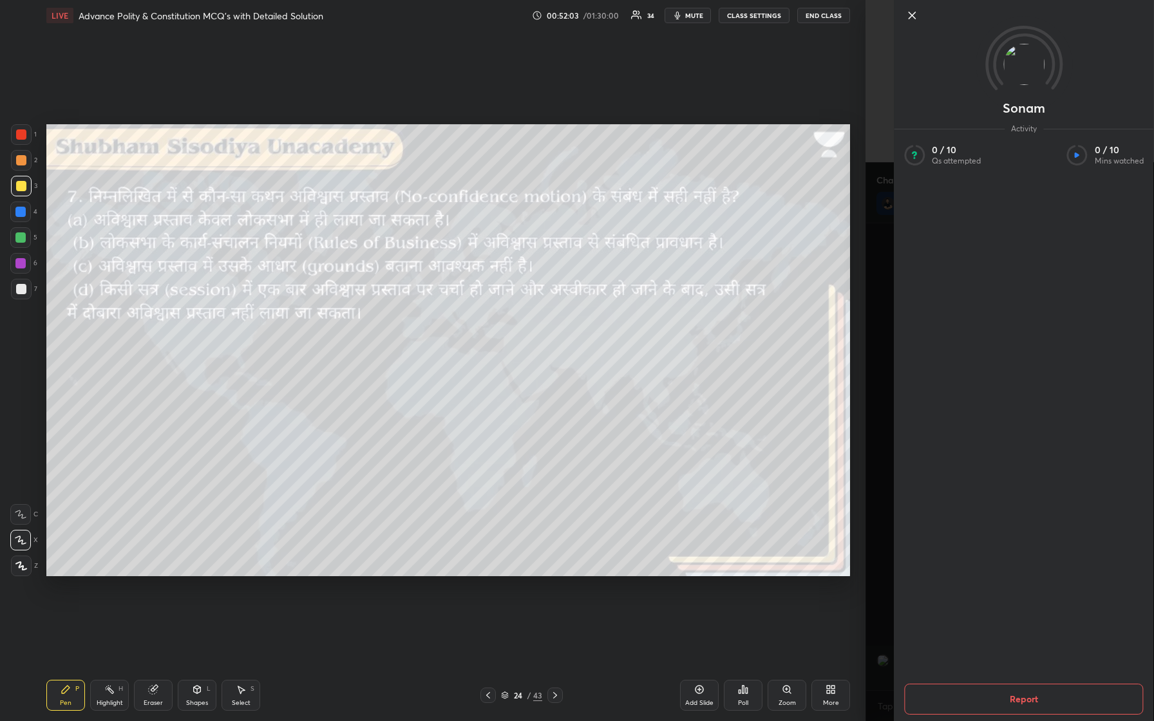
click at [462, 21] on icon at bounding box center [911, 15] width 15 height 15
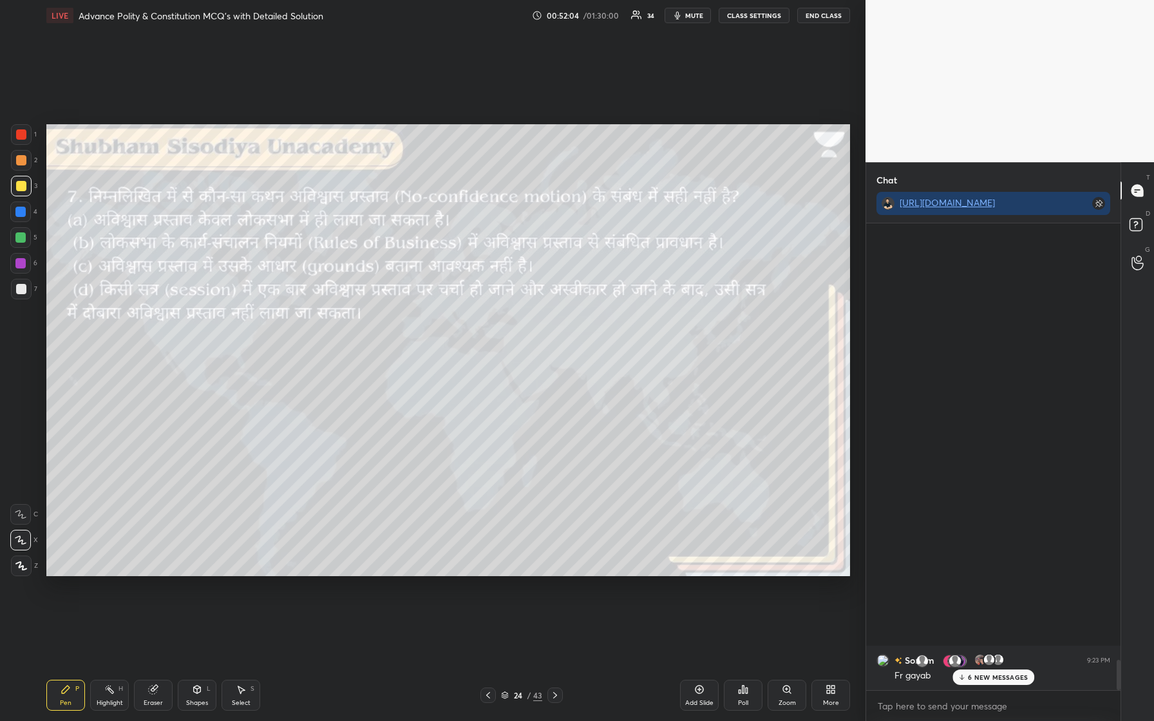
click at [462, 302] on p "6 NEW MESSAGES" at bounding box center [998, 677] width 60 height 8
click at [462, 302] on div "1 NEW MESSAGE" at bounding box center [993, 676] width 77 height 15
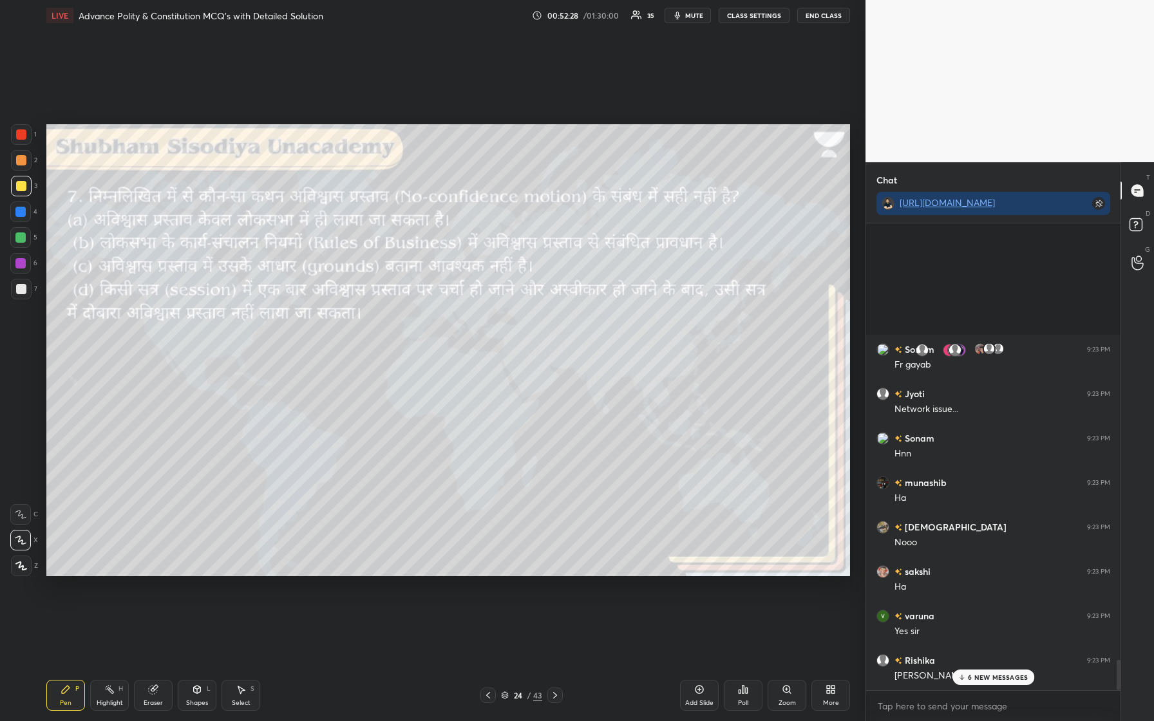
click at [462, 302] on p "6 NEW MESSAGES" at bounding box center [998, 677] width 60 height 8
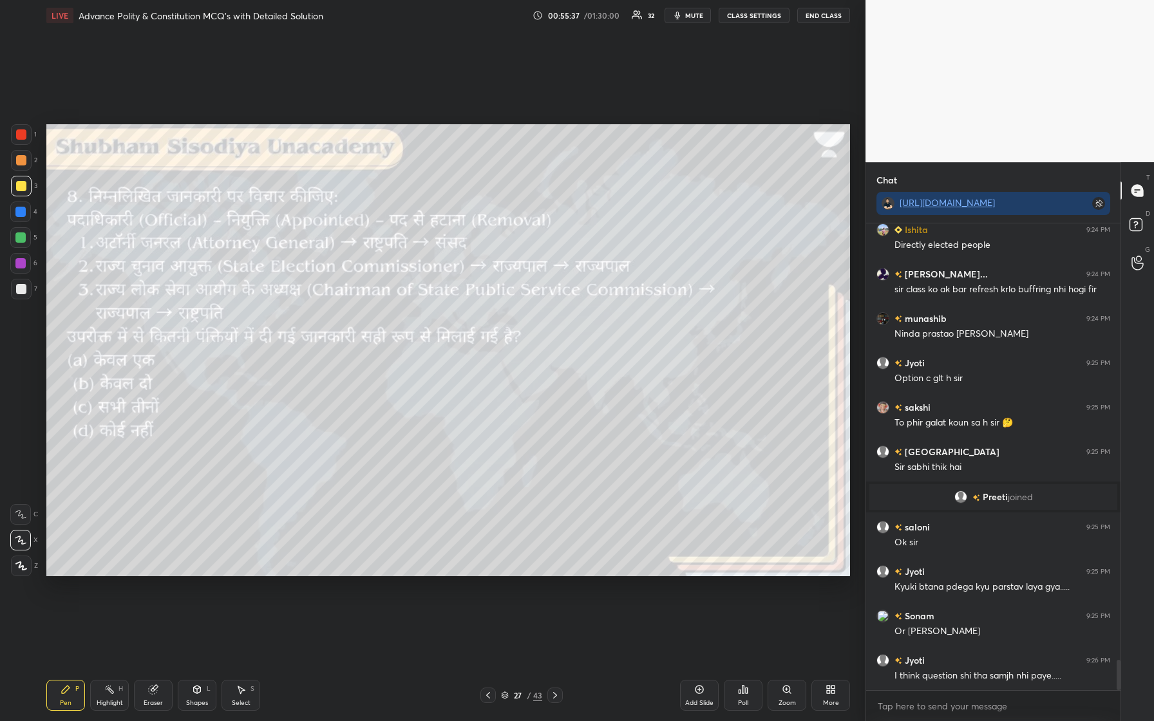
scroll to position [6799, 0]
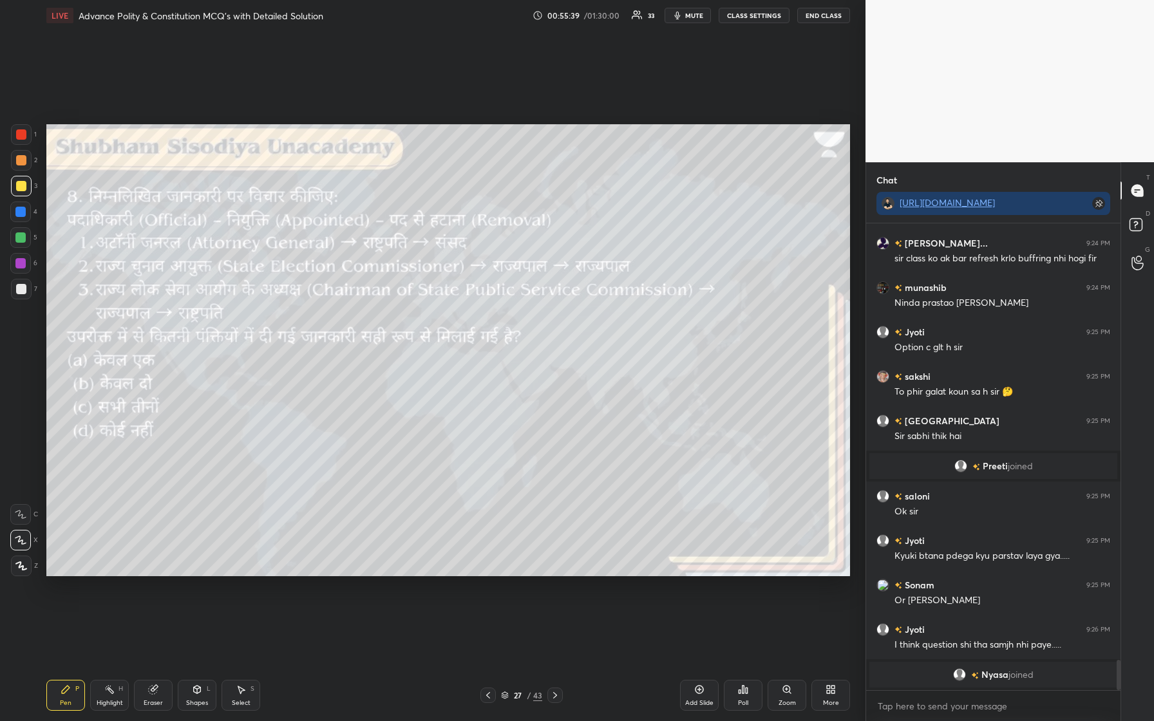
click at [462, 302] on div "Poll" at bounding box center [743, 695] width 39 height 31
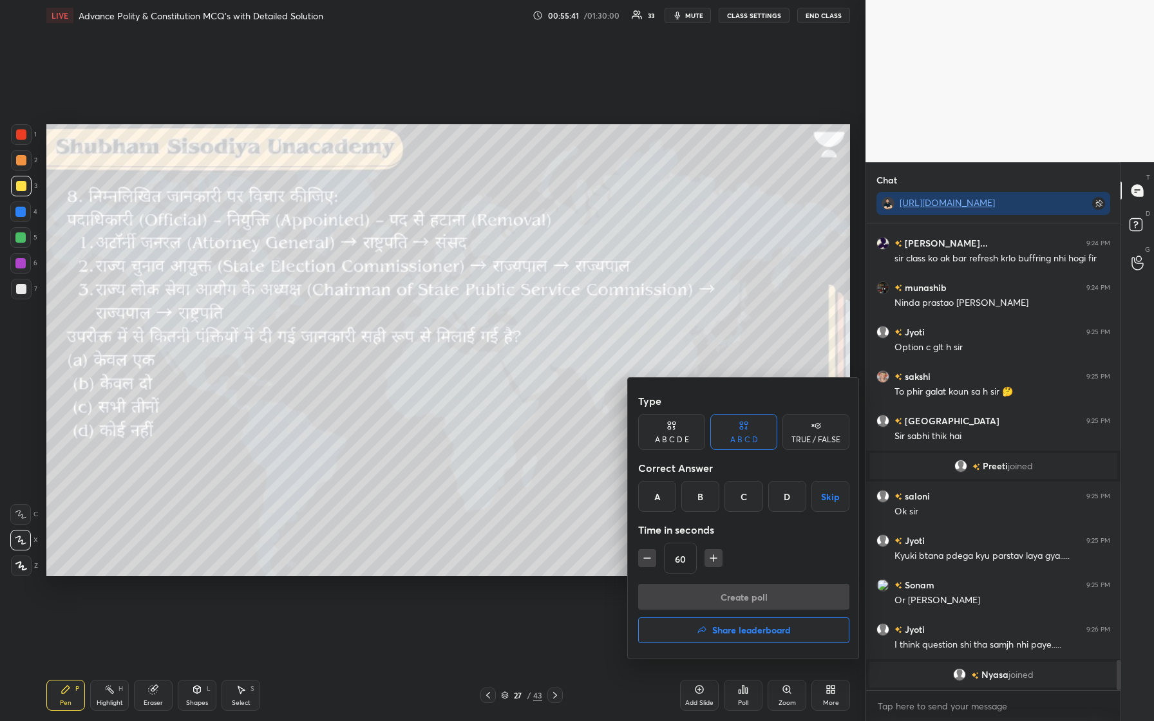
click at [462, 302] on div "A" at bounding box center [657, 496] width 38 height 31
click at [462, 302] on button "Create poll" at bounding box center [743, 597] width 211 height 26
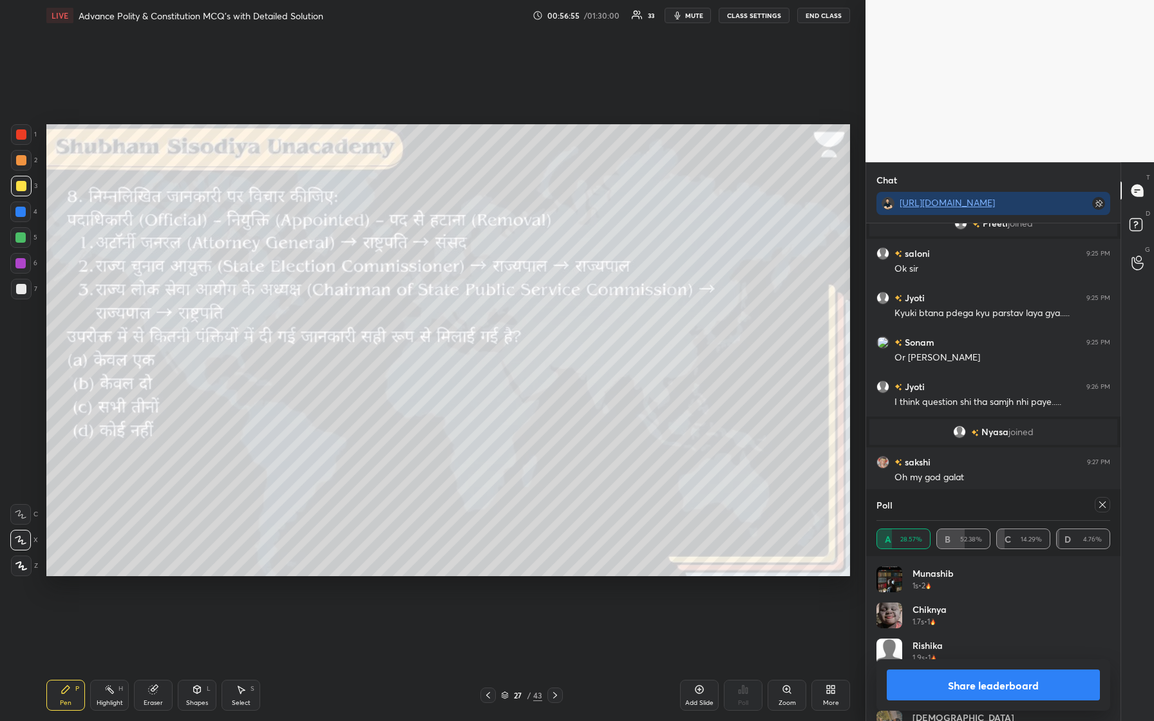
scroll to position [6777, 0]
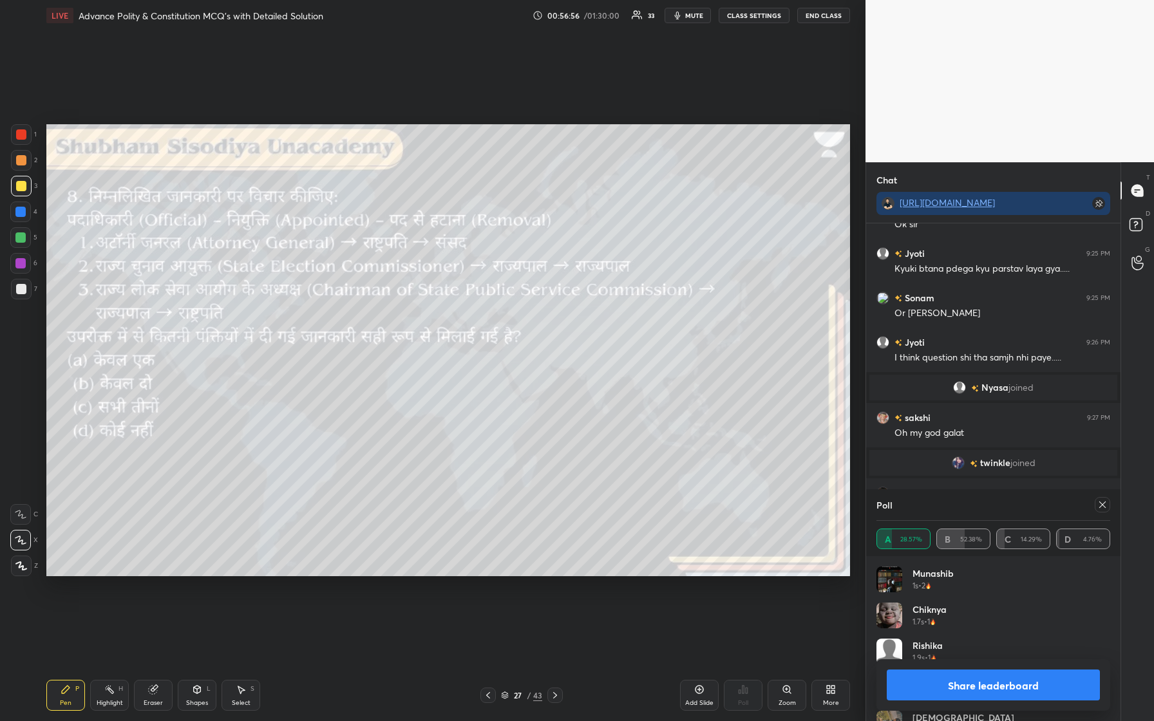
click at [462, 302] on icon at bounding box center [1102, 505] width 10 height 10
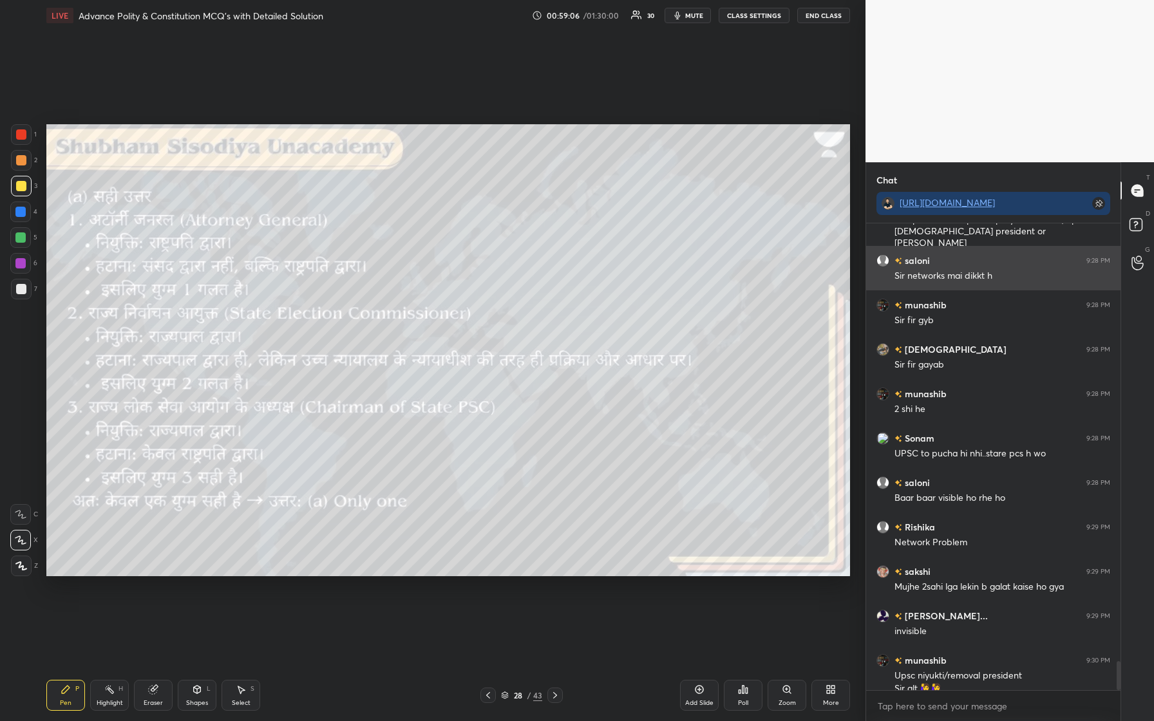
scroll to position [7078, 0]
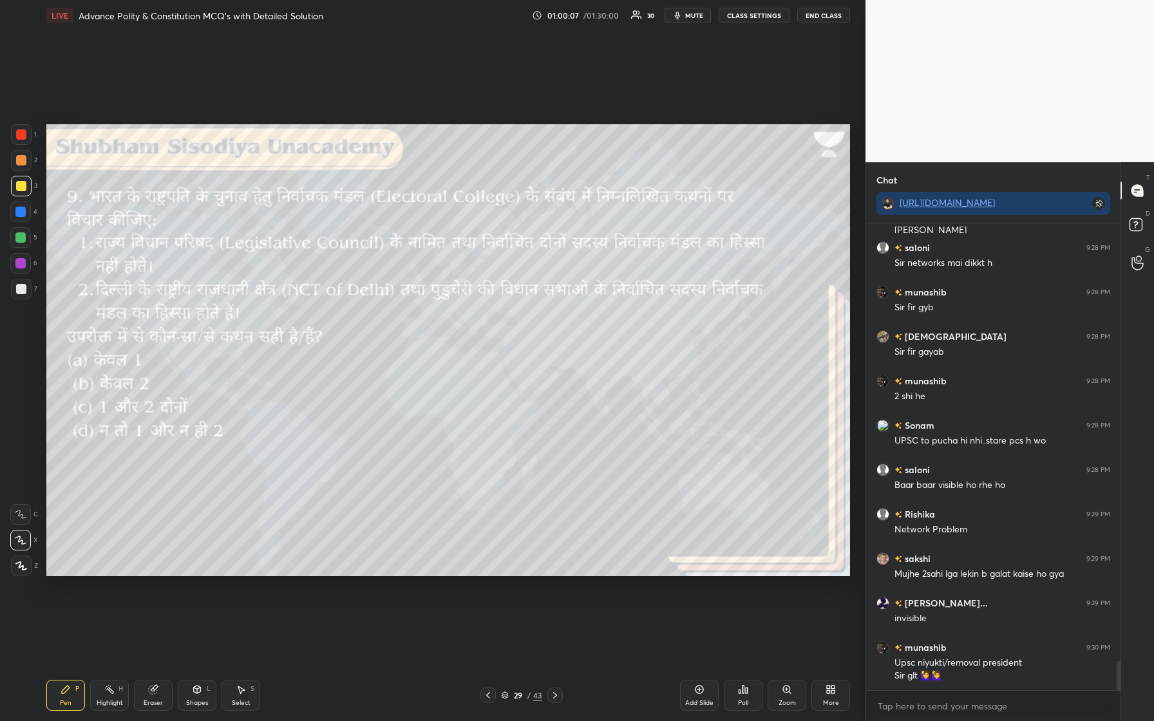
click at [462, 302] on div "Poll" at bounding box center [743, 703] width 10 height 6
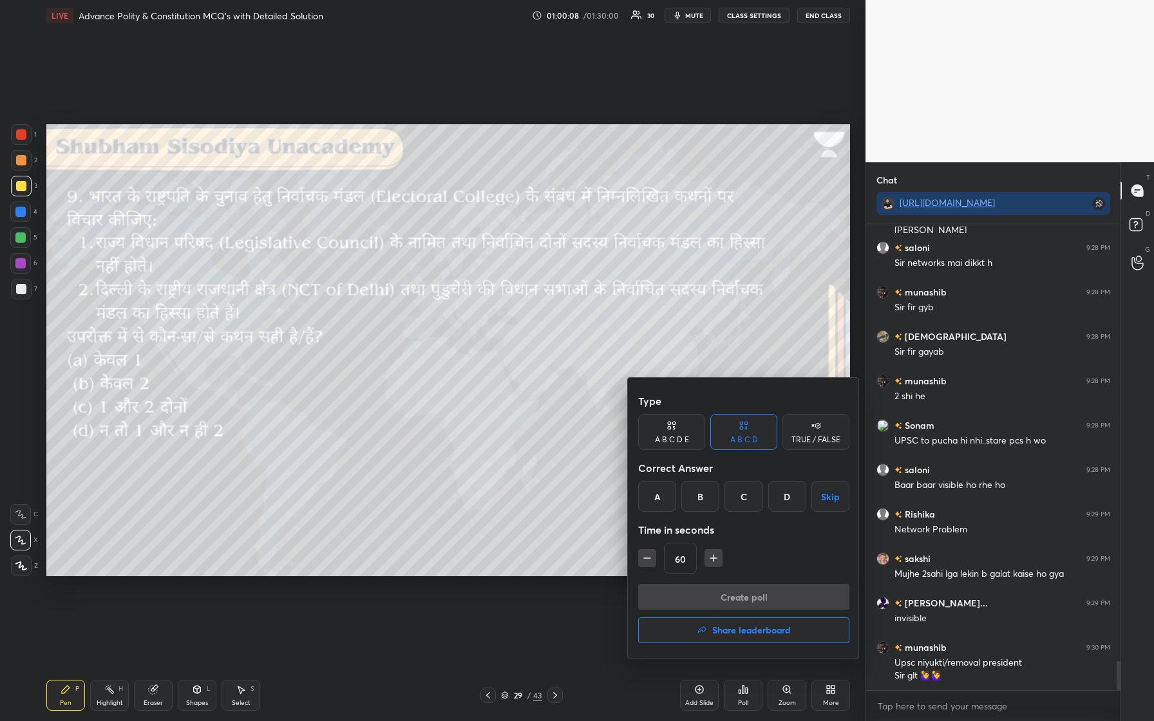
click at [462, 302] on div "C" at bounding box center [743, 496] width 38 height 31
click at [462, 302] on button "Create poll" at bounding box center [743, 597] width 211 height 26
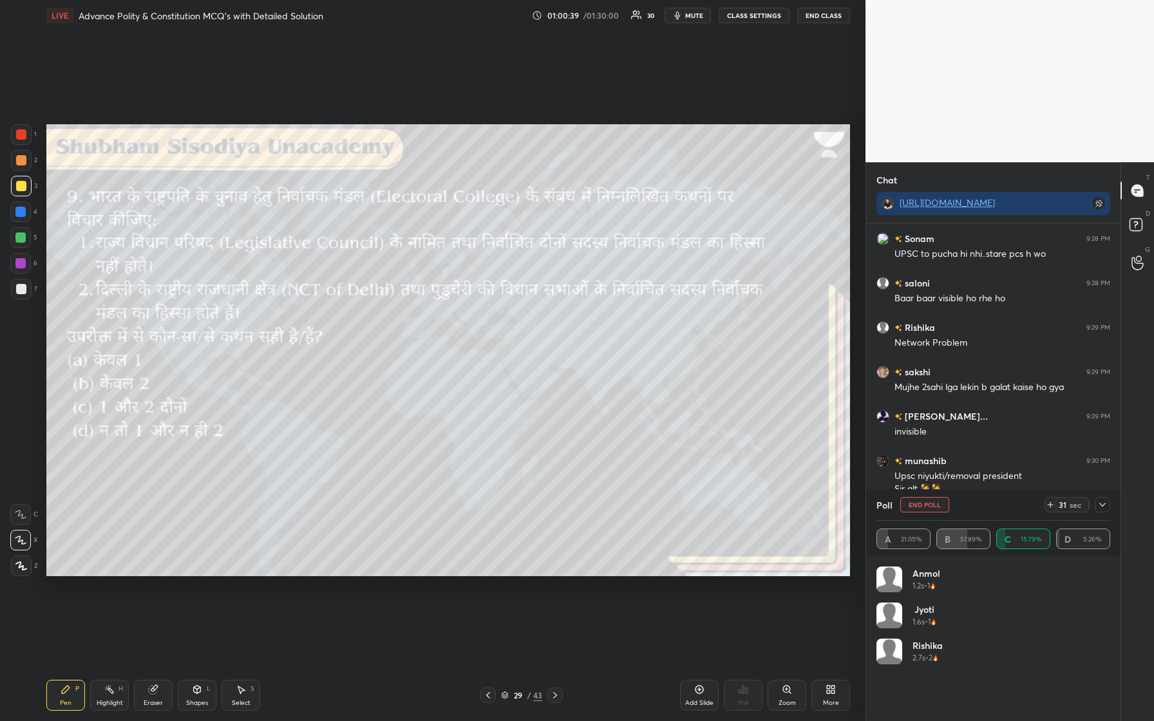
scroll to position [7126, 0]
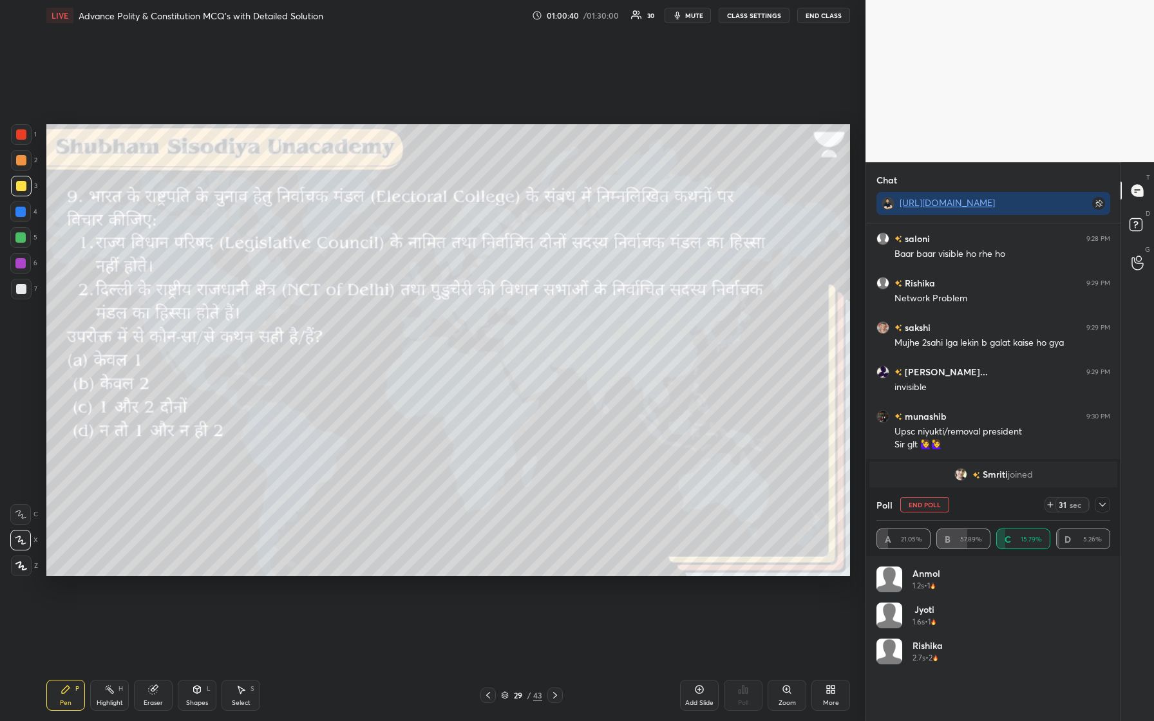
click at [462, 302] on icon at bounding box center [1102, 505] width 10 height 10
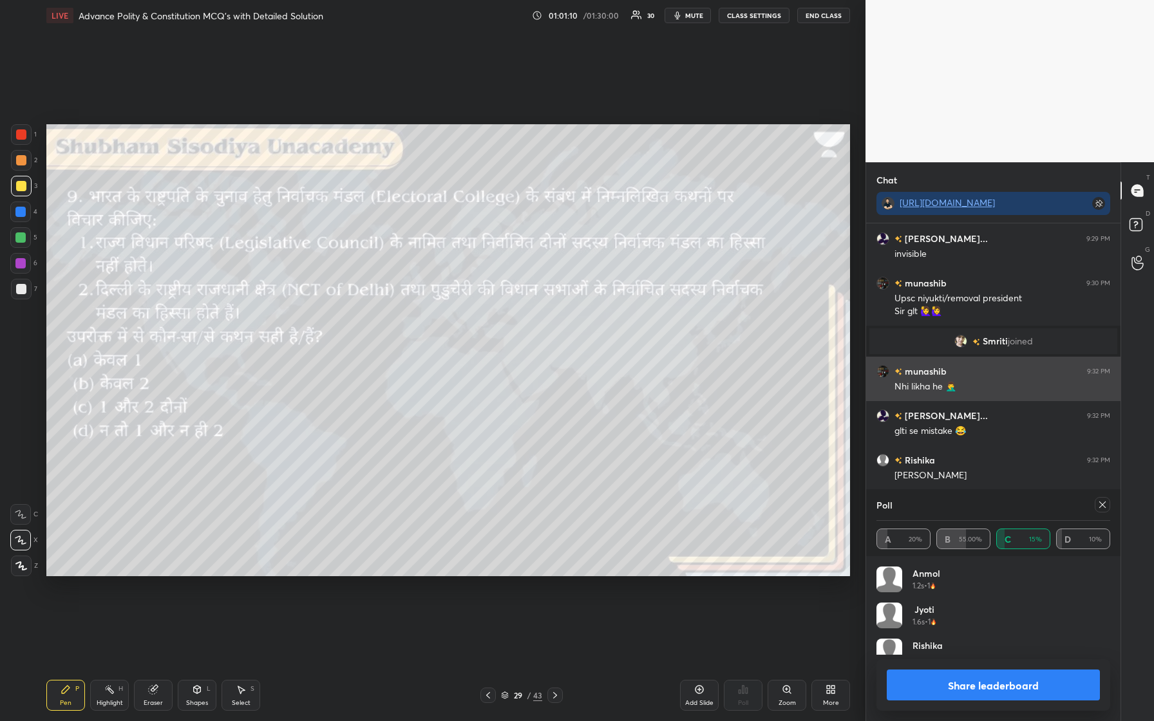
scroll to position [151, 230]
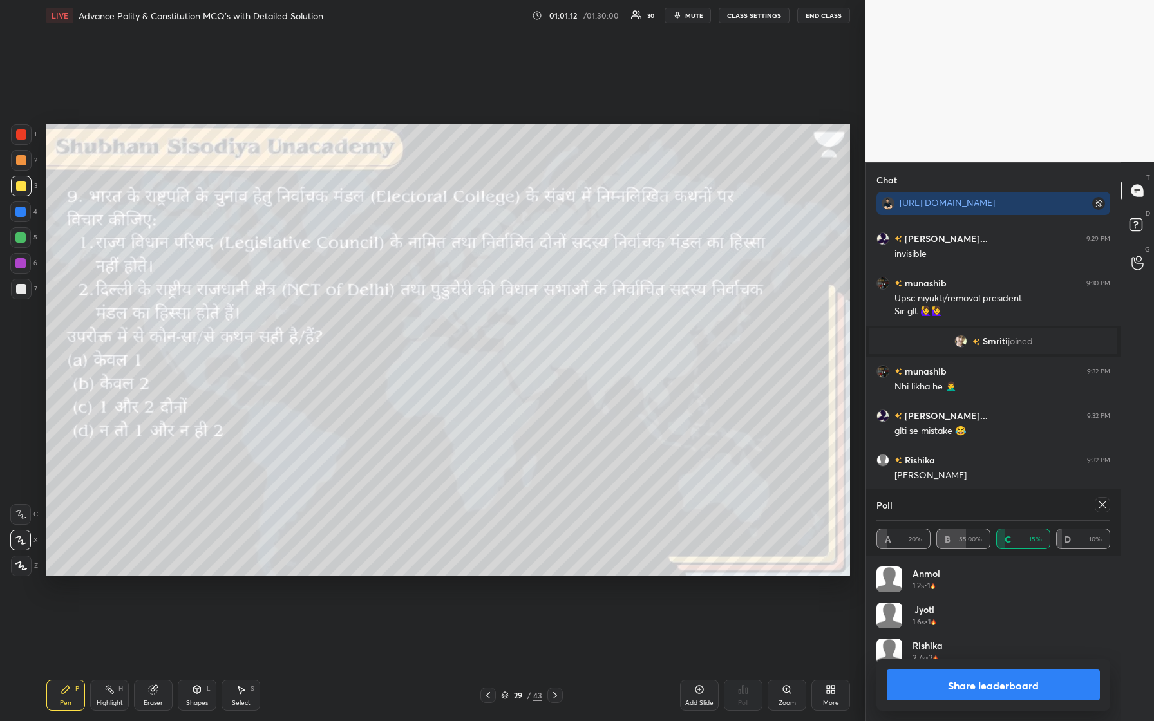
click at [462, 302] on icon at bounding box center [1102, 505] width 10 height 10
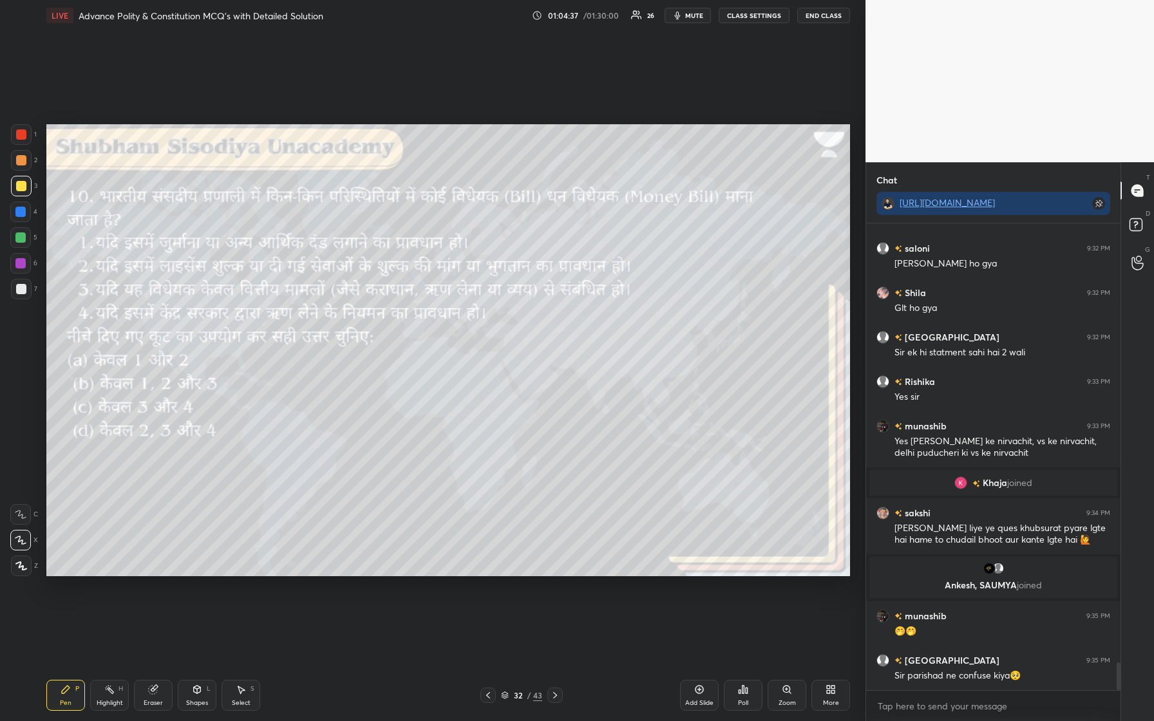
scroll to position [7503, 0]
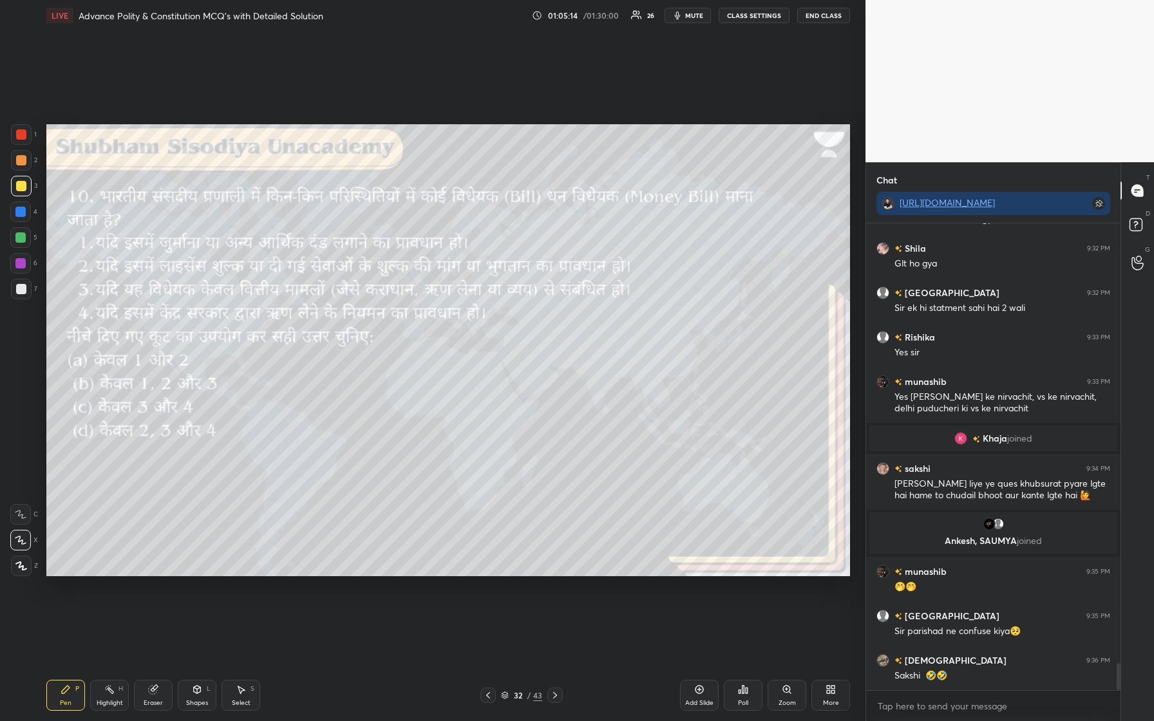
click at [462, 302] on icon at bounding box center [743, 689] width 10 height 10
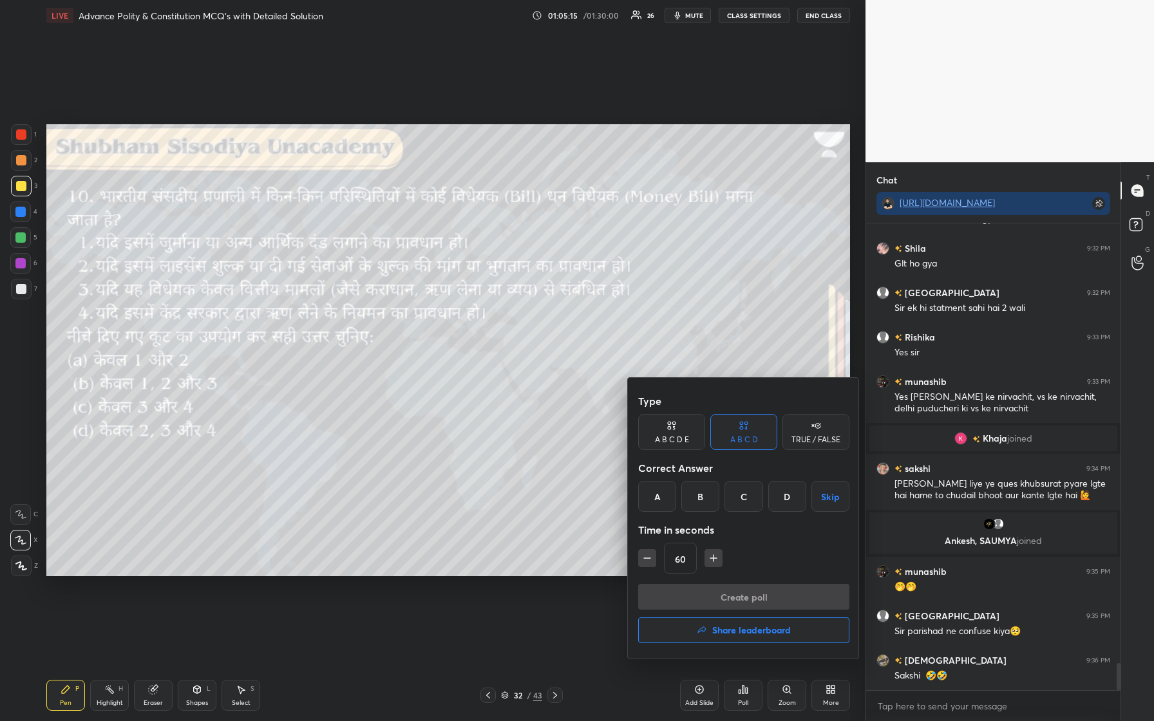
click at [462, 302] on div "C" at bounding box center [743, 496] width 38 height 31
click at [462, 302] on button "Create poll" at bounding box center [743, 597] width 211 height 26
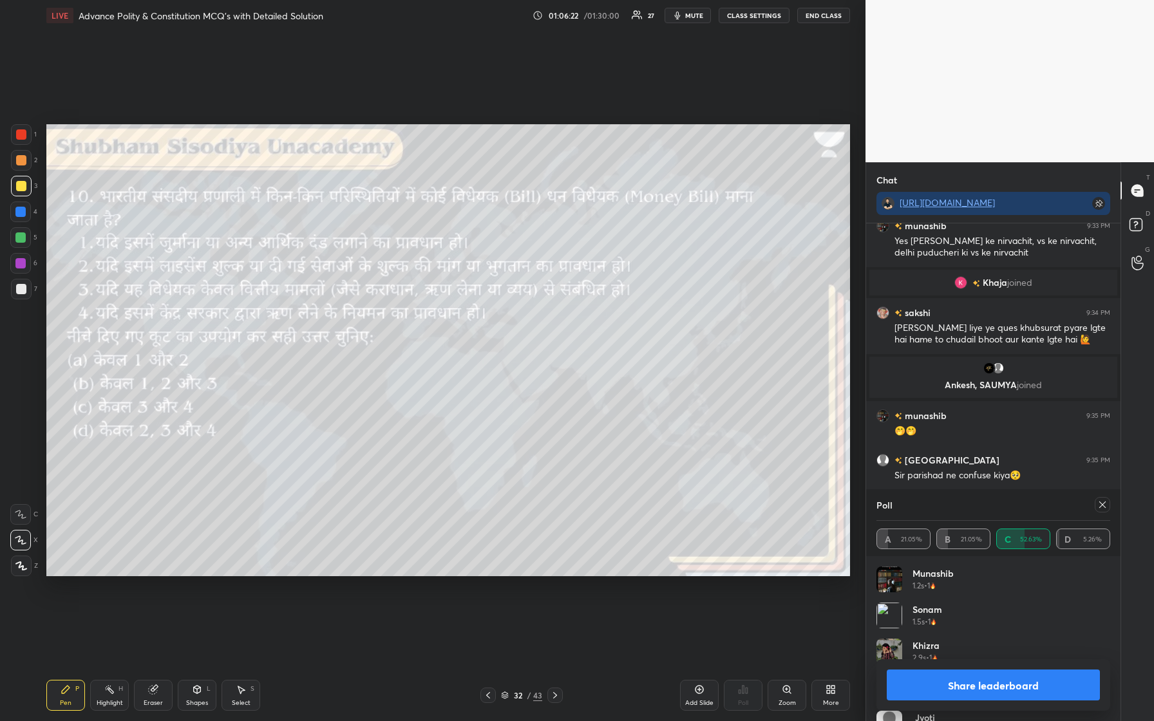
scroll to position [7703, 0]
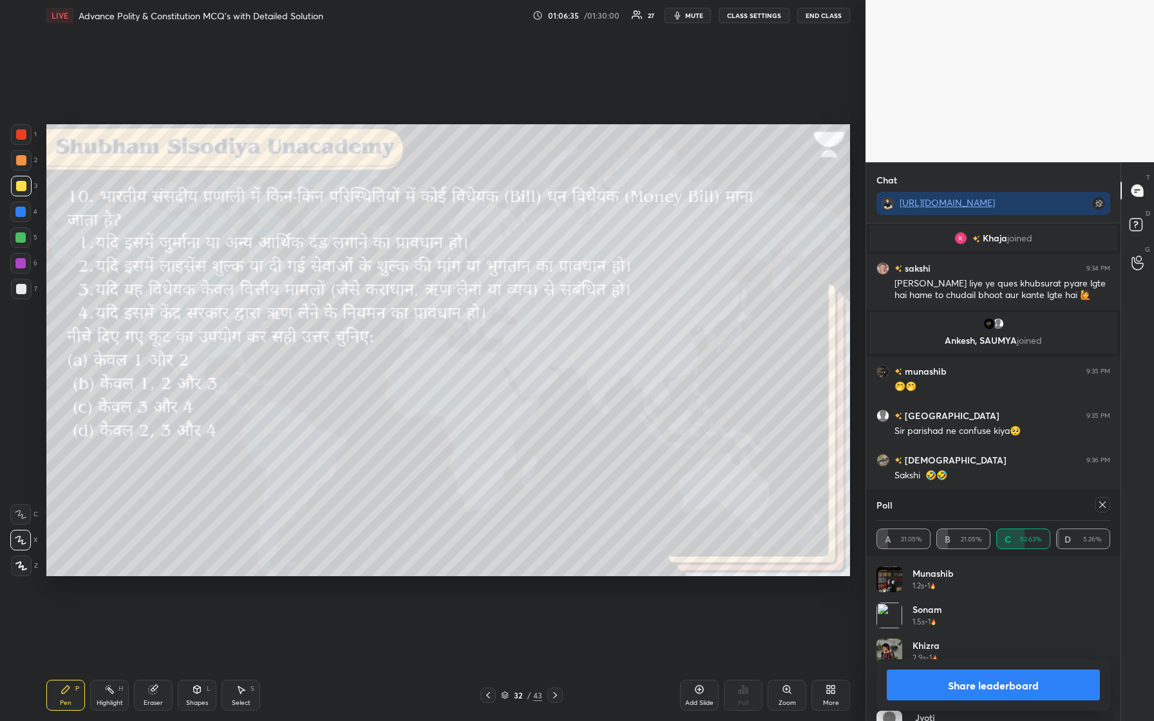
click at [462, 302] on icon at bounding box center [1102, 505] width 10 height 10
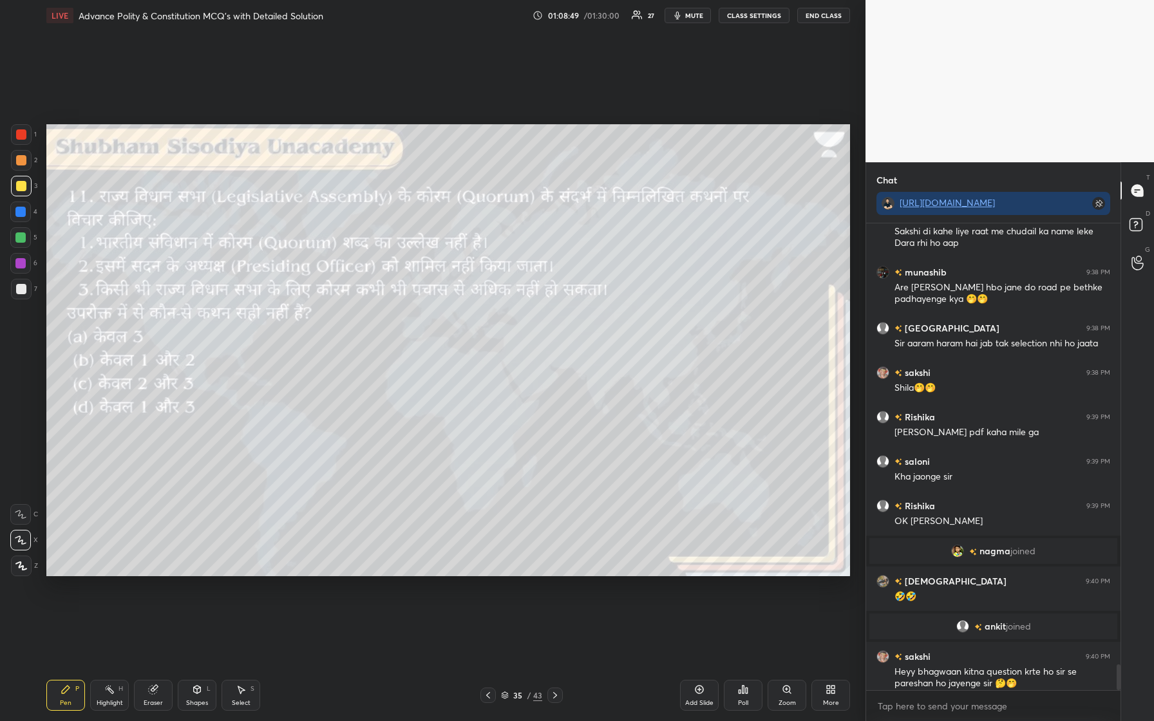
scroll to position [7985, 0]
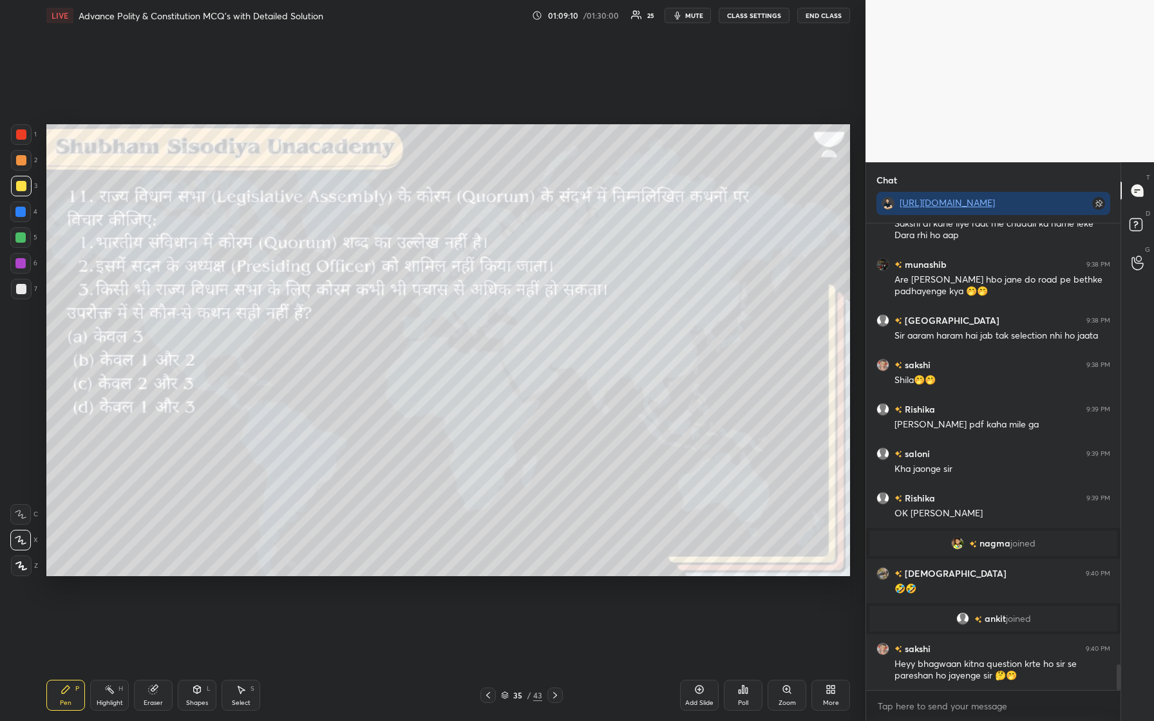
click at [462, 302] on div "Poll" at bounding box center [743, 703] width 10 height 6
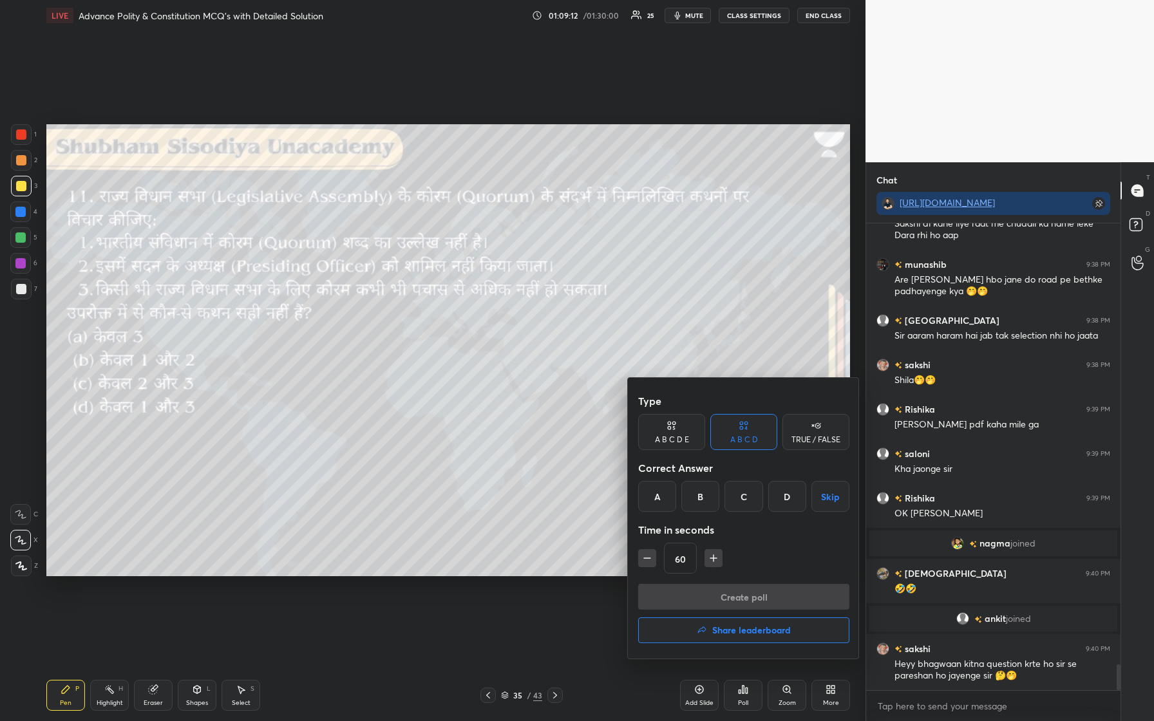
scroll to position [8029, 0]
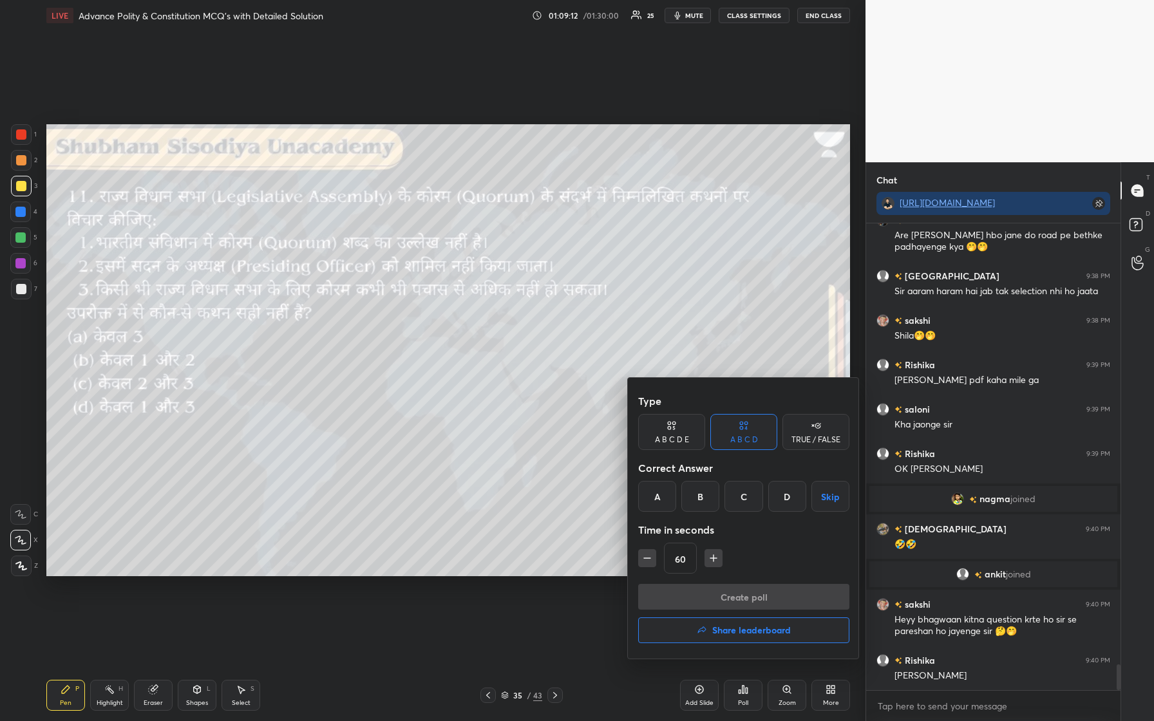
click at [462, 302] on div "B" at bounding box center [700, 496] width 38 height 31
click at [462, 302] on button "Create poll" at bounding box center [743, 597] width 211 height 26
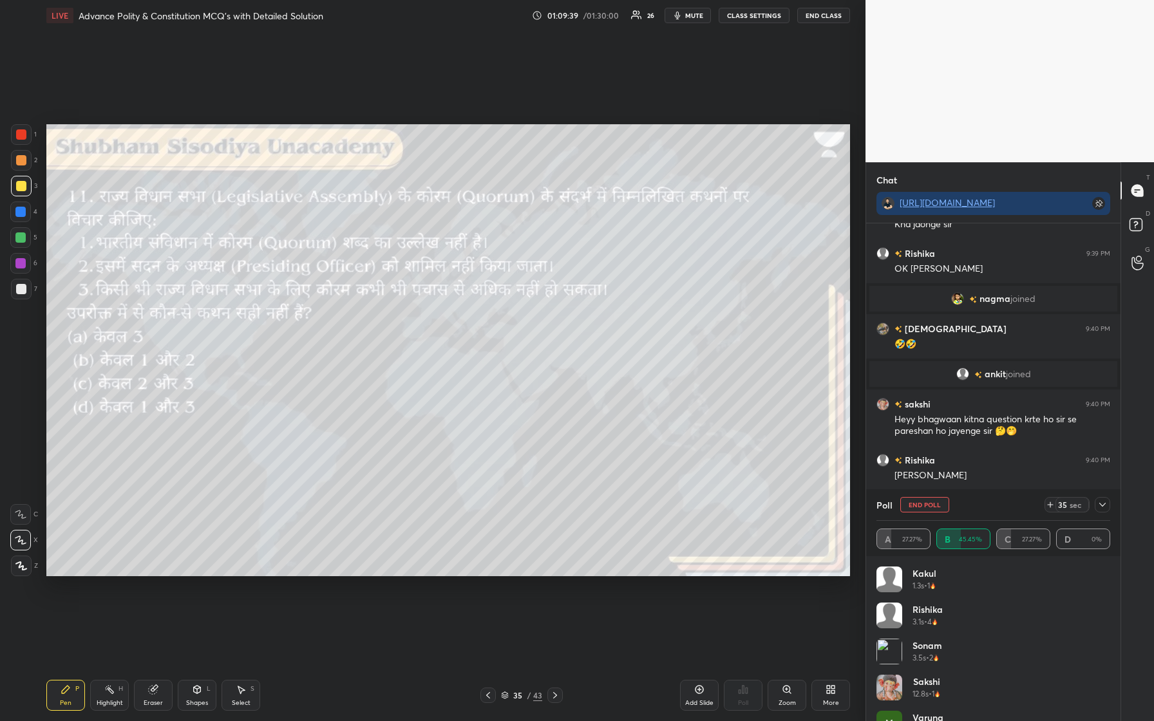
scroll to position [8274, 0]
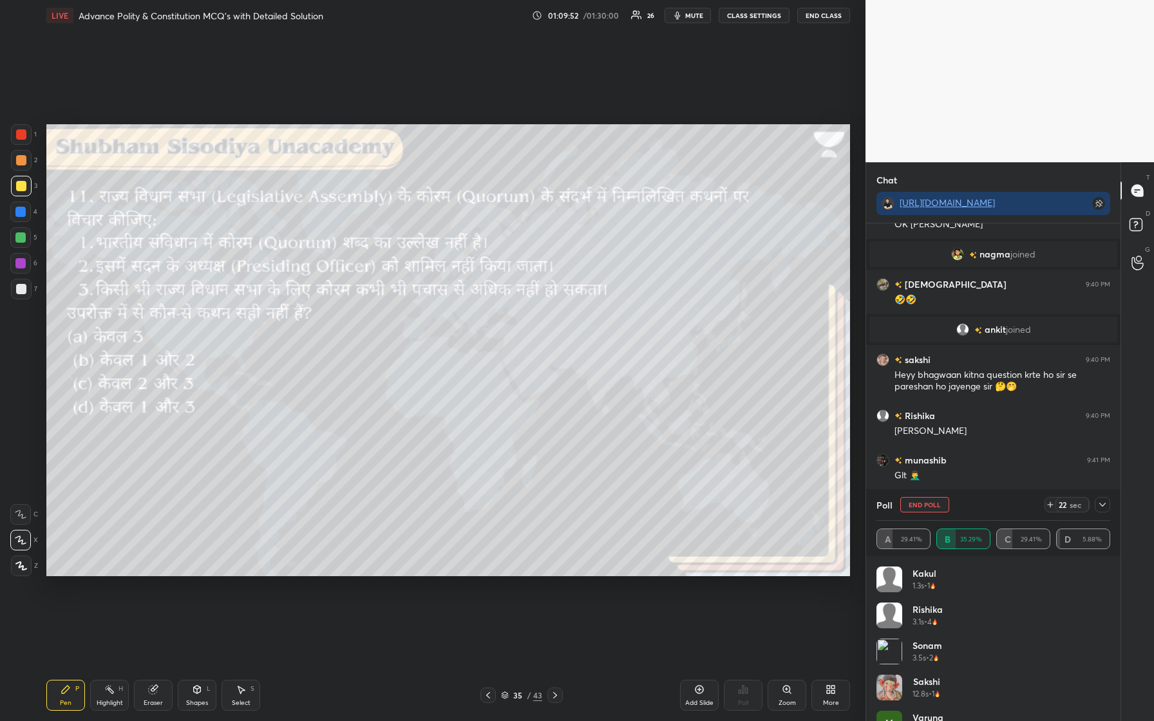
click at [462, 302] on icon at bounding box center [1102, 505] width 10 height 10
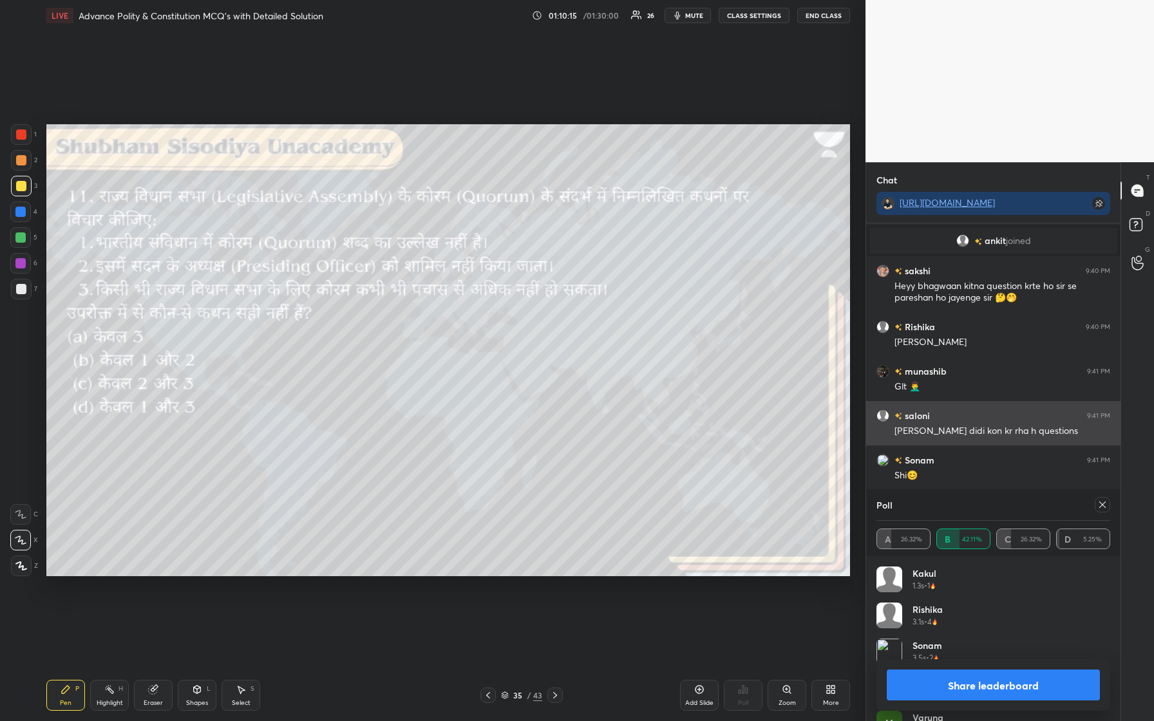
scroll to position [8394, 0]
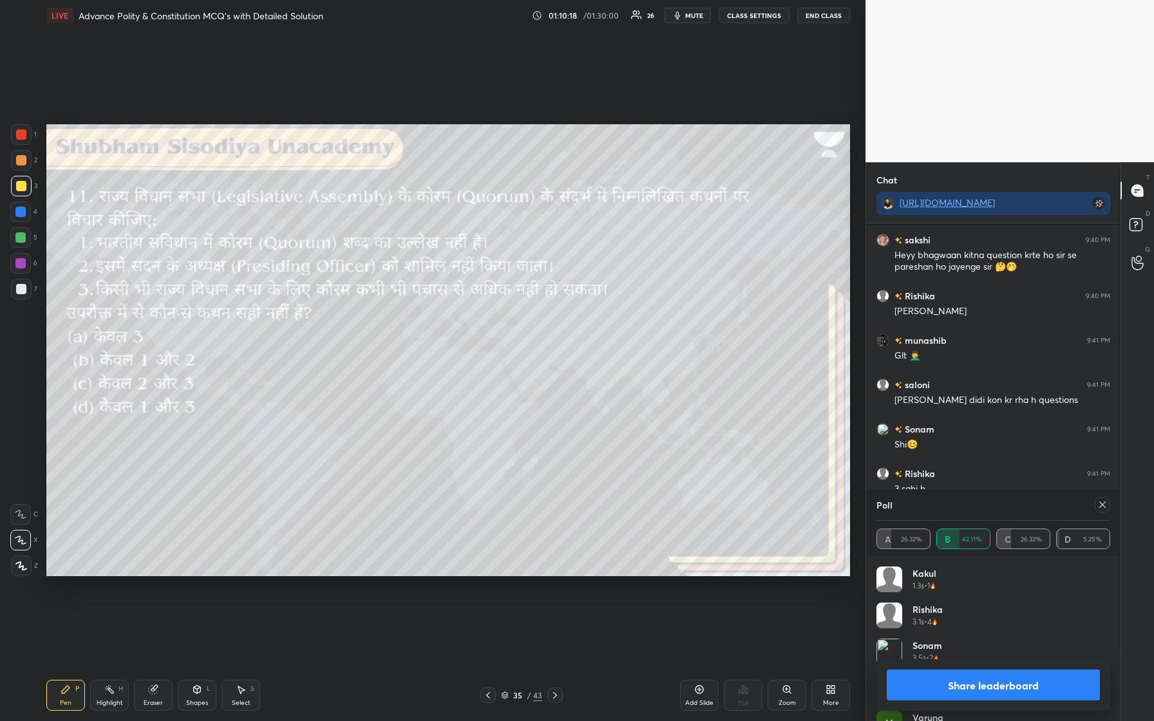
click at [462, 302] on icon at bounding box center [1102, 505] width 10 height 10
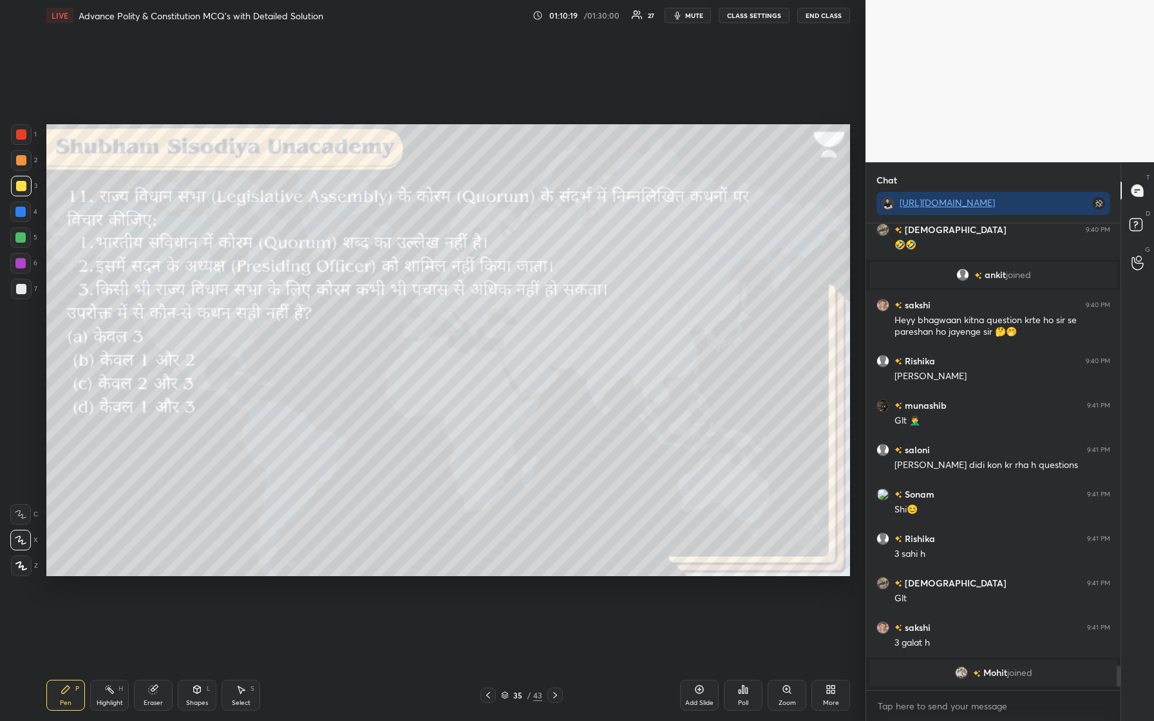
scroll to position [8327, 0]
click at [462, 302] on img "grid" at bounding box center [961, 674] width 13 height 13
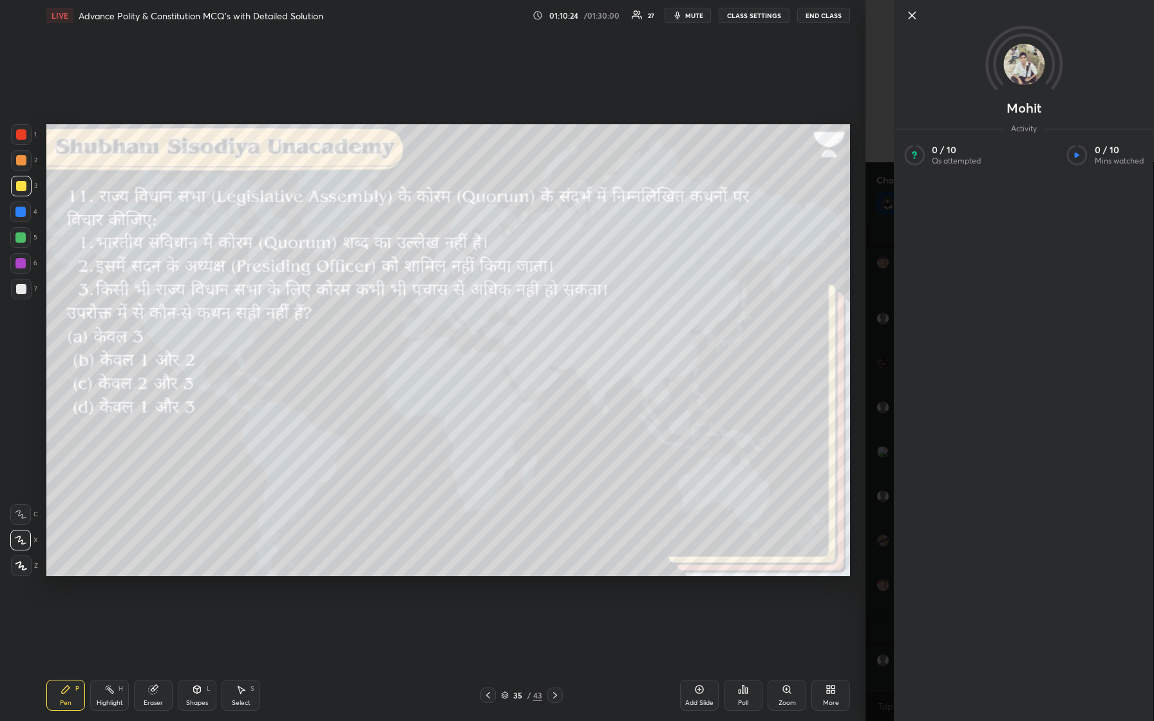
scroll to position [8262, 0]
click at [462, 14] on icon at bounding box center [911, 15] width 15 height 15
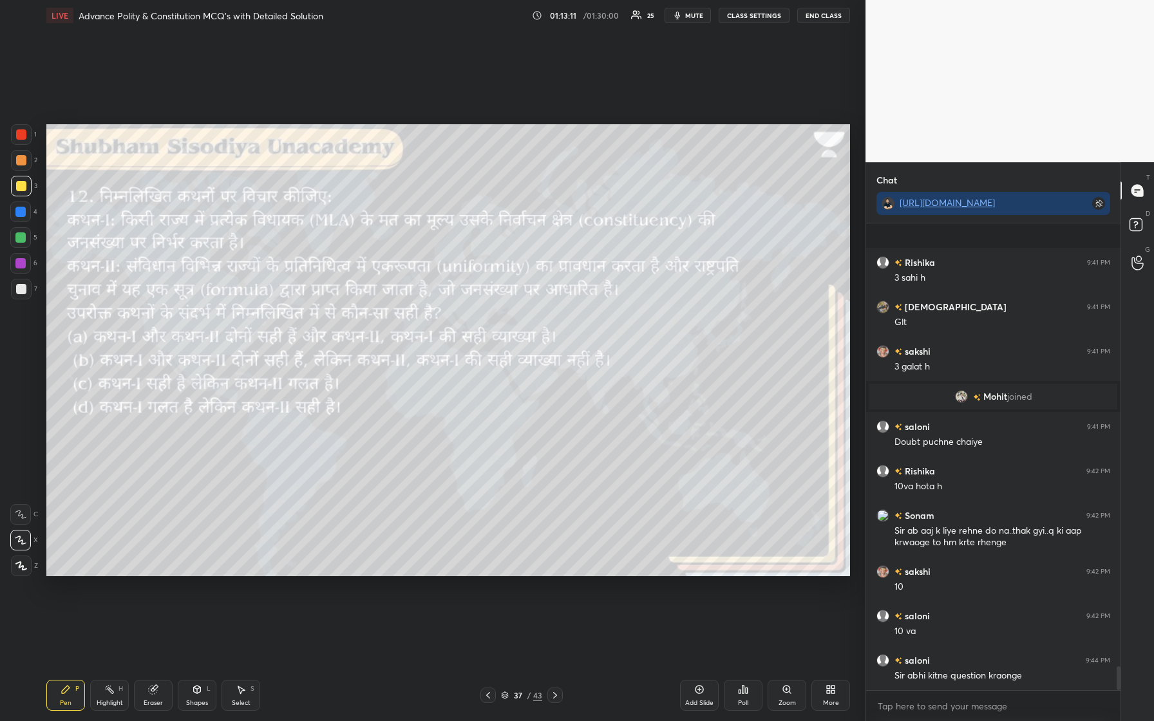
scroll to position [8584, 0]
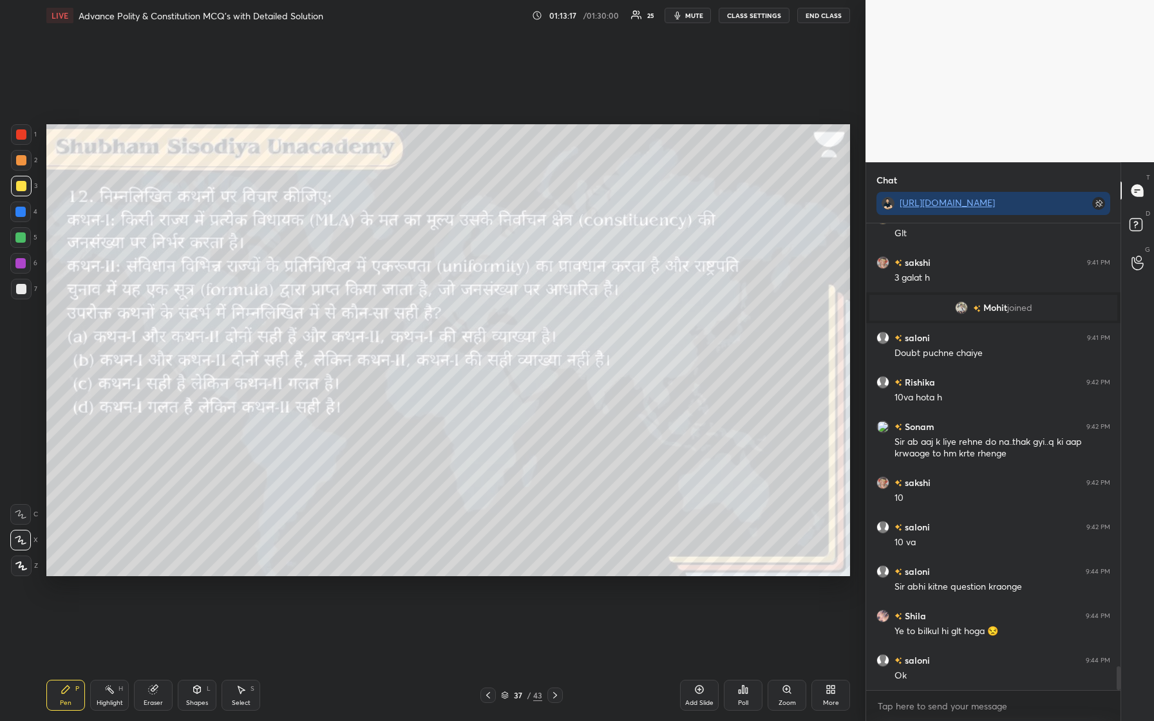
click at [462, 302] on icon at bounding box center [746, 690] width 2 height 6
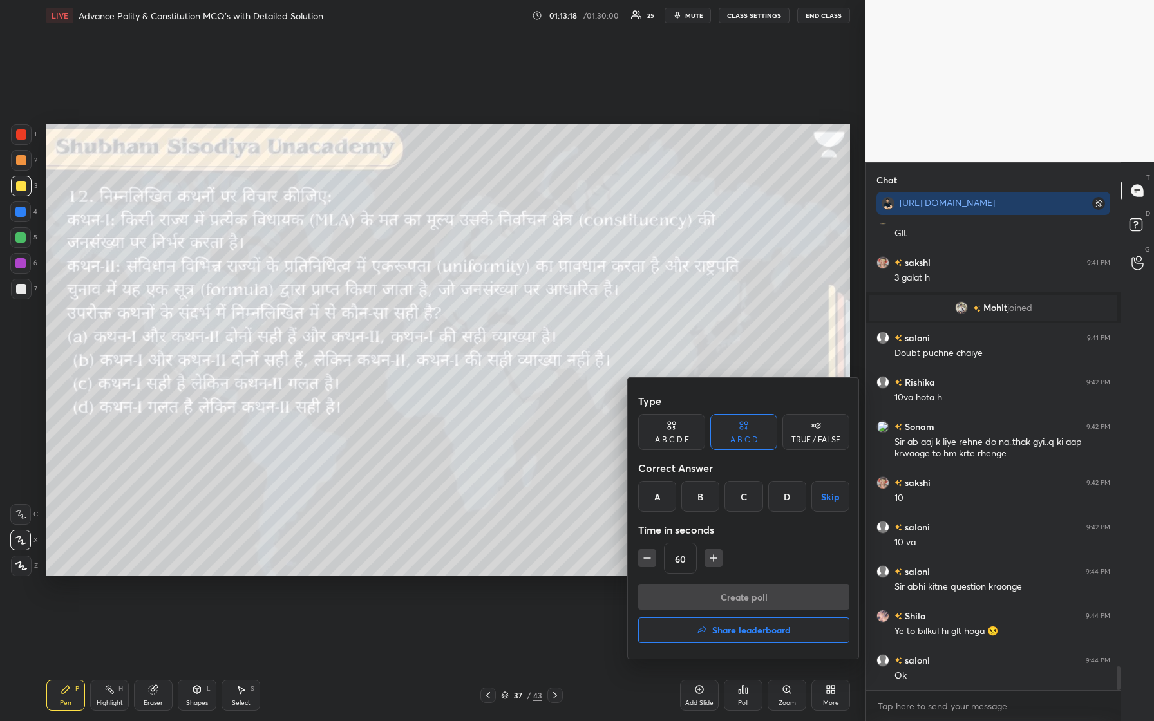
click at [462, 302] on div "D" at bounding box center [787, 496] width 38 height 31
click at [462, 302] on button "Create poll" at bounding box center [743, 597] width 211 height 26
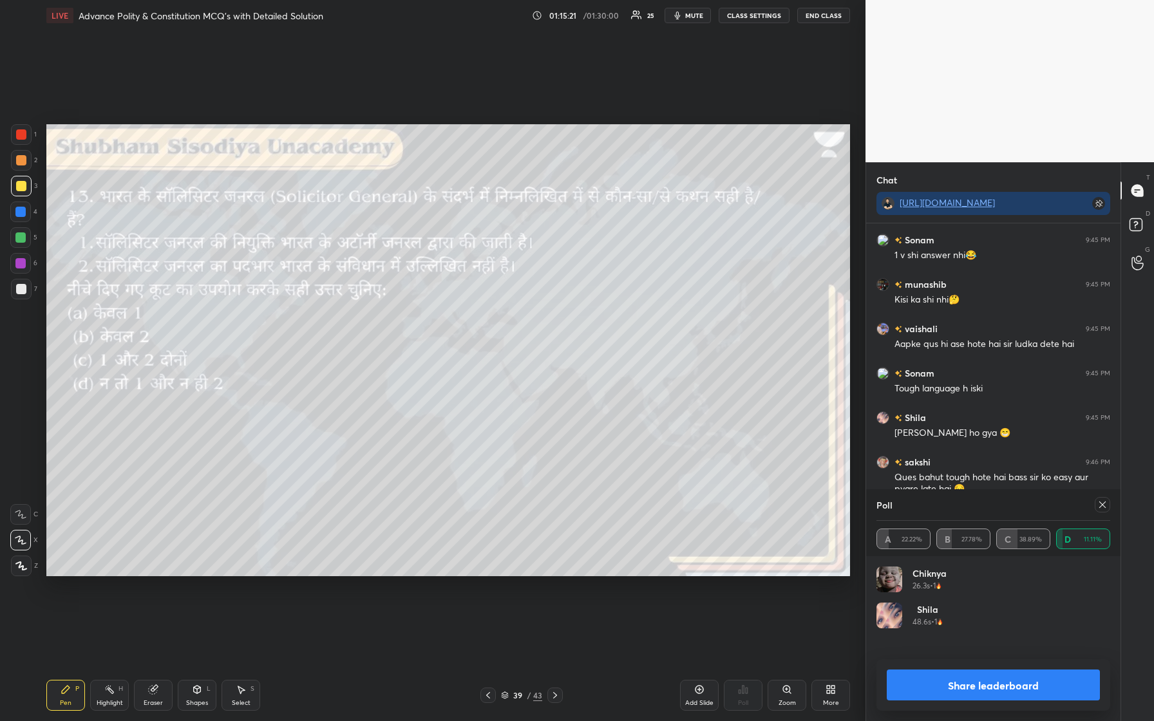
scroll to position [8910, 0]
click at [462, 302] on icon at bounding box center [1102, 505] width 10 height 10
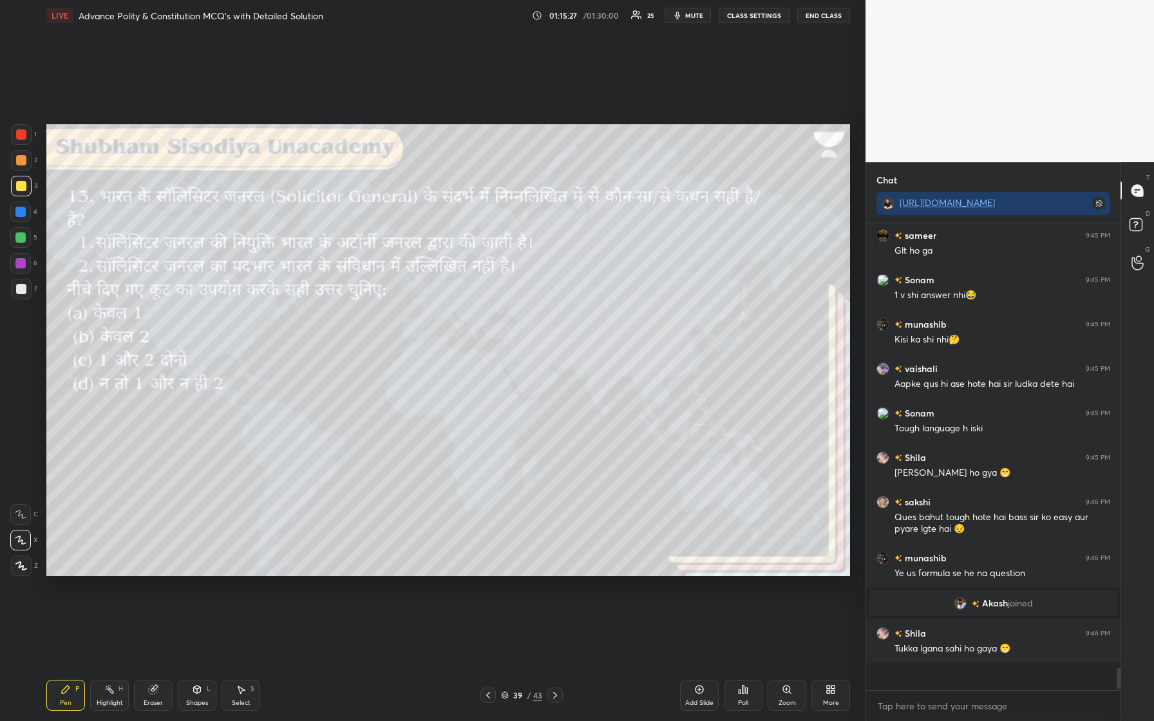
scroll to position [452, 250]
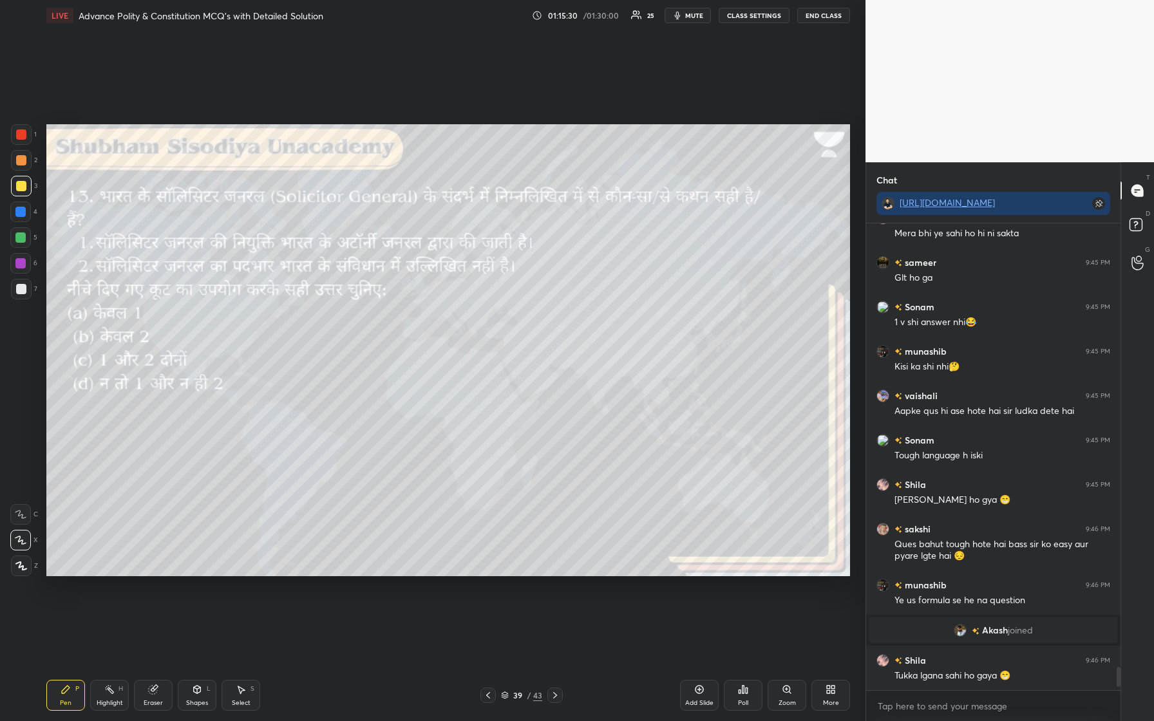
click at [462, 302] on img "grid" at bounding box center [959, 630] width 13 height 13
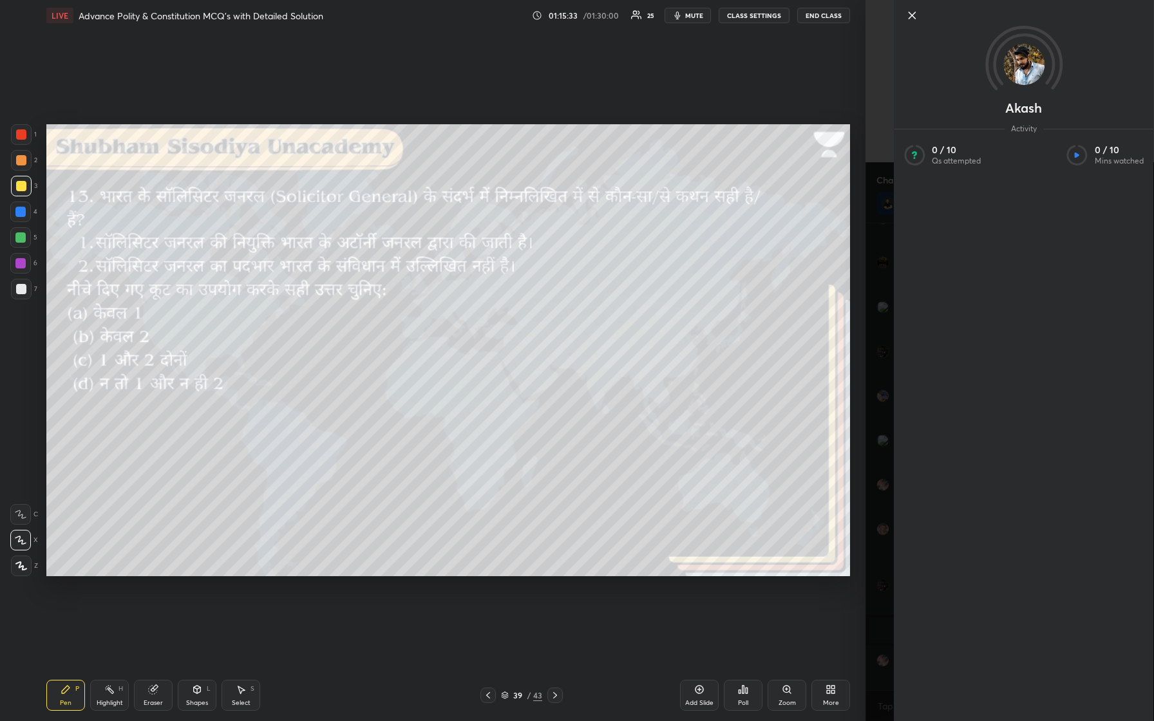
click at [462, 16] on icon at bounding box center [911, 15] width 6 height 6
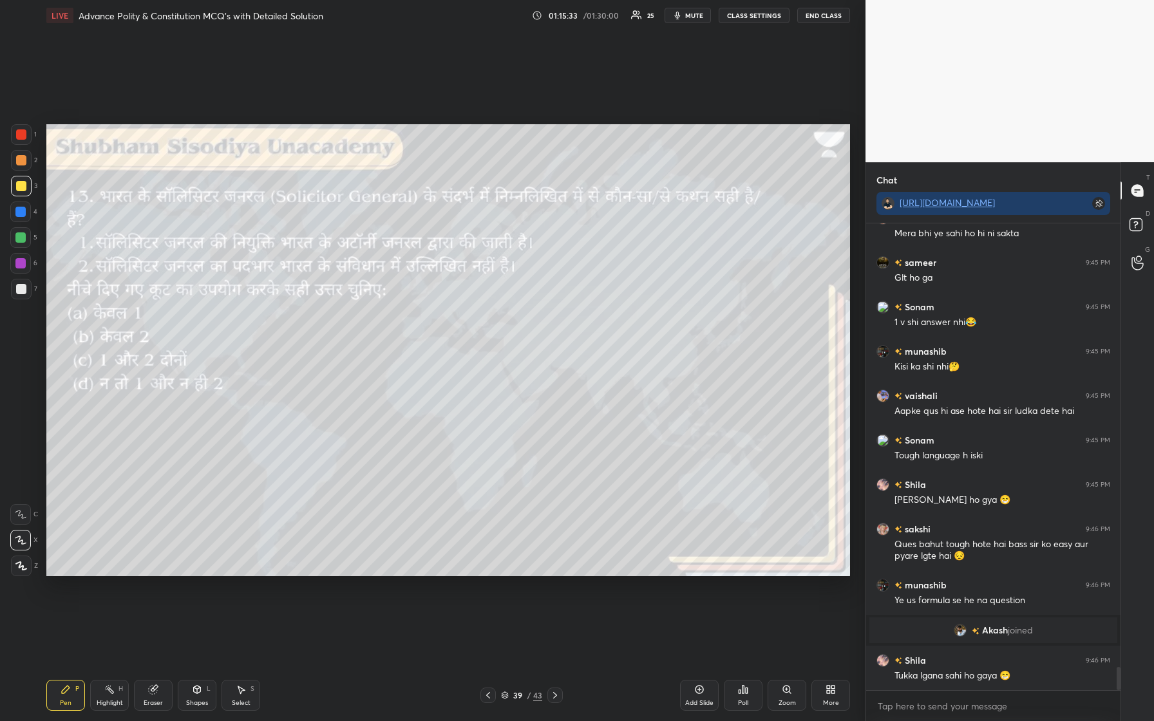
scroll to position [8899, 0]
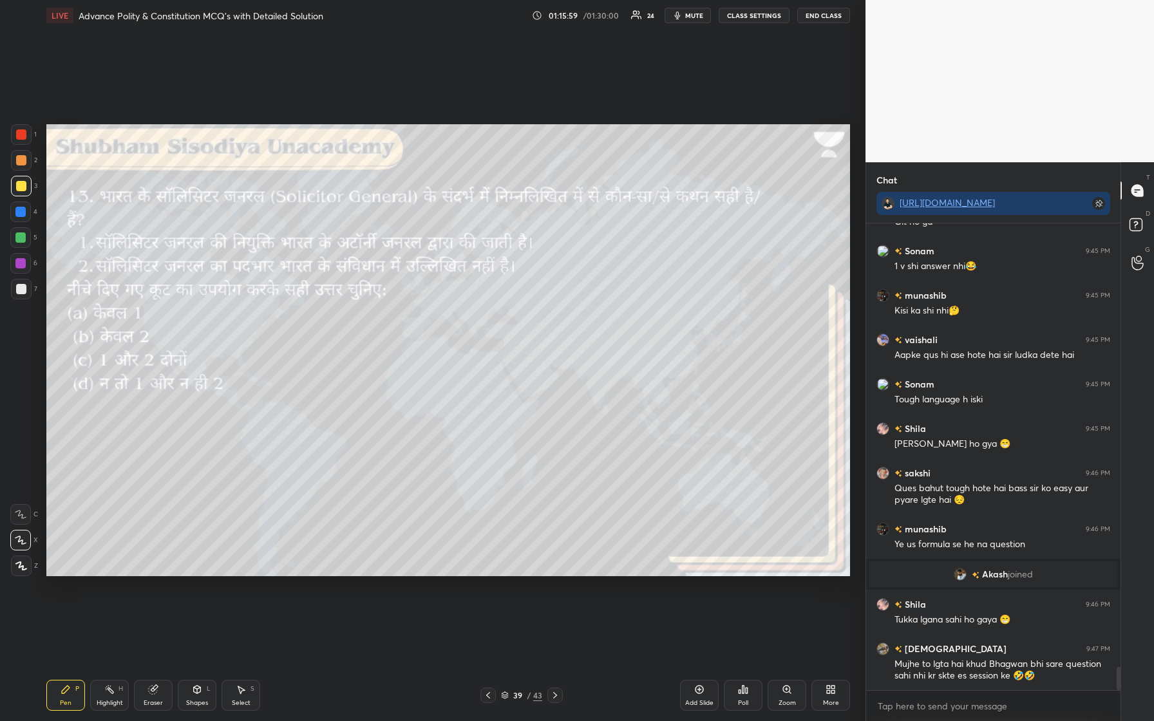
click at [462, 302] on div "Poll" at bounding box center [743, 695] width 39 height 31
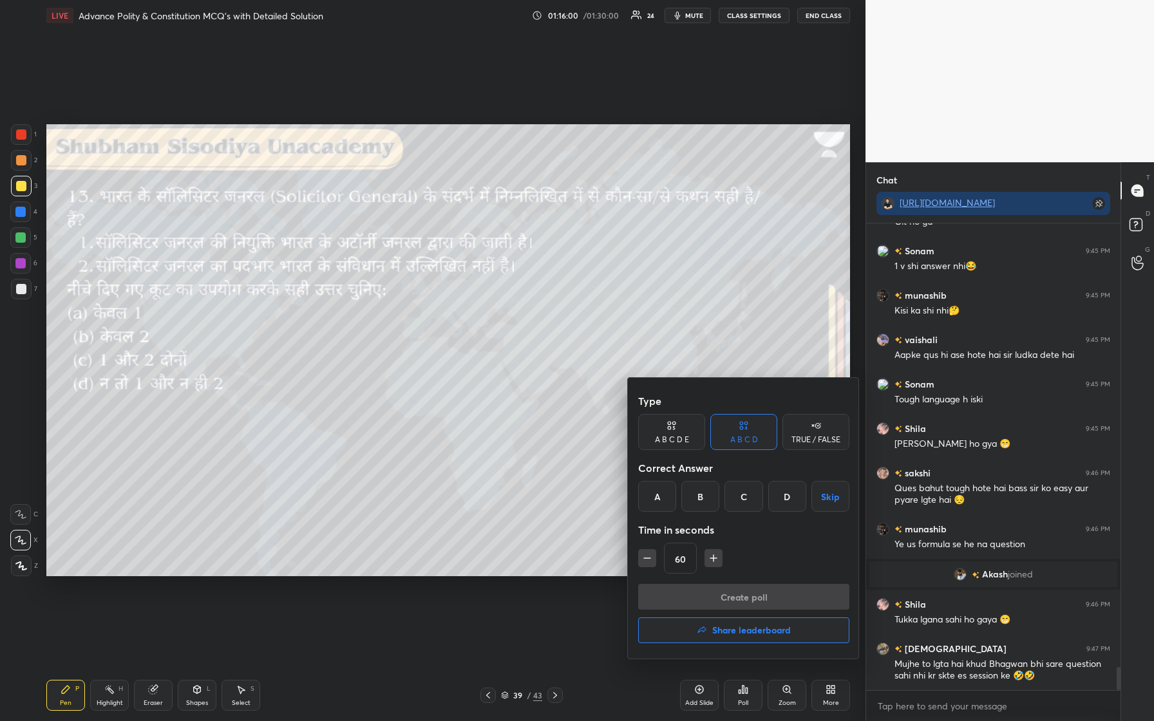
click at [462, 302] on div "B" at bounding box center [700, 496] width 38 height 31
click at [462, 302] on button "Create poll" at bounding box center [743, 597] width 211 height 26
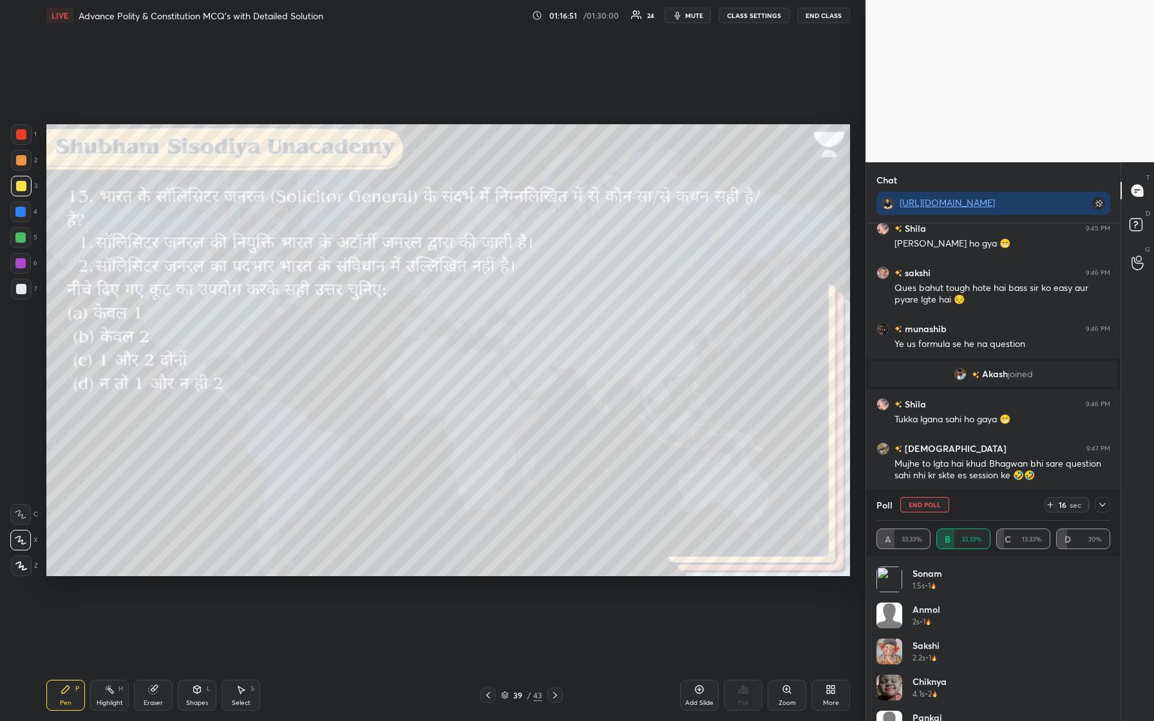
scroll to position [9143, 0]
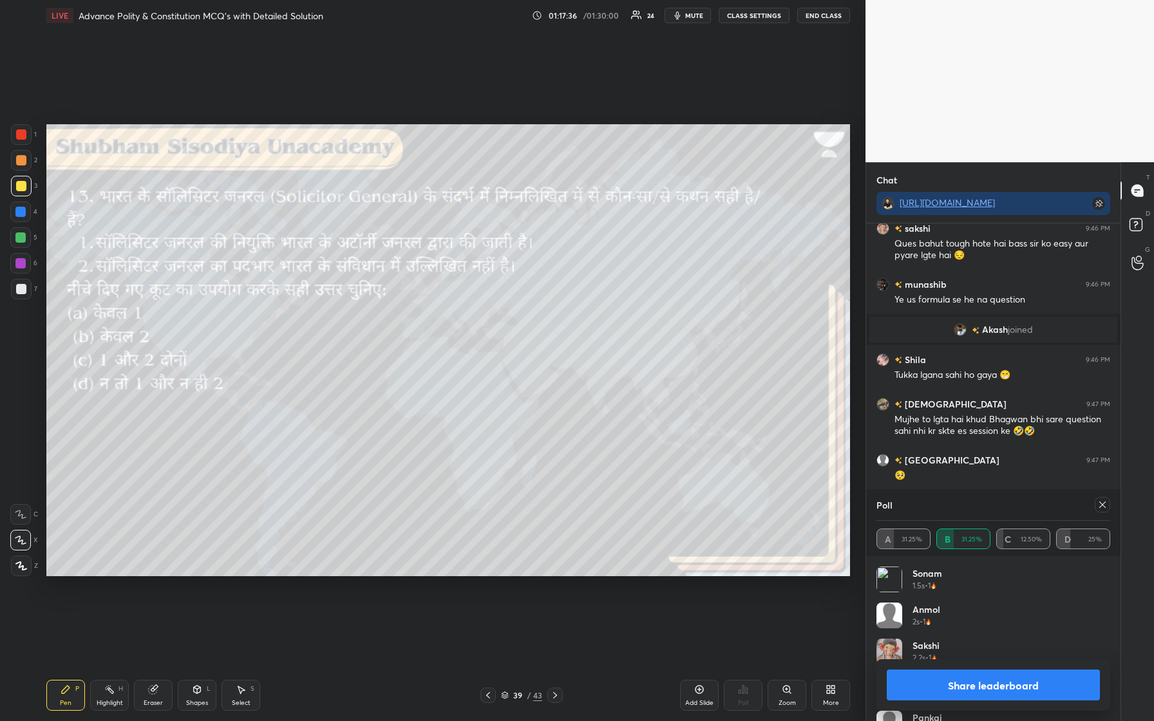
click at [462, 302] on icon at bounding box center [1102, 505] width 10 height 10
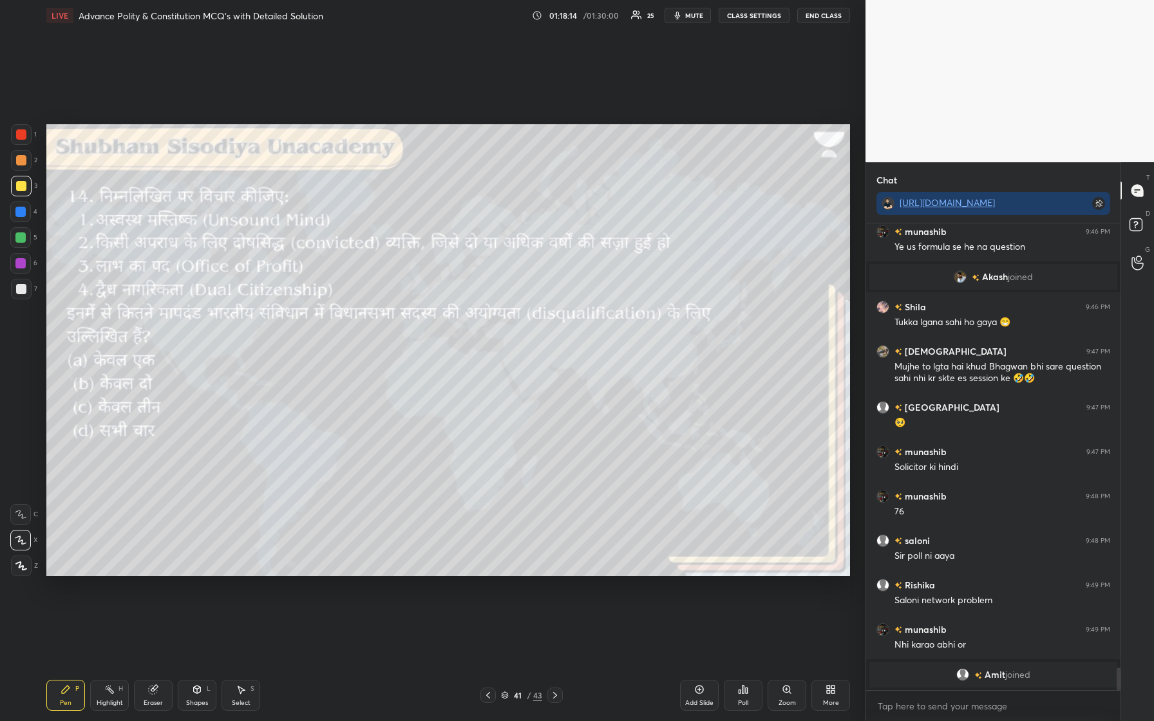
scroll to position [9157, 0]
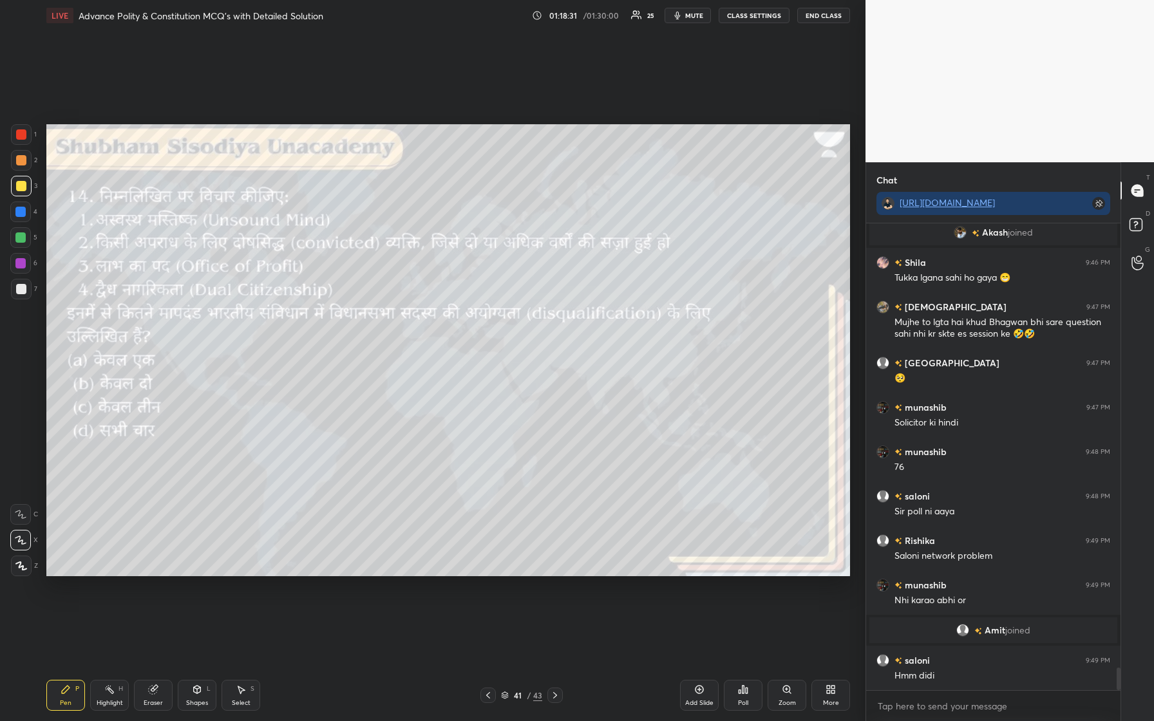
click at [462, 302] on div "Poll" at bounding box center [743, 703] width 10 height 6
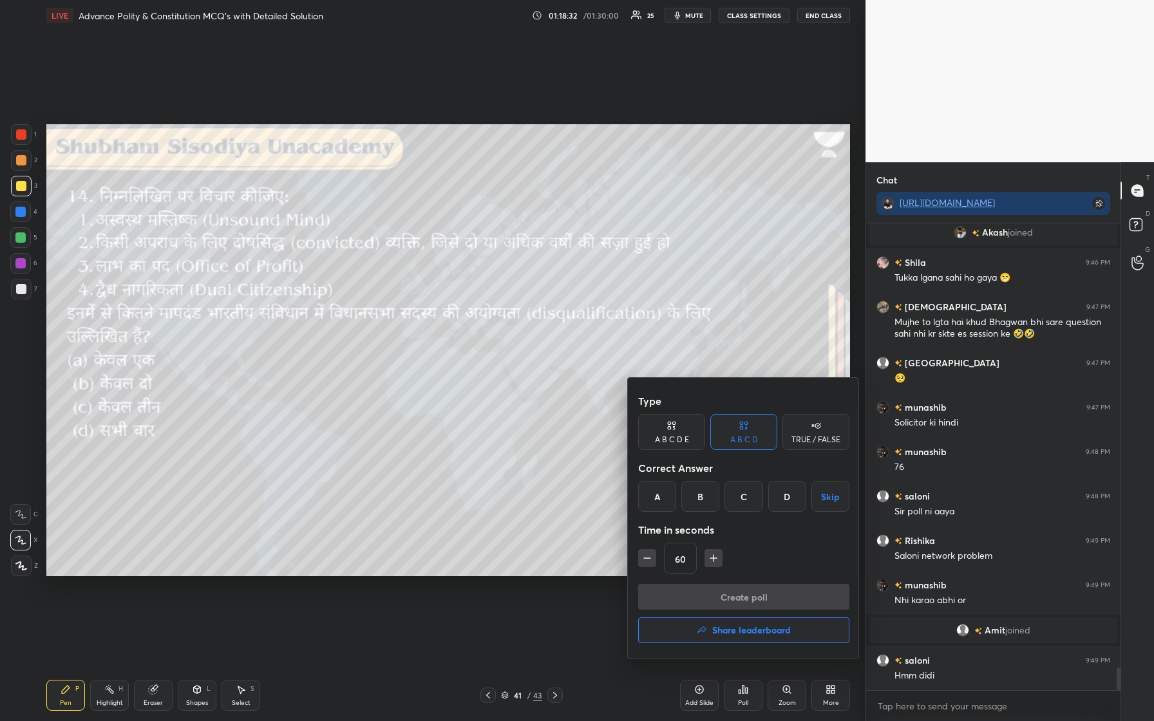
click at [462, 302] on div "C" at bounding box center [743, 496] width 38 height 31
click at [462, 302] on button "Create poll" at bounding box center [743, 597] width 211 height 26
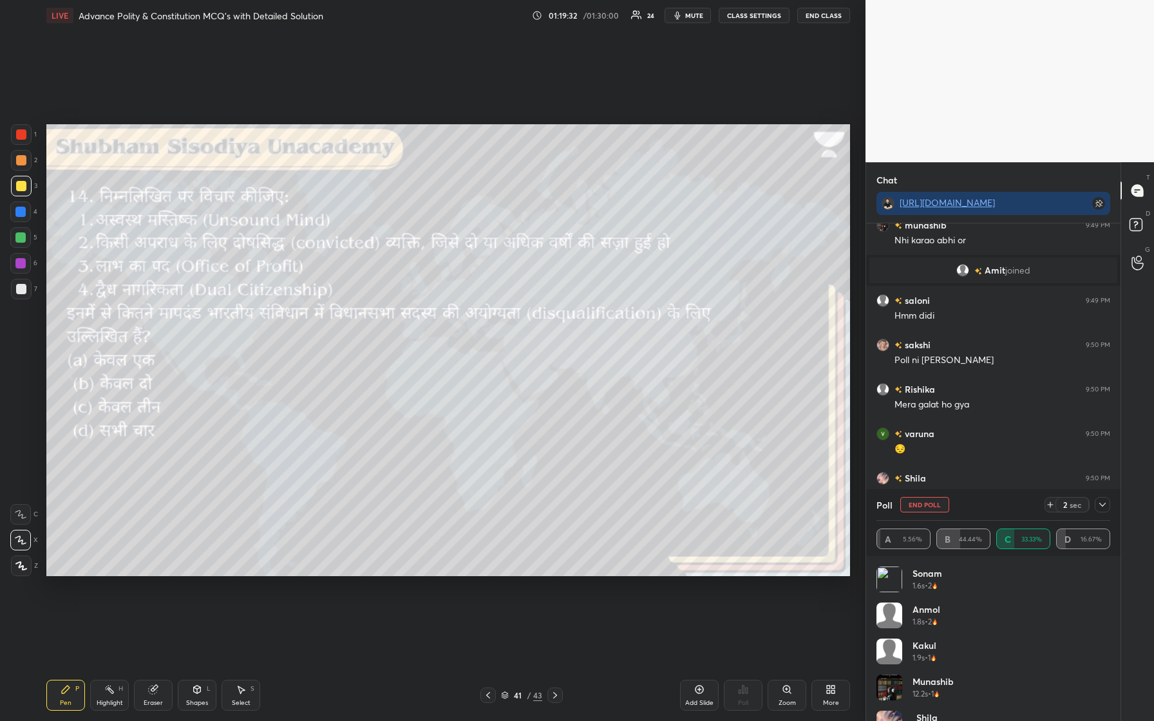
scroll to position [9490, 0]
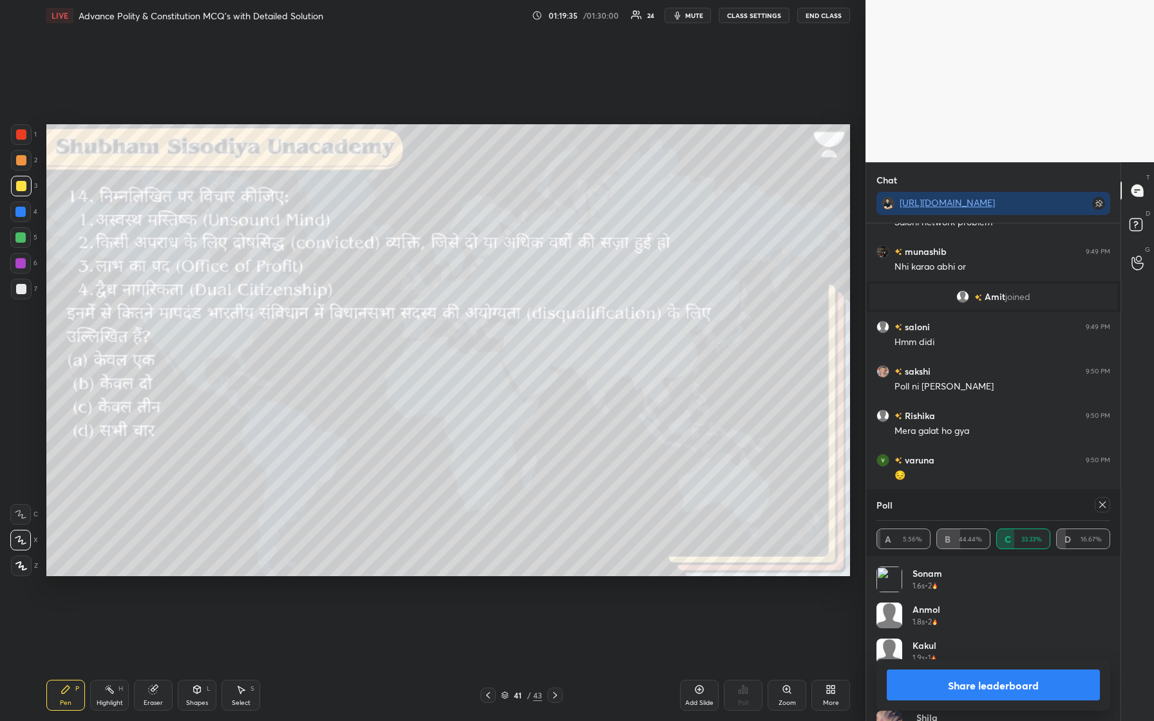
click at [462, 302] on icon at bounding box center [1102, 505] width 10 height 10
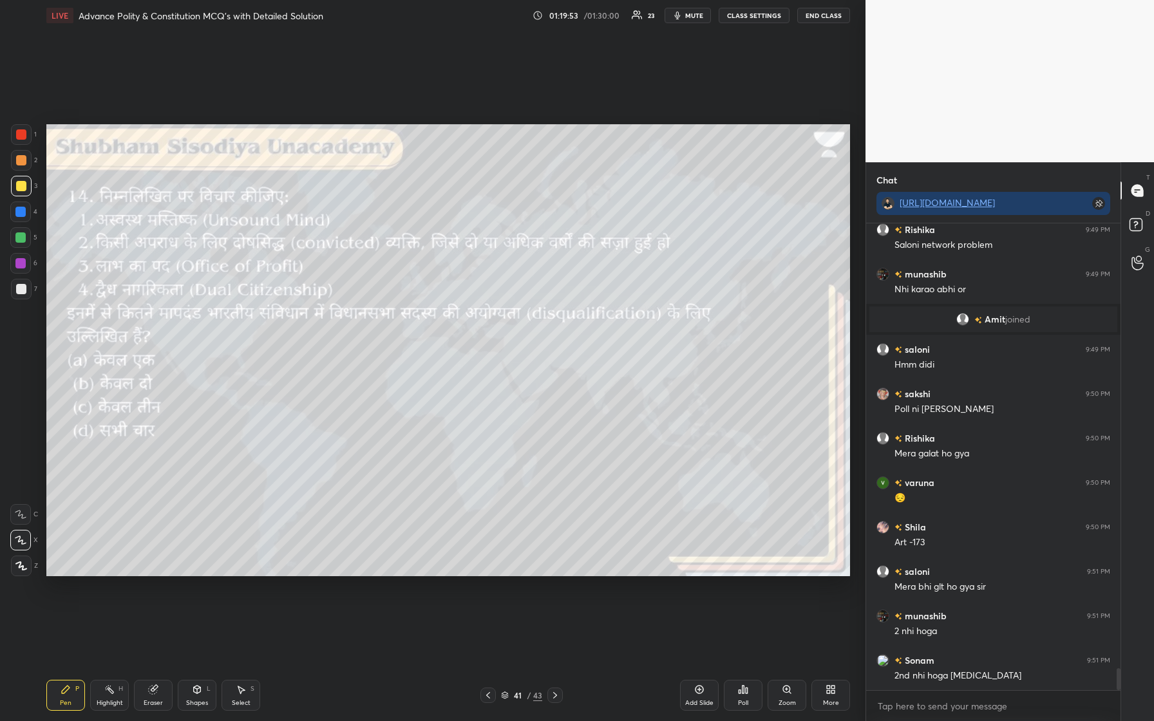
scroll to position [9512, 0]
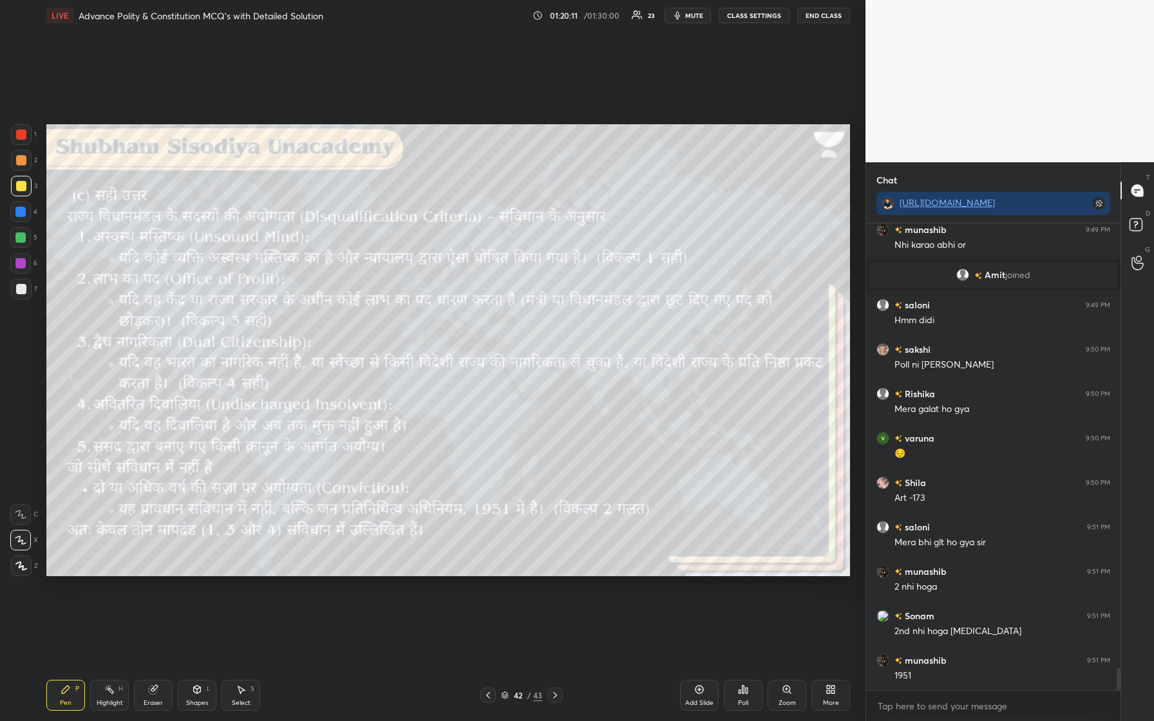
click at [462, 302] on div "Add Slide" at bounding box center [699, 695] width 39 height 31
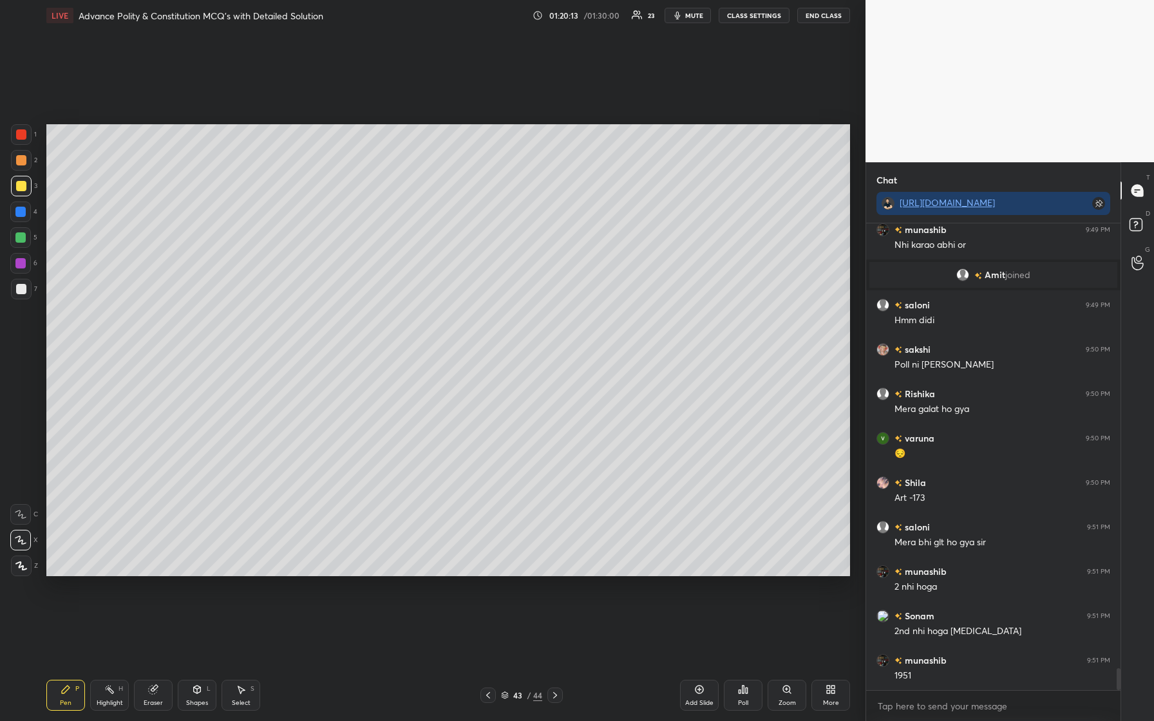
scroll to position [9525, 0]
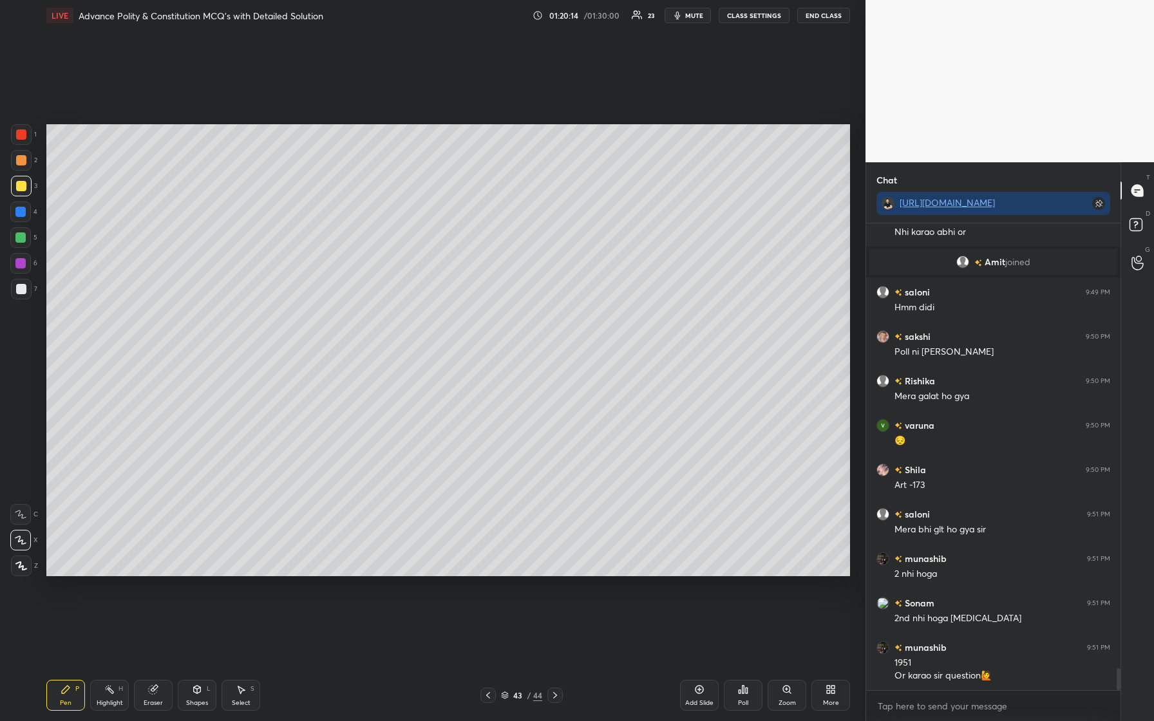
drag, startPoint x: 18, startPoint y: 158, endPoint x: 29, endPoint y: 154, distance: 11.8
click at [17, 158] on div at bounding box center [21, 160] width 10 height 10
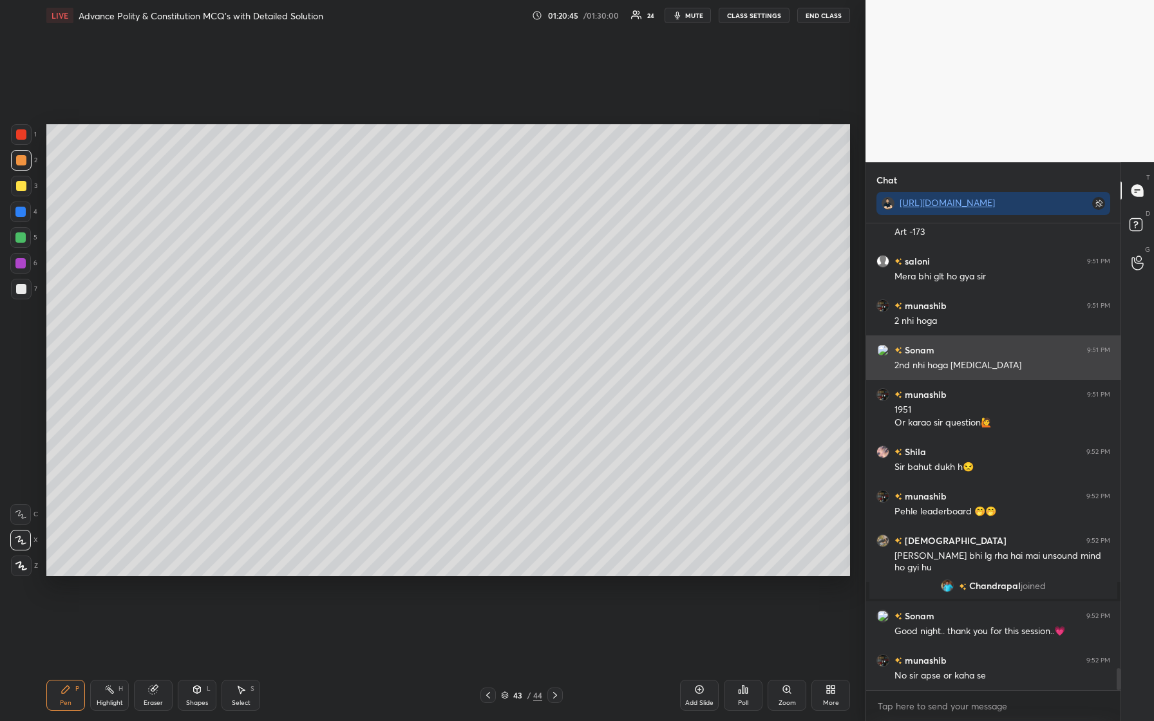
scroll to position [9653, 0]
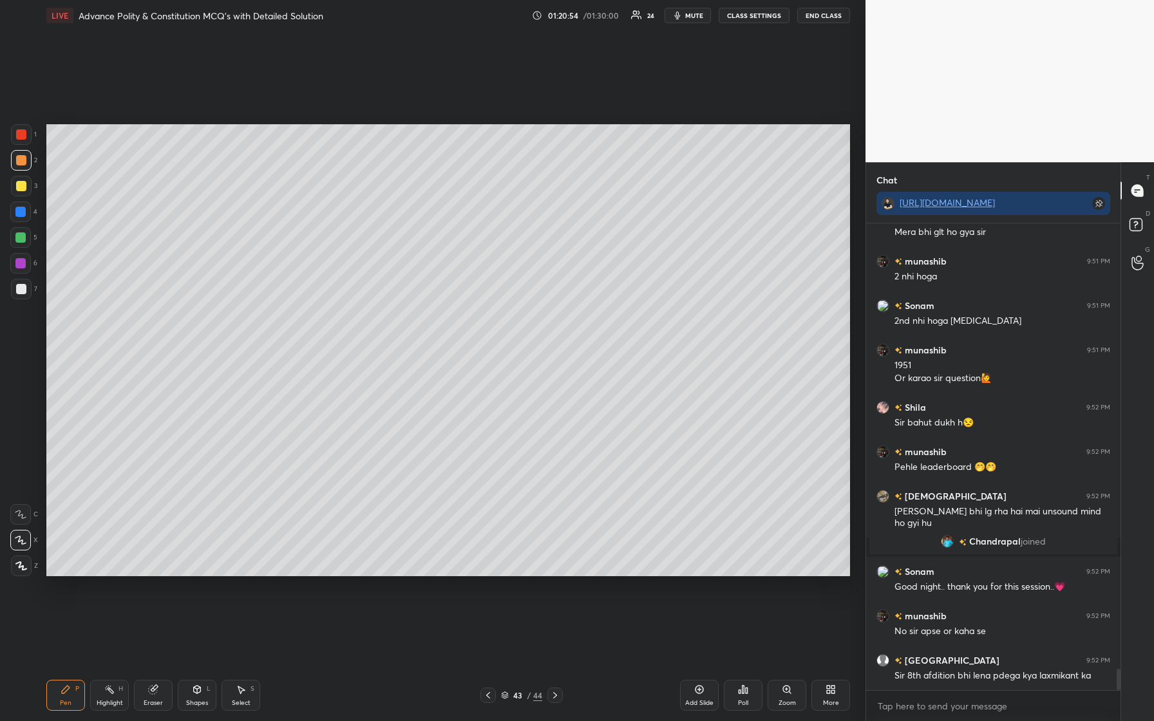
click at [462, 302] on div "Poll" at bounding box center [743, 695] width 39 height 31
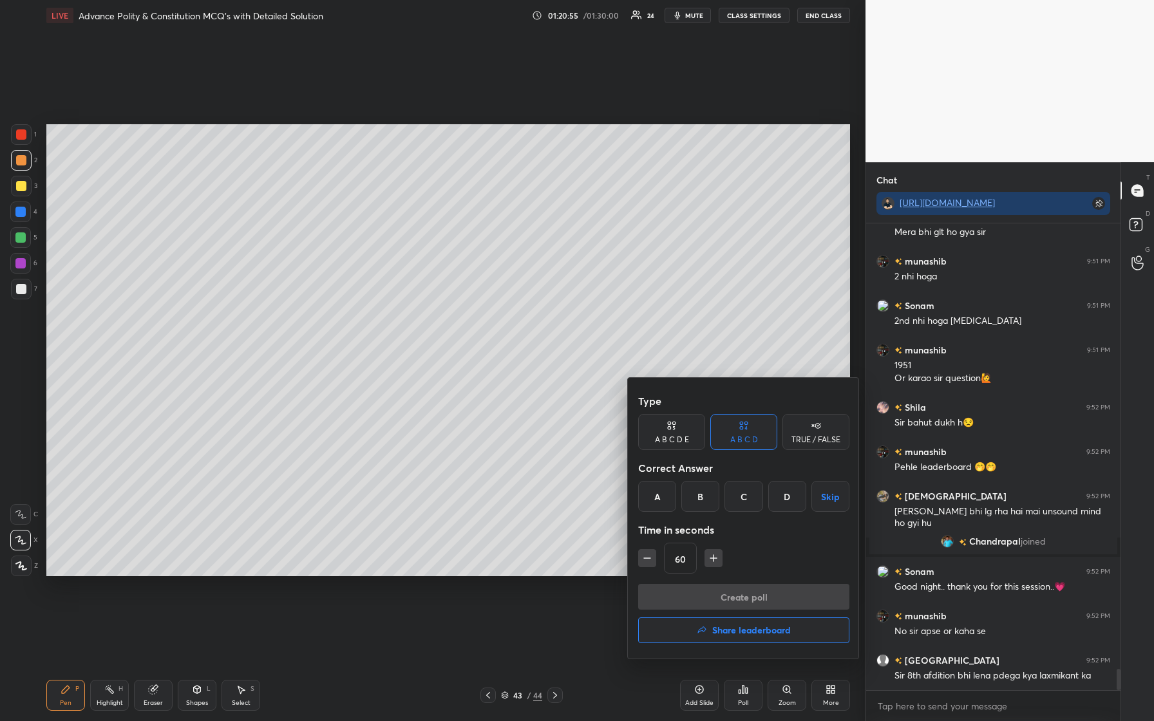
click at [462, 302] on h4 "Share leaderboard" at bounding box center [751, 630] width 79 height 9
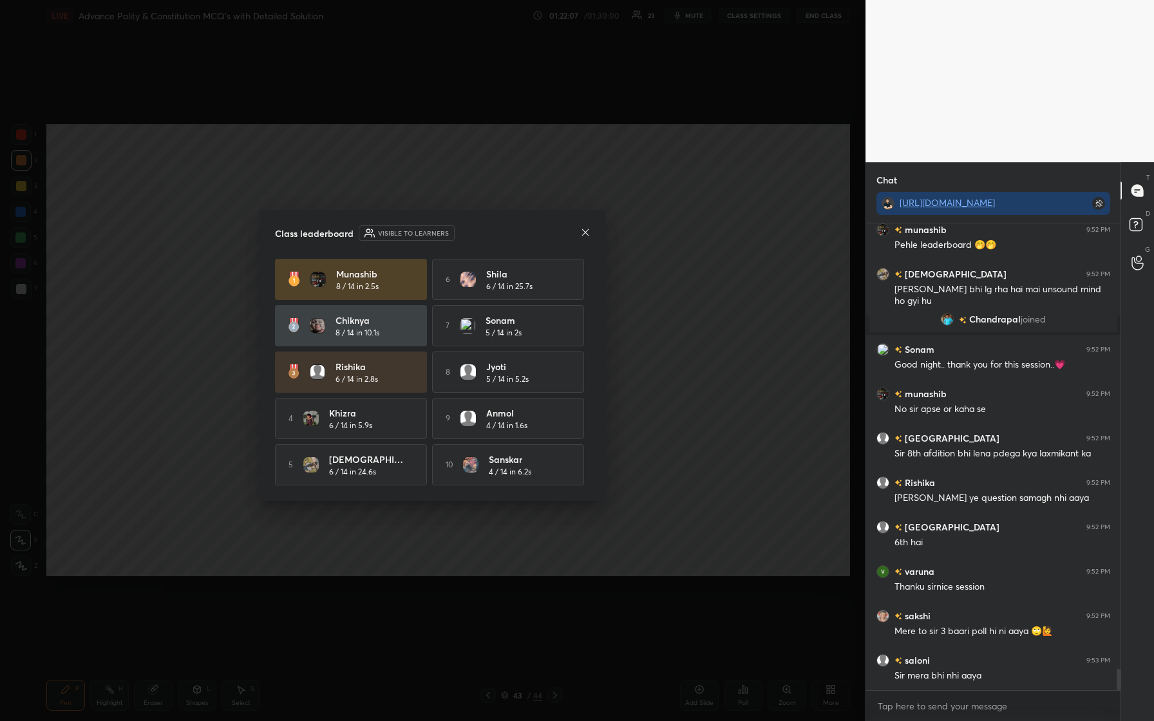
scroll to position [9920, 0]
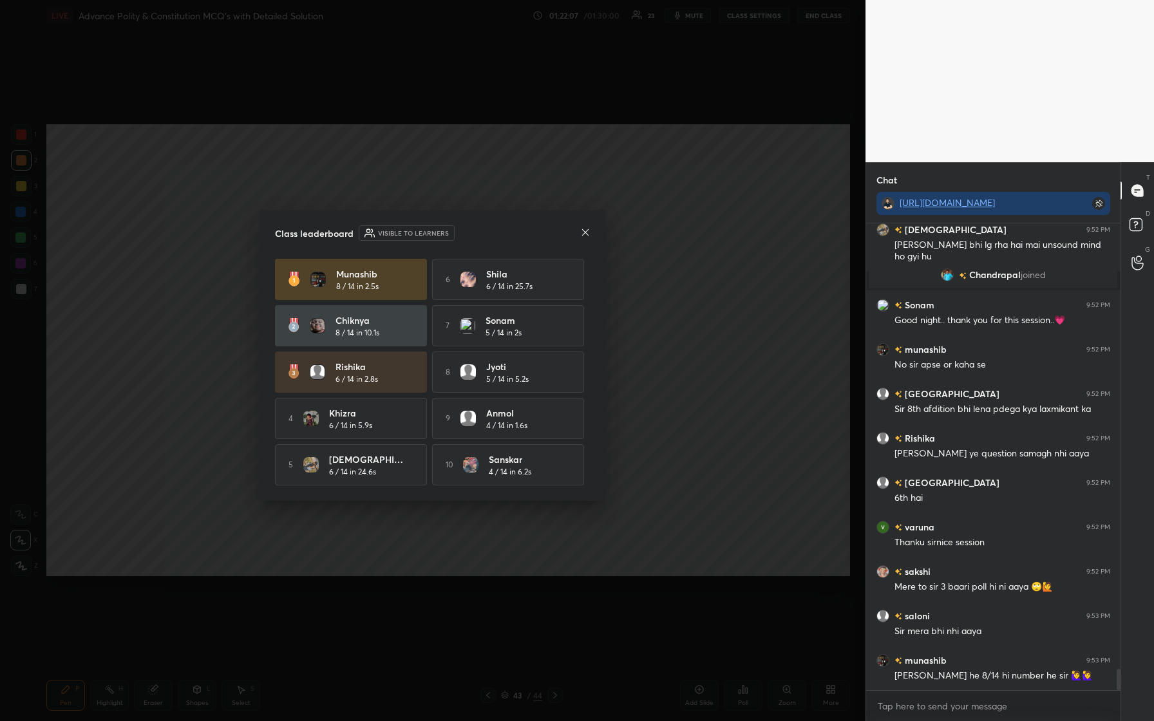
click at [319, 302] on img at bounding box center [317, 325] width 15 height 15
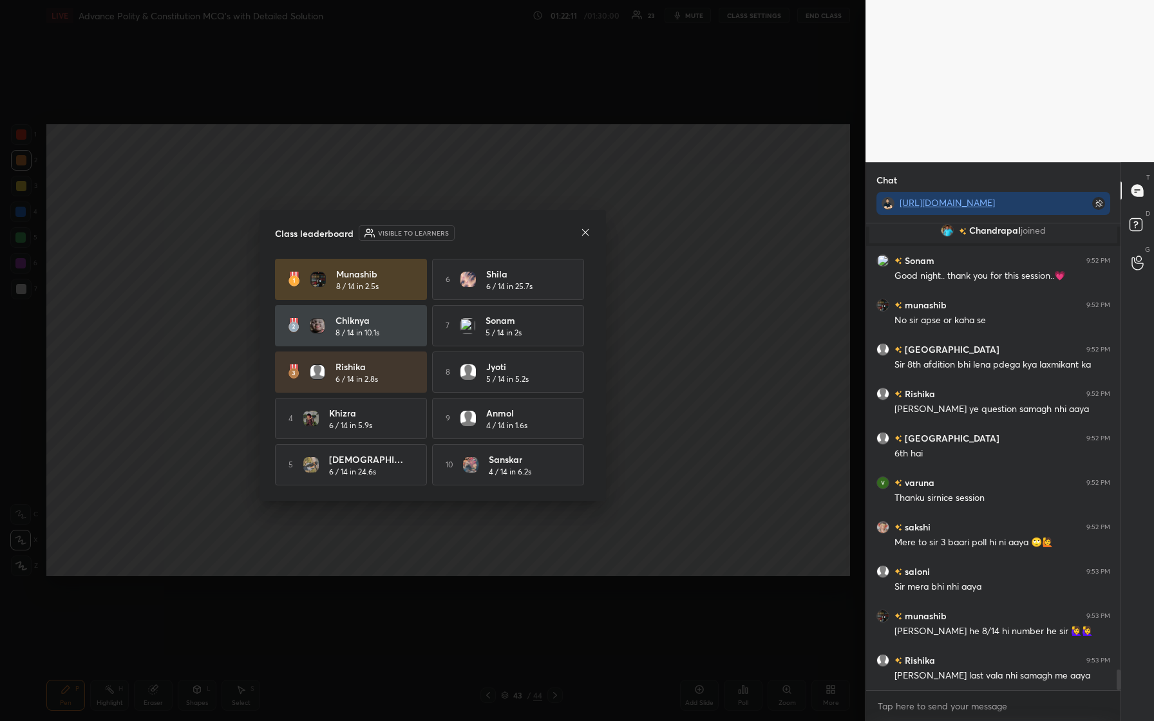
scroll to position [10009, 0]
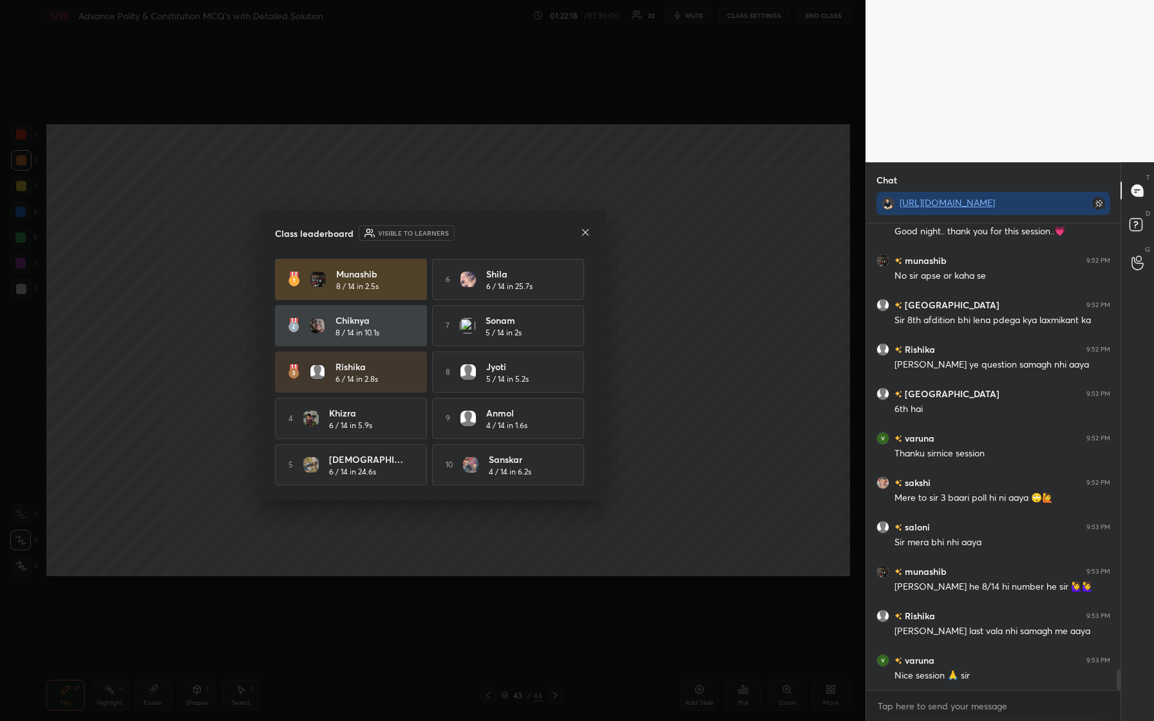
click at [462, 229] on icon at bounding box center [585, 232] width 6 height 6
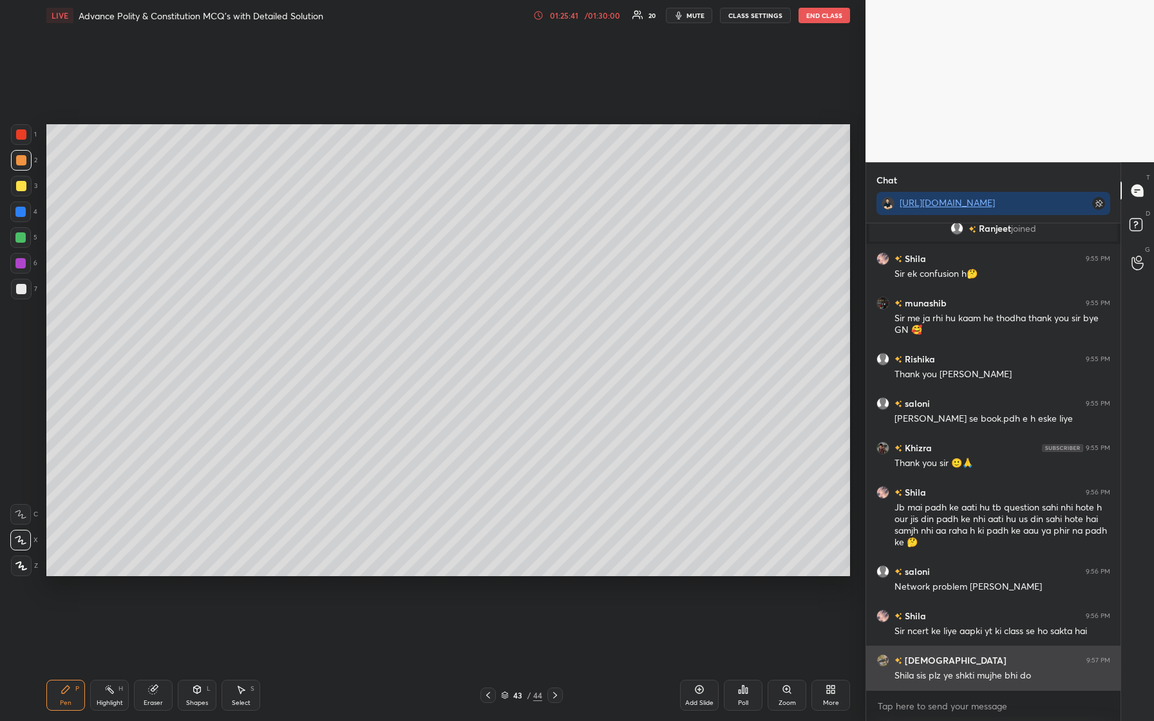
scroll to position [10554, 0]
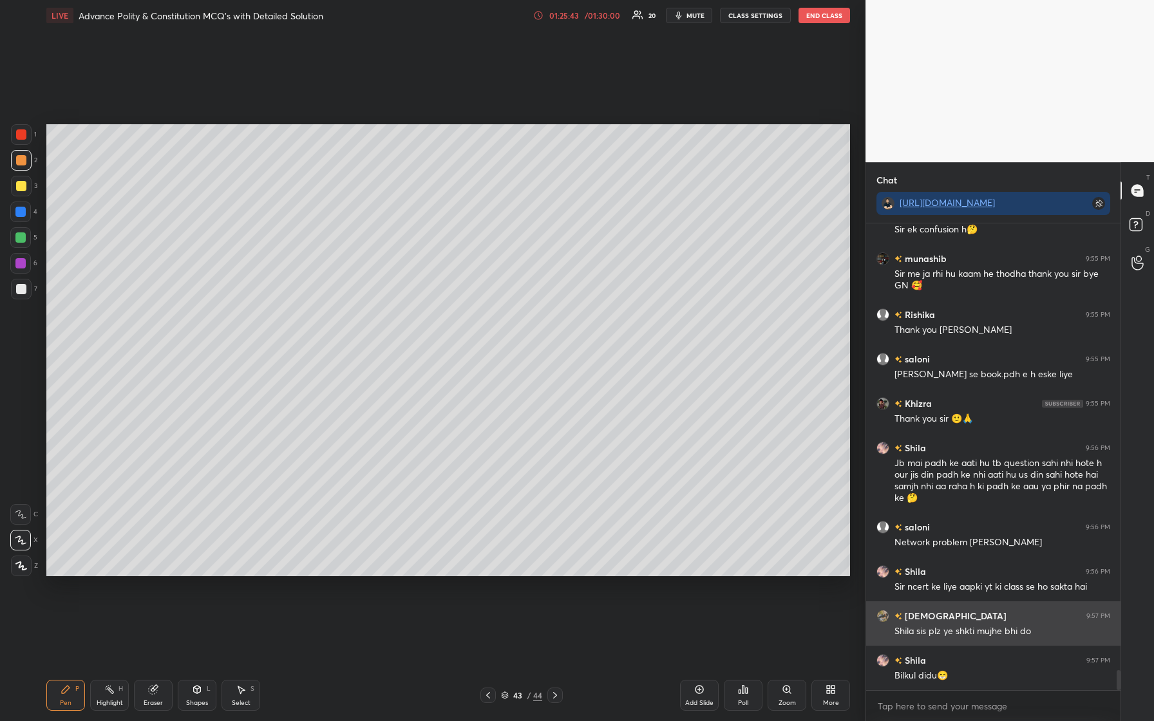
click at [462, 302] on div "grid" at bounding box center [882, 616] width 13 height 13
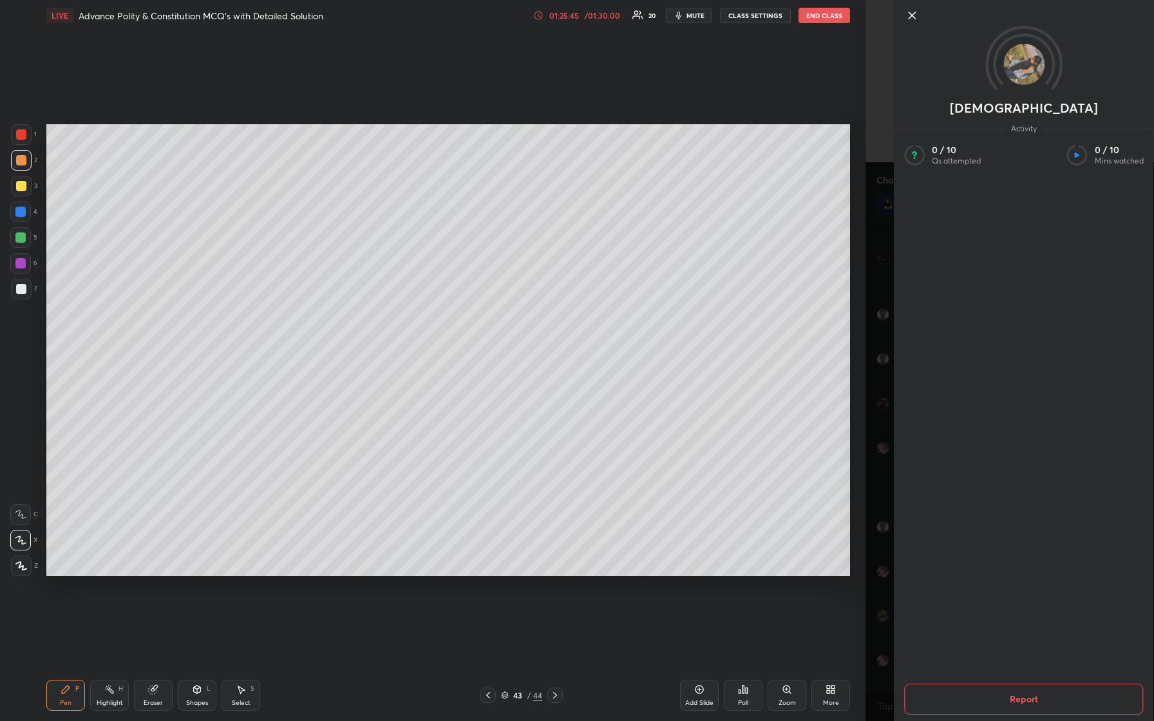
click at [462, 60] on img at bounding box center [1023, 64] width 41 height 41
click at [462, 10] on div at bounding box center [1033, 15] width 259 height 15
click at [462, 9] on icon at bounding box center [911, 15] width 15 height 15
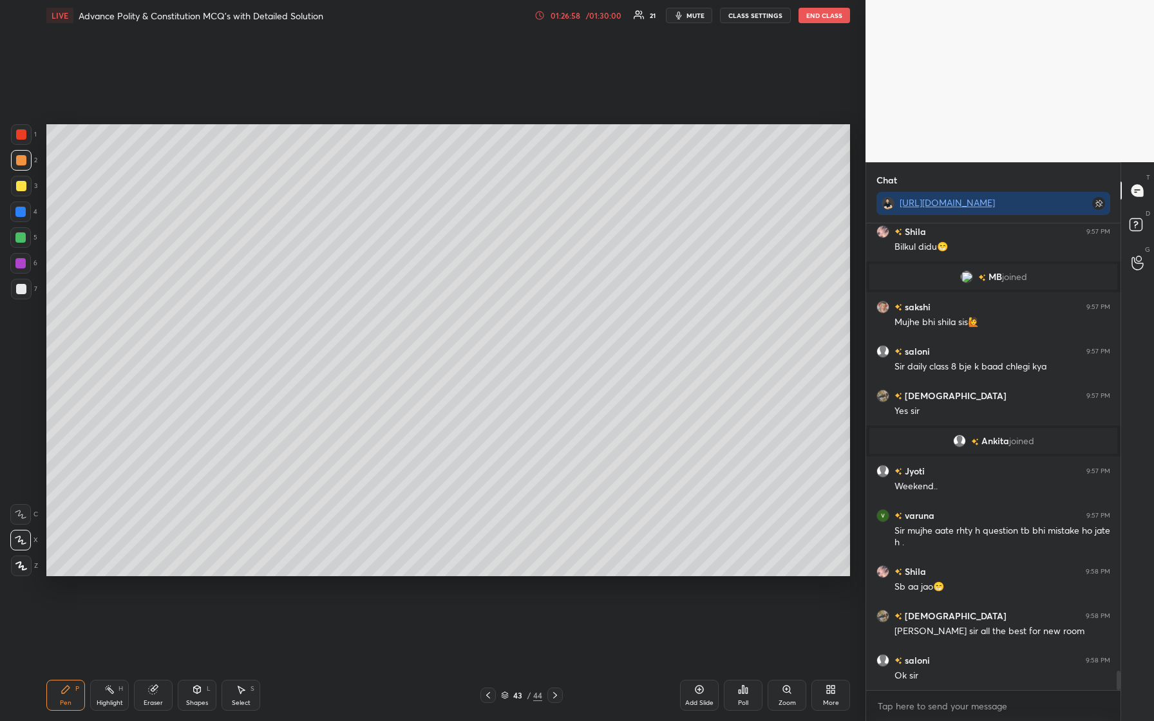
scroll to position [10833, 0]
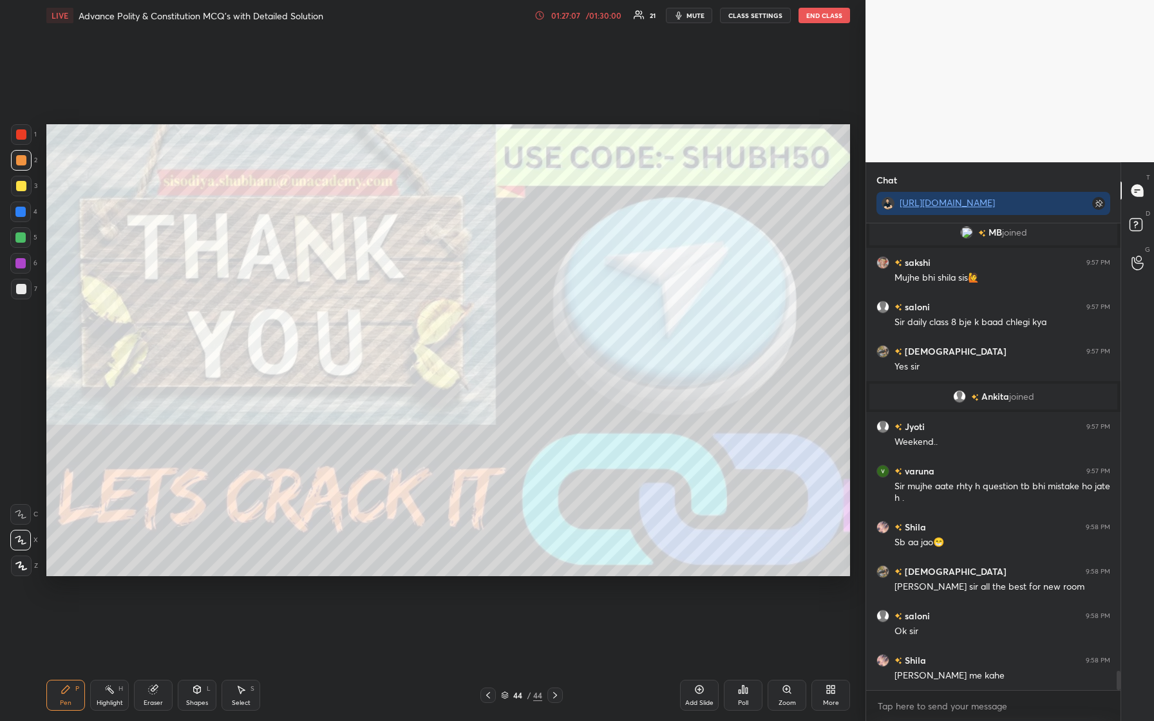
click at [19, 131] on div at bounding box center [21, 134] width 21 height 21
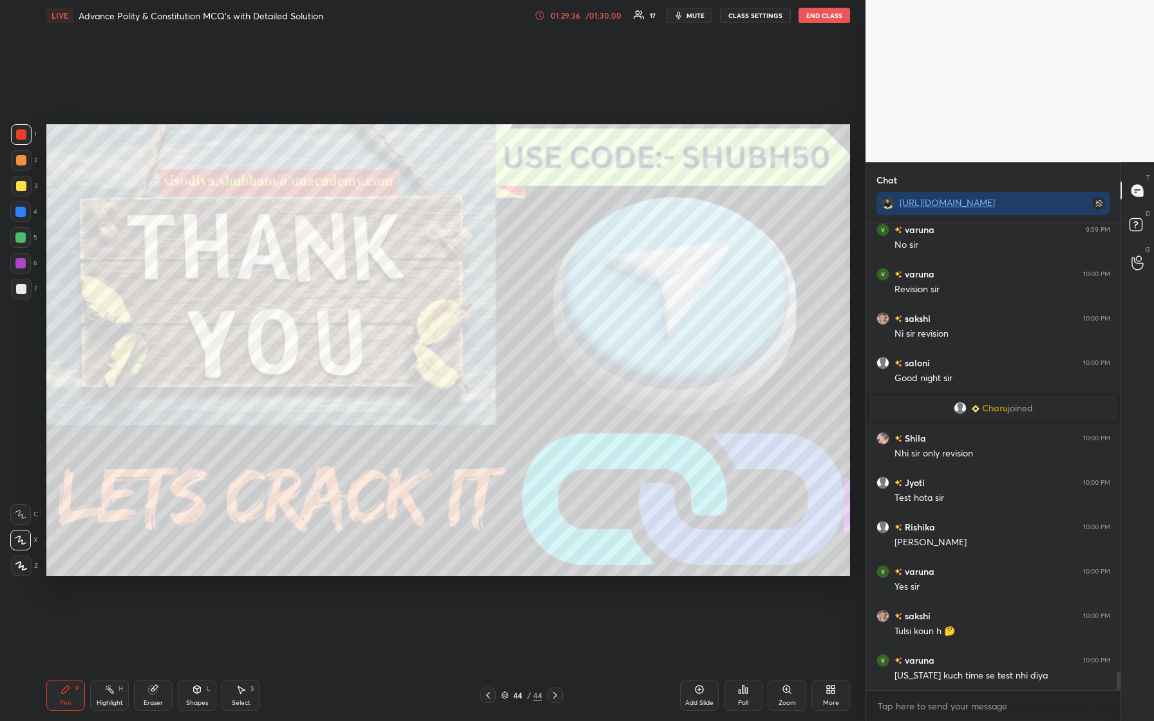
scroll to position [11382, 0]
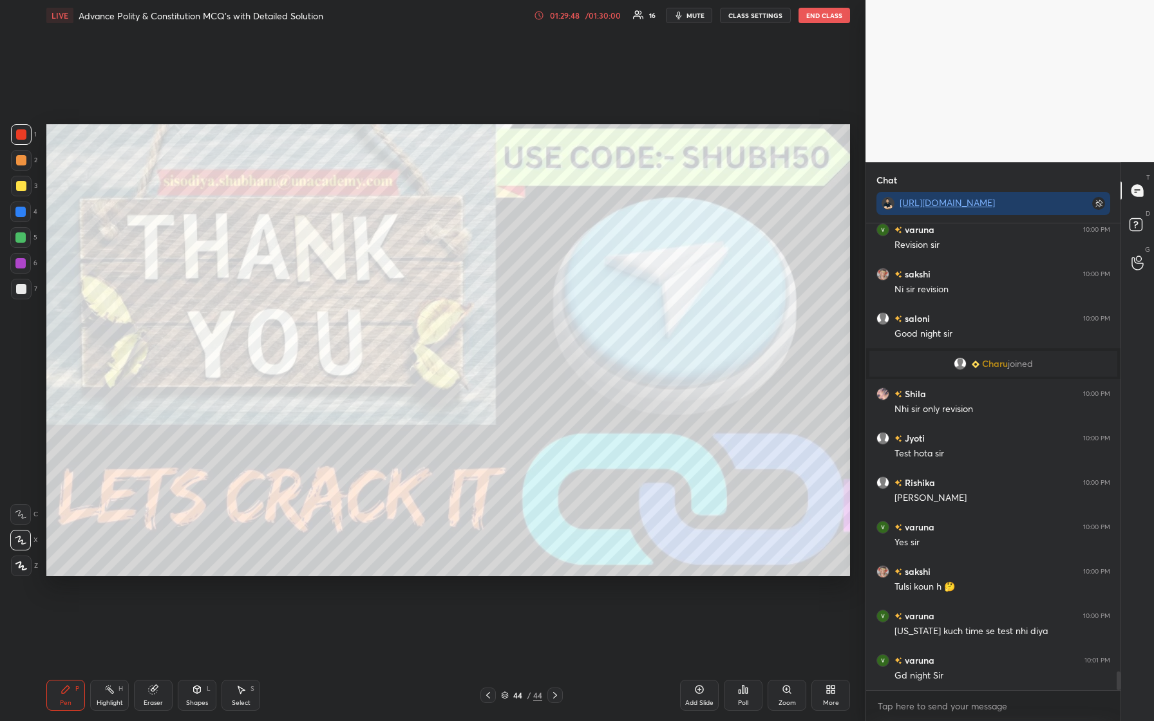
click at [462, 11] on button "End Class" at bounding box center [823, 15] width 51 height 15
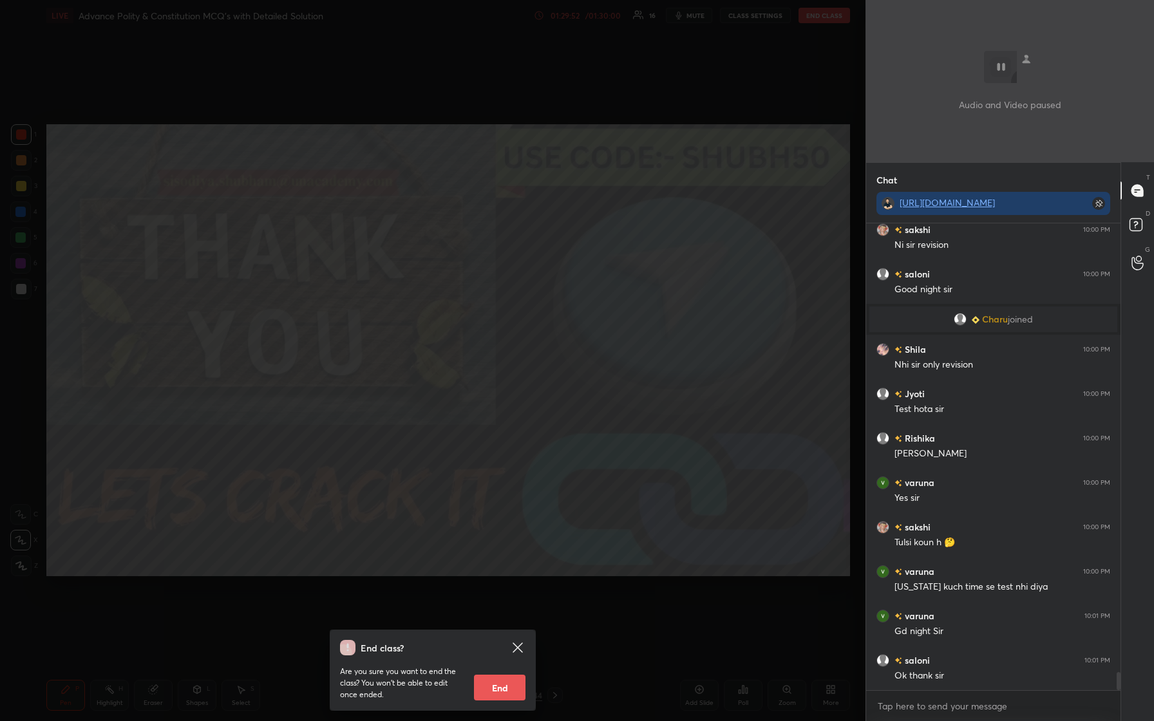
scroll to position [11470, 0]
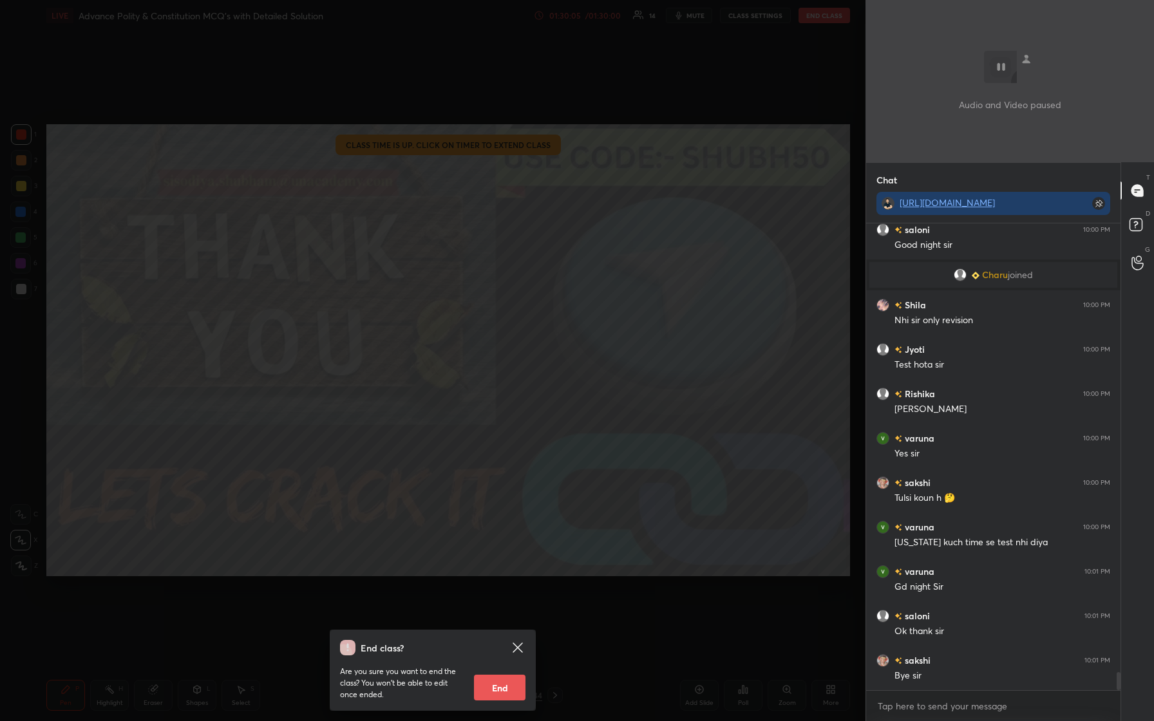
click at [462, 302] on button "End" at bounding box center [499, 688] width 51 height 26
type textarea "x"
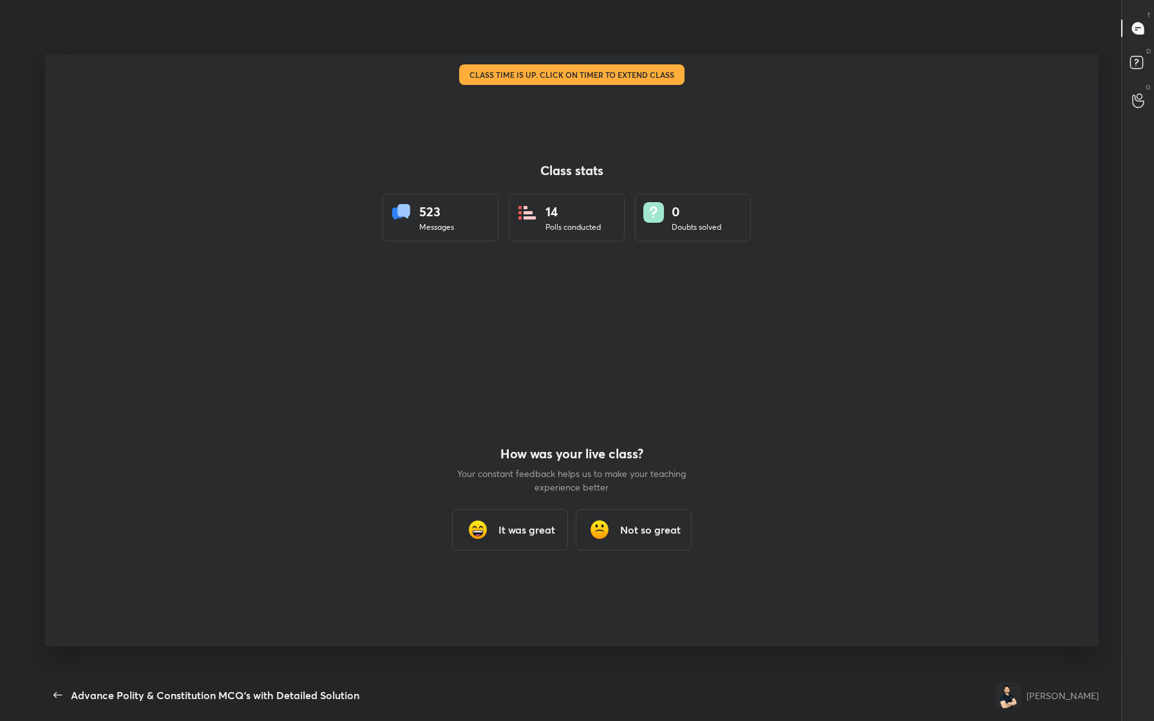
scroll to position [0, 0]
